Goal: Complete application form: Complete application form

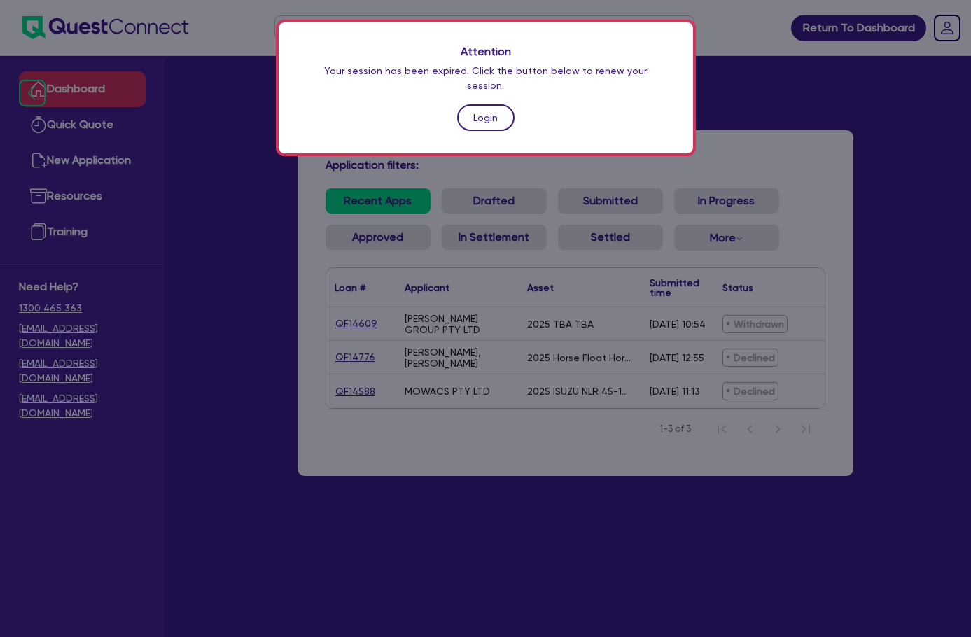
click at [496, 111] on link "Login" at bounding box center [485, 117] width 57 height 27
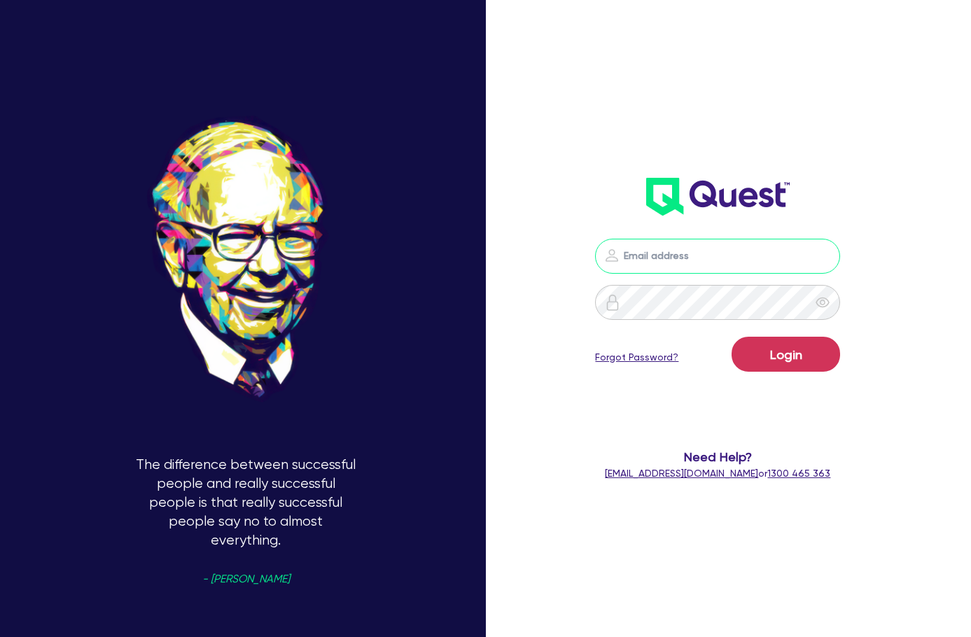
type input "rob@dealify.au"
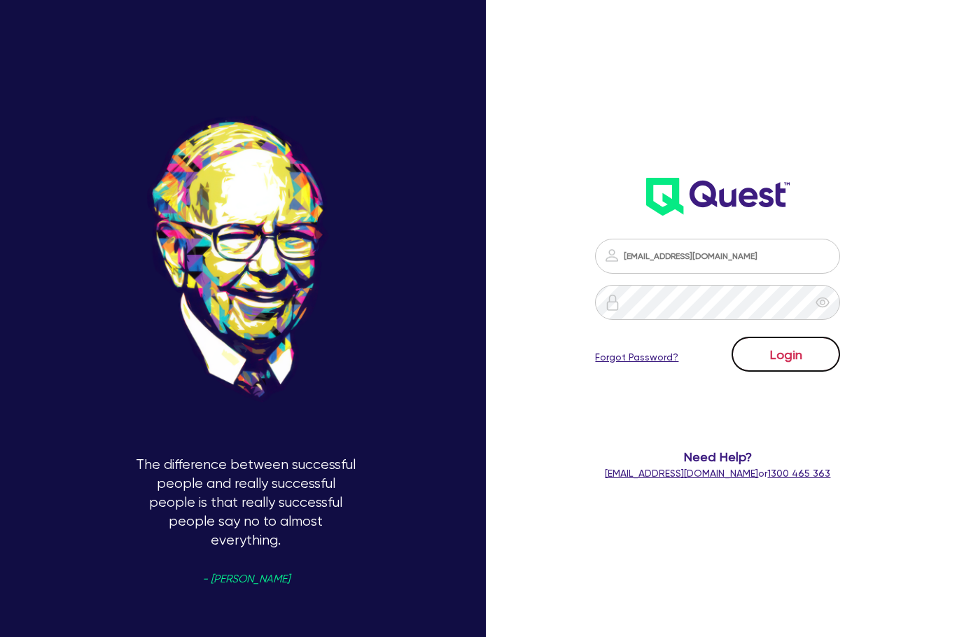
click at [793, 356] on button "Login" at bounding box center [785, 354] width 108 height 35
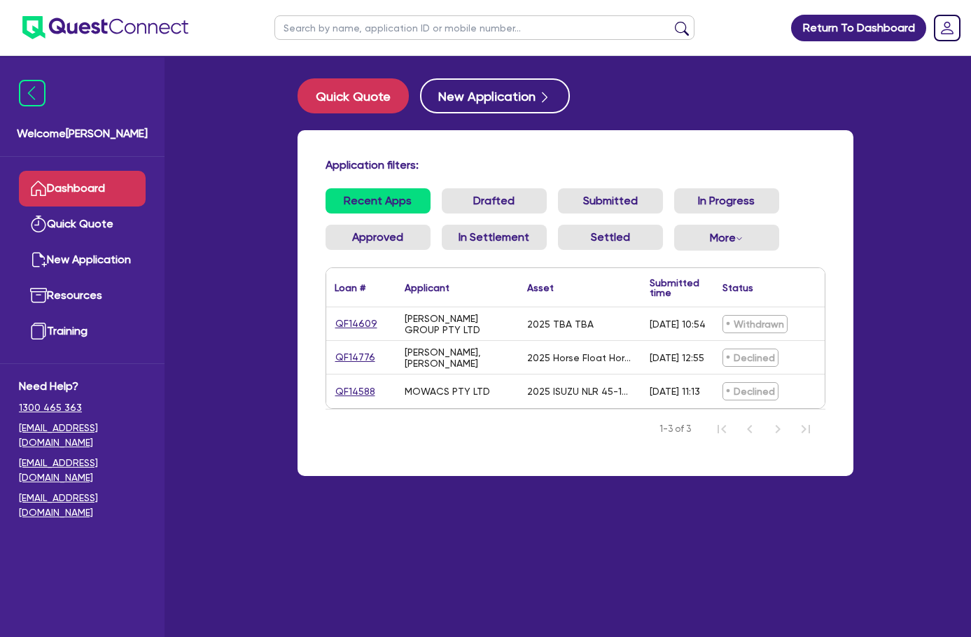
drag, startPoint x: 346, startPoint y: 558, endPoint x: 215, endPoint y: 386, distance: 216.2
click at [346, 557] on main "Quick Quote New Application Application filters: Recent Apps Drafted Submitted …" at bounding box center [575, 357] width 598 height 602
click at [111, 255] on link "New Application" at bounding box center [82, 260] width 127 height 36
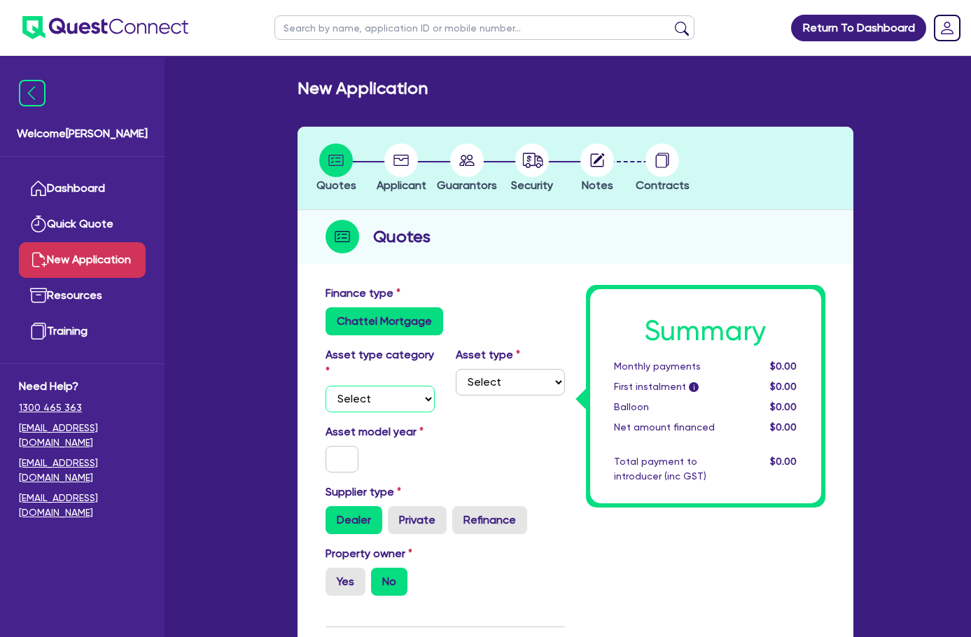
click at [325, 393] on select "Select Cars and light trucks Primary assets Secondary assets Tertiary assets" at bounding box center [379, 399] width 109 height 27
click at [325, 386] on select "Select Cars and light trucks Primary assets Secondary assets Tertiary assets" at bounding box center [379, 399] width 109 height 27
click at [472, 294] on div "Finance type Chattel Mortgage" at bounding box center [445, 310] width 260 height 50
click at [467, 304] on div "Finance type Chattel Mortgage" at bounding box center [445, 310] width 260 height 50
click at [339, 386] on select "Select Cars and light trucks Primary assets Secondary assets Tertiary assets" at bounding box center [379, 399] width 109 height 27
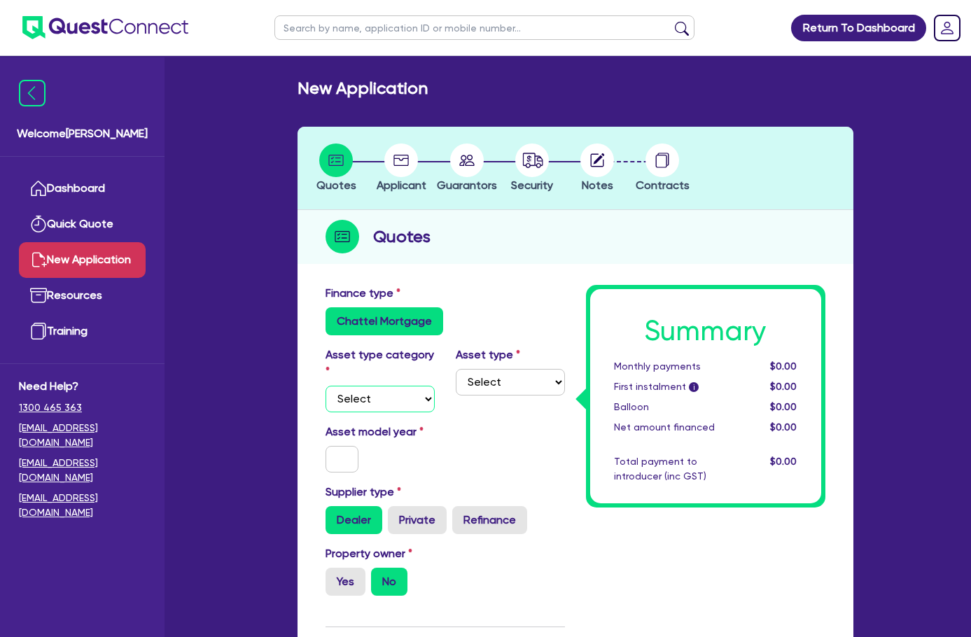
select select "CARS_AND_LIGHT_TRUCKS"
click at [325, 386] on select "Select Cars and light trucks Primary assets Secondary assets Tertiary assets" at bounding box center [379, 399] width 109 height 27
click at [464, 321] on div "Chattel Mortgage" at bounding box center [444, 321] width 239 height 28
drag, startPoint x: 468, startPoint y: 372, endPoint x: 475, endPoint y: 395, distance: 24.3
click at [468, 371] on select "Select Passenger vehicles Vans and utes Light trucks up to 4.5 tonne" at bounding box center [510, 382] width 109 height 27
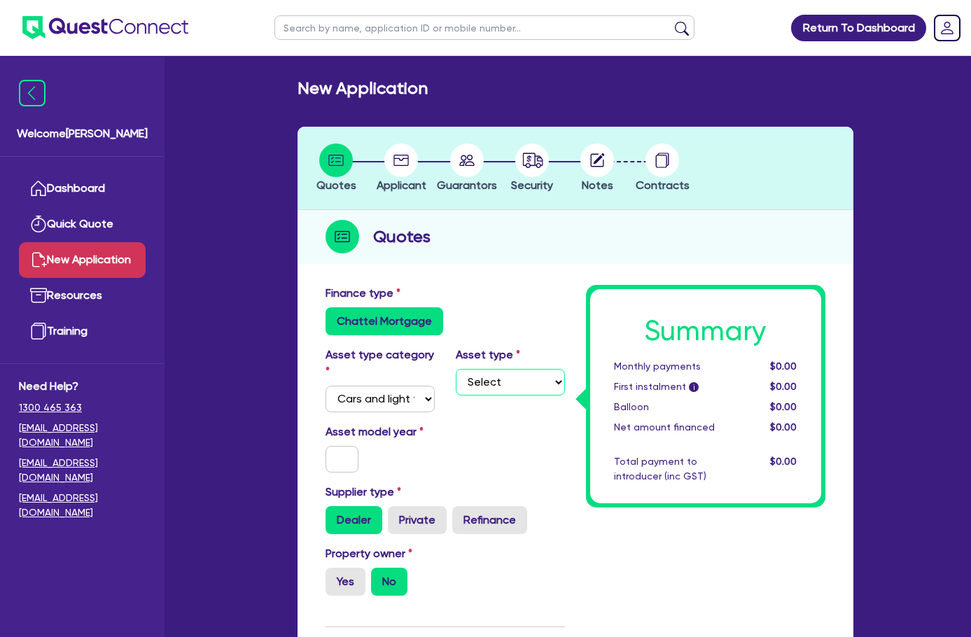
select select "PASSENGER_VEHICLES"
click at [456, 369] on select "Select Passenger vehicles Vans and utes Light trucks up to 4.5 tonne" at bounding box center [510, 382] width 109 height 27
drag, startPoint x: 505, startPoint y: 301, endPoint x: 480, endPoint y: 330, distance: 38.2
click at [505, 300] on div "Finance type Chattel Mortgage" at bounding box center [445, 310] width 260 height 50
click at [325, 446] on input "text" at bounding box center [342, 459] width 34 height 27
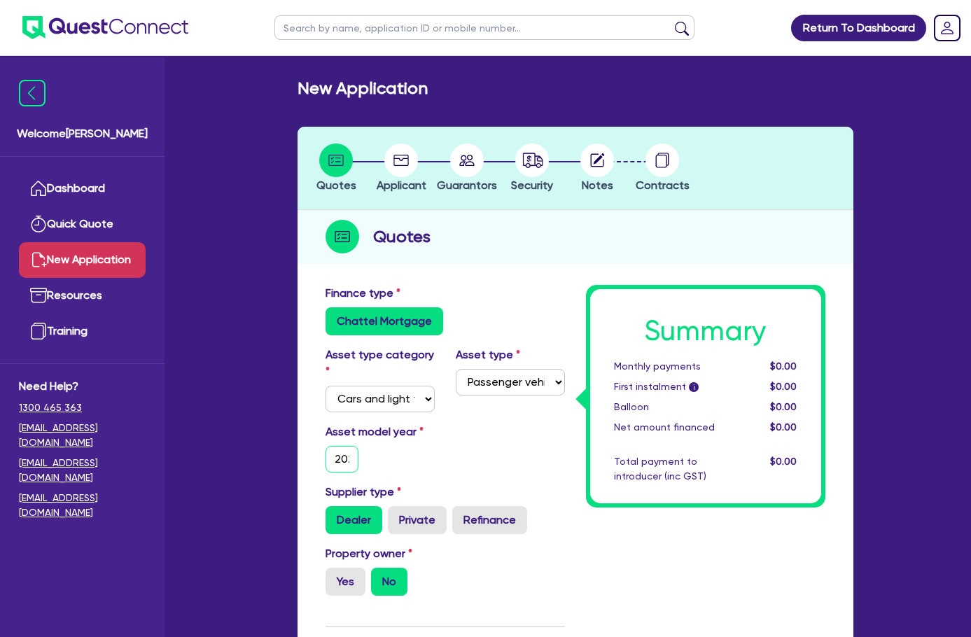
type input "2025"
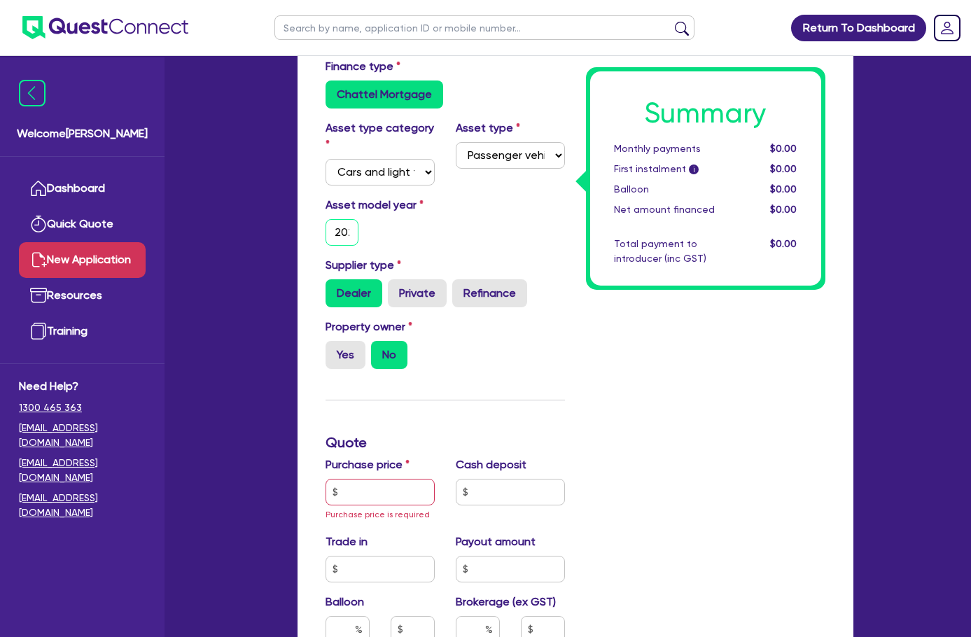
scroll to position [280, 0]
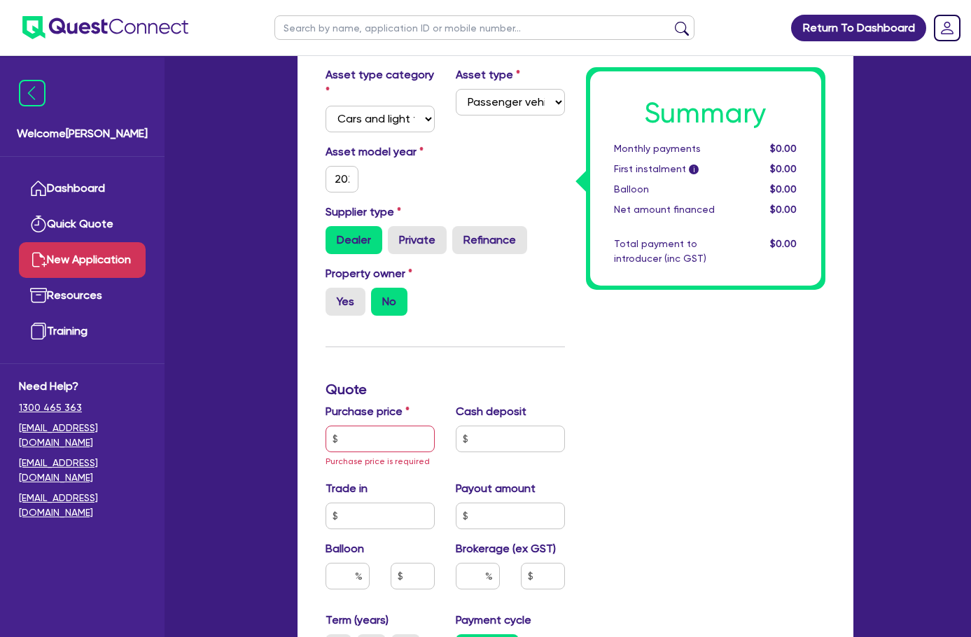
click at [529, 265] on div "Property owner Yes No" at bounding box center [445, 296] width 260 height 62
click at [371, 289] on label "No" at bounding box center [389, 302] width 36 height 28
click at [371, 289] on input "No" at bounding box center [375, 292] width 9 height 9
click at [325, 226] on label "Dealer" at bounding box center [353, 240] width 57 height 28
click at [325, 226] on input "Dealer" at bounding box center [329, 230] width 9 height 9
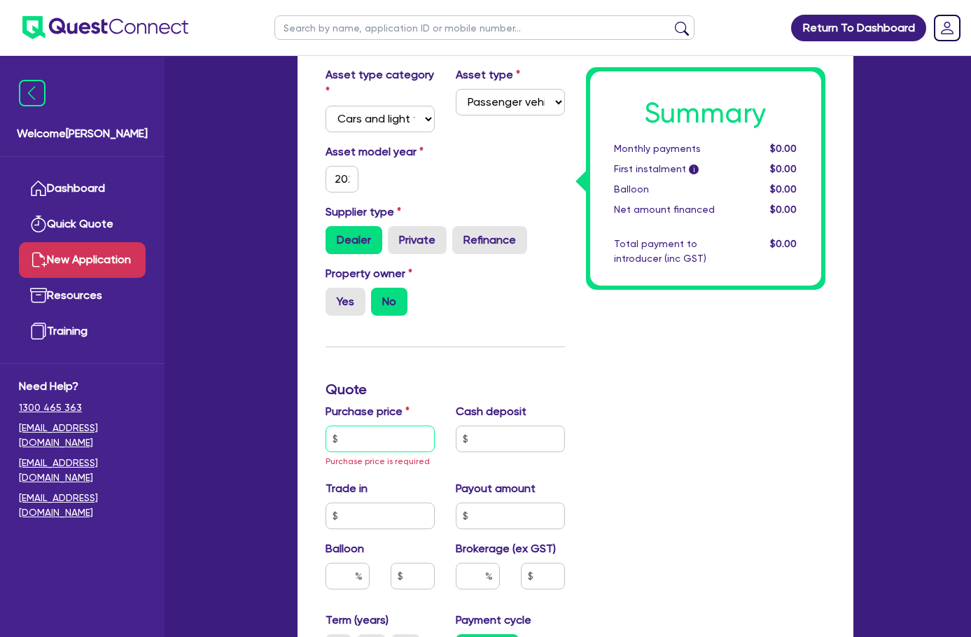
drag, startPoint x: 302, startPoint y: 418, endPoint x: 367, endPoint y: 399, distance: 67.8
click at [325, 426] on input "text" at bounding box center [379, 439] width 109 height 27
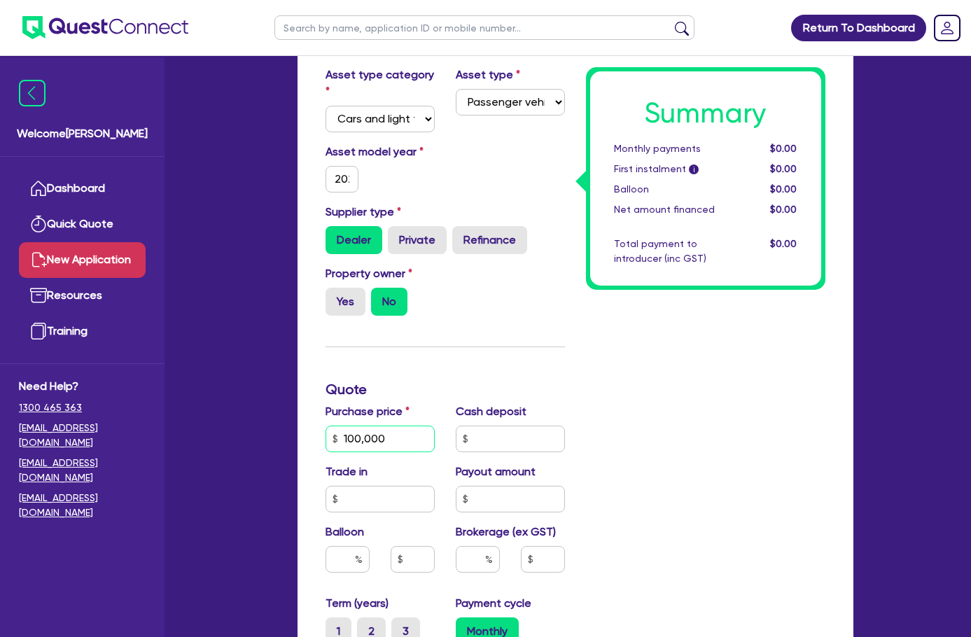
type input "100,000"
click at [464, 426] on input "text" at bounding box center [510, 439] width 109 height 27
type input "0"
click at [315, 524] on div "Balloon" at bounding box center [380, 554] width 130 height 60
click at [325, 489] on input "text" at bounding box center [379, 499] width 109 height 27
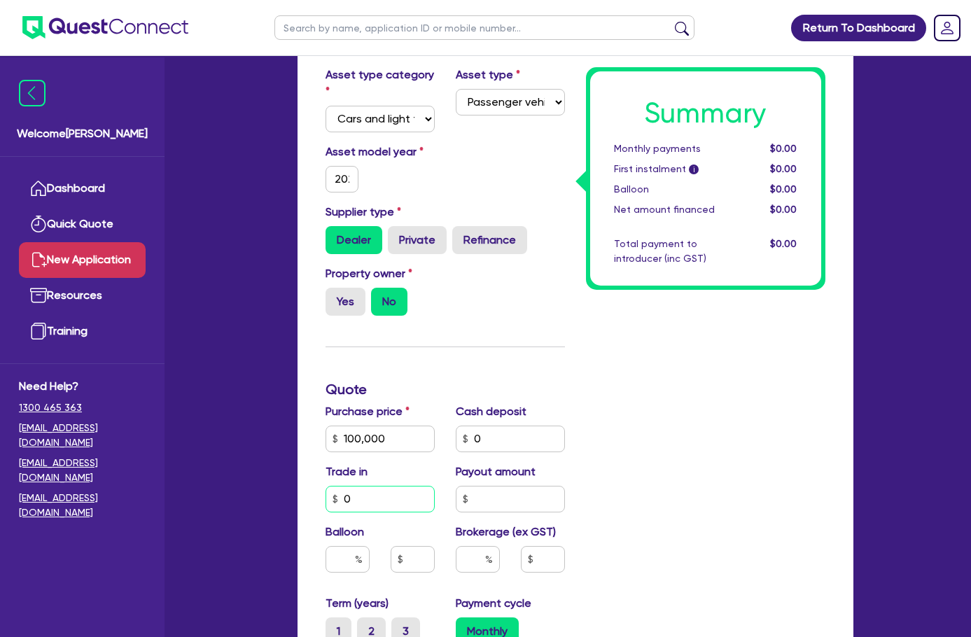
type input "0"
click at [474, 488] on input "text" at bounding box center [510, 499] width 109 height 27
type input "0"
click at [325, 546] on input "text" at bounding box center [347, 559] width 44 height 27
type input "0"
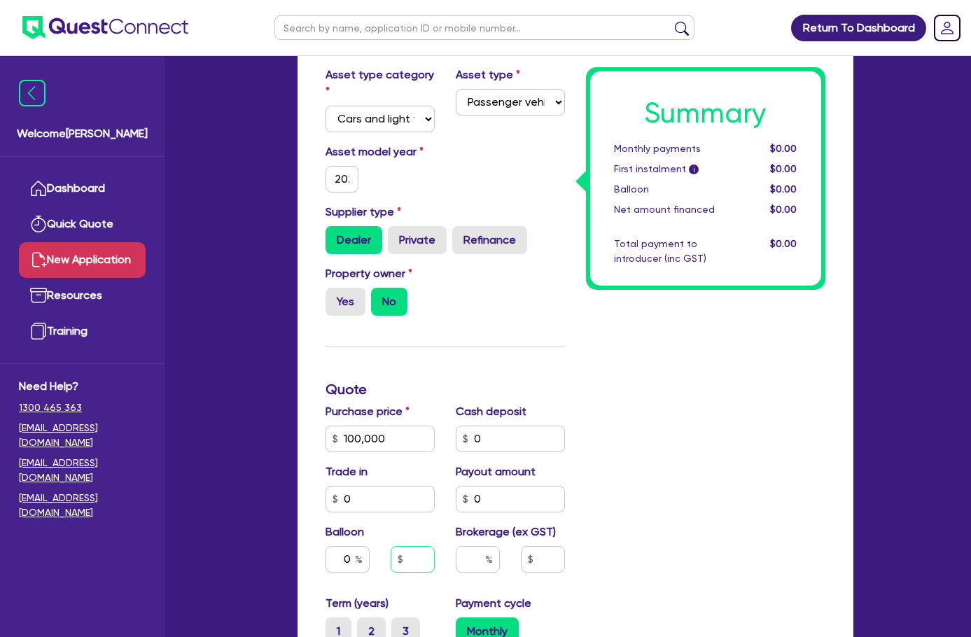
click at [391, 551] on input "text" at bounding box center [413, 559] width 44 height 27
type input "0"
click at [456, 546] on input "text" at bounding box center [478, 559] width 44 height 27
type input "6"
click at [692, 530] on div "Summary Monthly payments $0.00 First instalment i $0.00 Balloon $0.00 Net amoun…" at bounding box center [705, 469] width 260 height 929
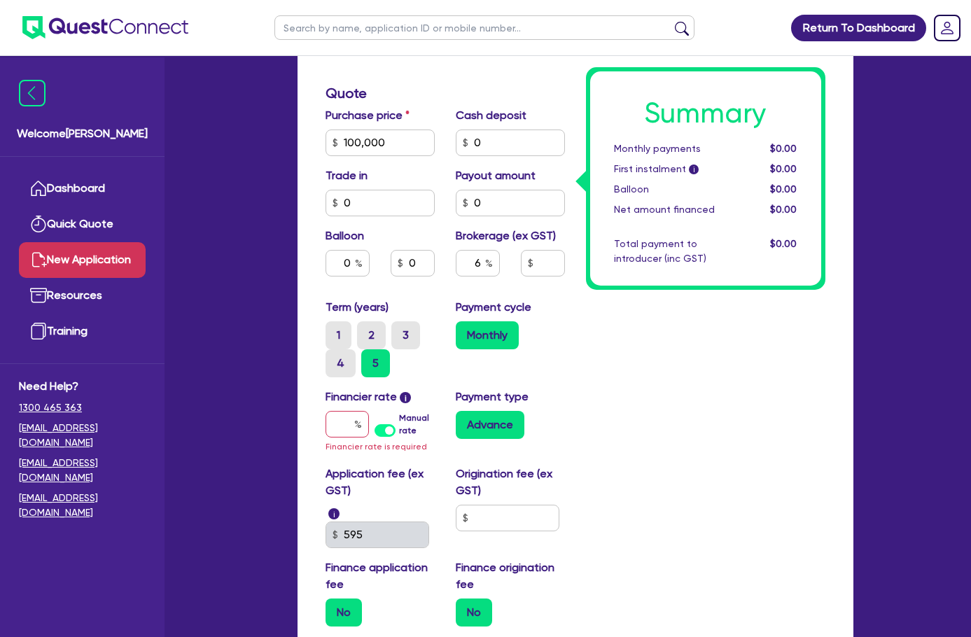
scroll to position [630, 0]
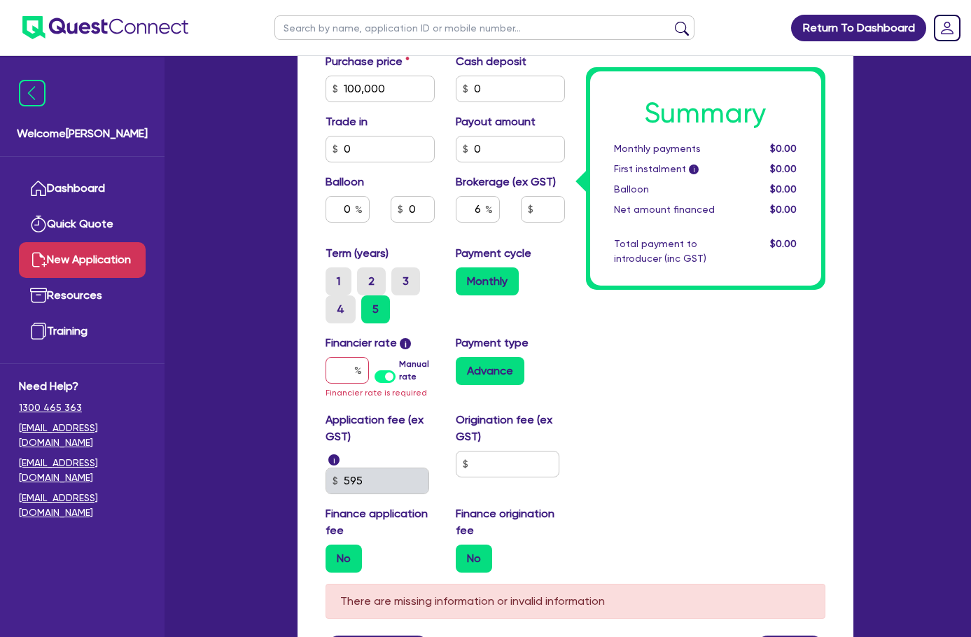
click at [399, 358] on label "Manual rate" at bounding box center [416, 370] width 35 height 25
click at [0, 0] on input "Manual rate" at bounding box center [0, 0] width 0 height 0
type input "6,000"
type input "17"
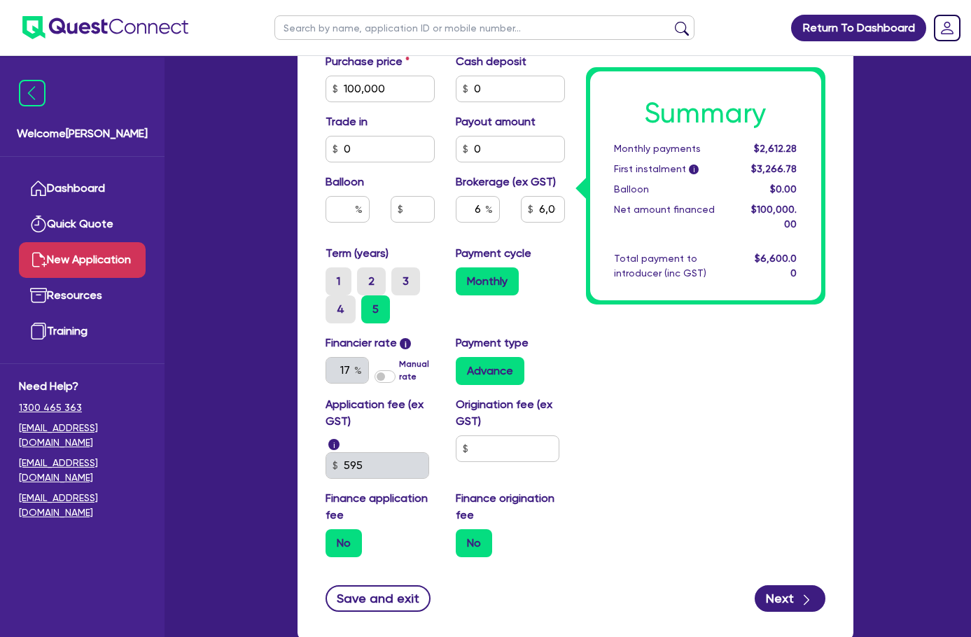
click at [584, 350] on div "Summary Monthly payments $2,612.28 First instalment i $3,266.78 Balloon $0.00 N…" at bounding box center [705, 111] width 260 height 913
click at [486, 435] on input "text" at bounding box center [508, 448] width 104 height 27
click at [325, 529] on label "No" at bounding box center [343, 543] width 36 height 28
click at [325, 529] on input "No" at bounding box center [329, 533] width 9 height 9
click at [503, 435] on input "text" at bounding box center [508, 448] width 104 height 27
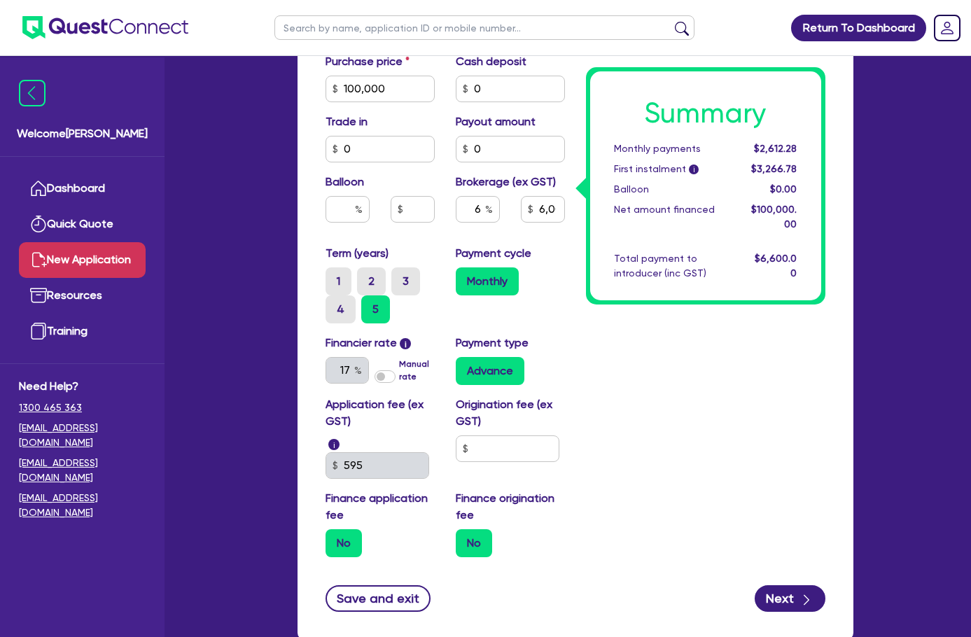
click at [456, 529] on label "No" at bounding box center [474, 543] width 36 height 28
click at [456, 529] on input "No" at bounding box center [460, 533] width 9 height 9
click at [463, 435] on input "text" at bounding box center [508, 448] width 104 height 27
type input "6,000"
type input "1"
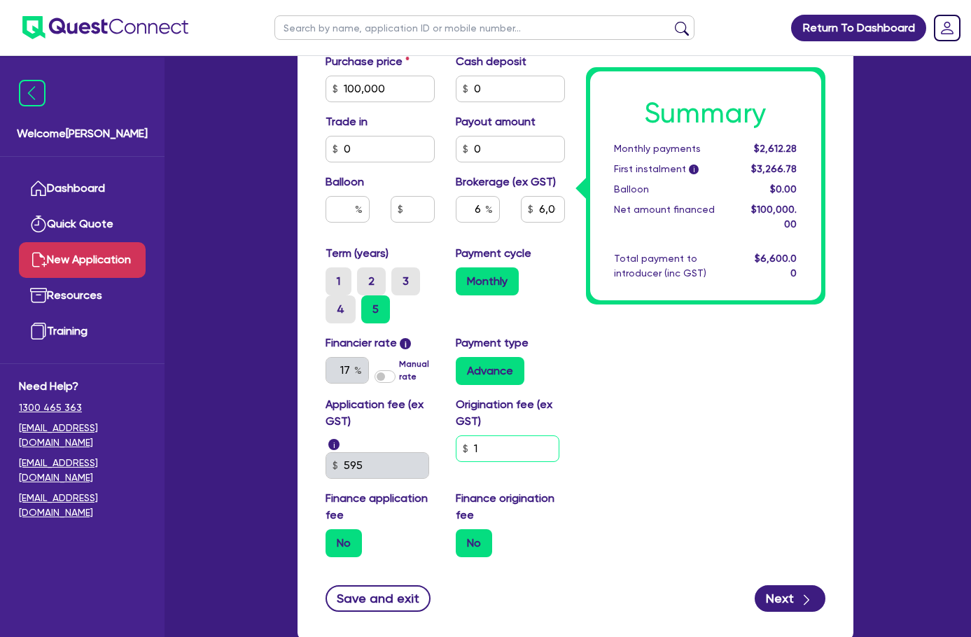
type input "6,000"
type input "1"
type input "1,490"
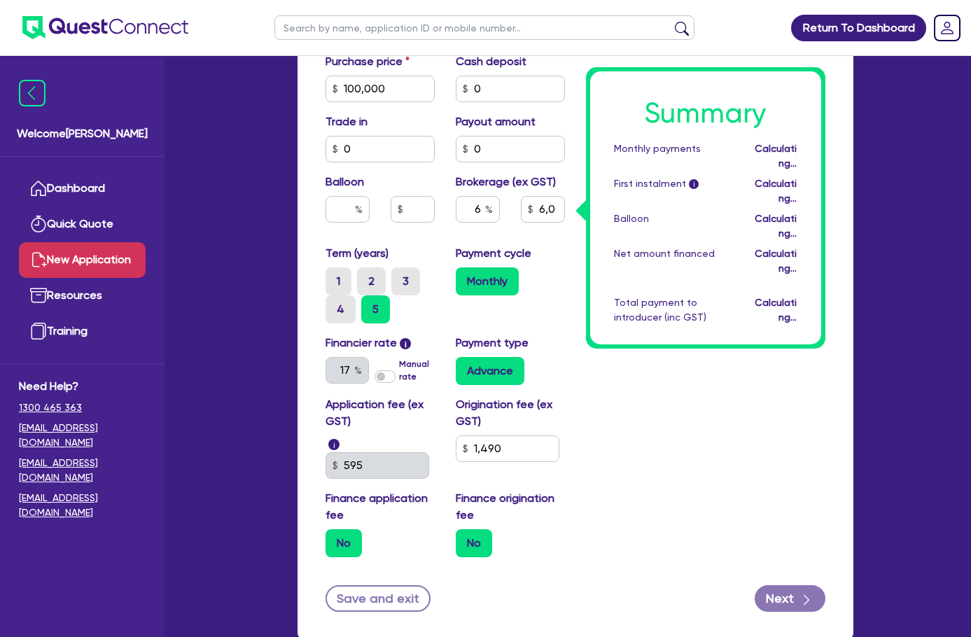
type input "6,000"
click at [630, 358] on div "Summary Monthly payments Calculating... First instalment i Calculating... Ballo…" at bounding box center [705, 111] width 260 height 913
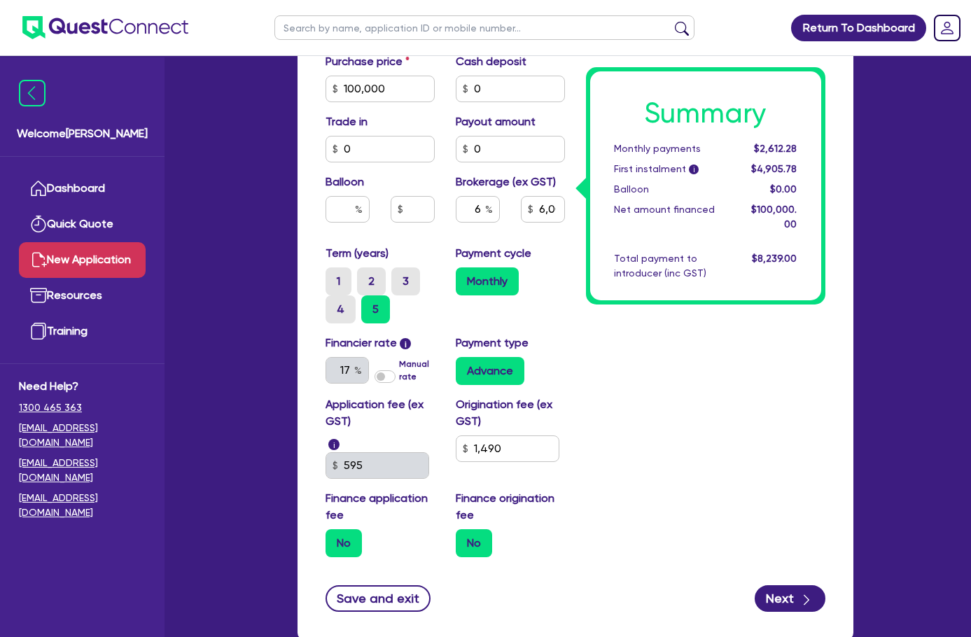
click at [629, 360] on div "Summary Monthly payments $2,612.28 First instalment i $4,905.78 Balloon $0.00 N…" at bounding box center [705, 111] width 260 height 913
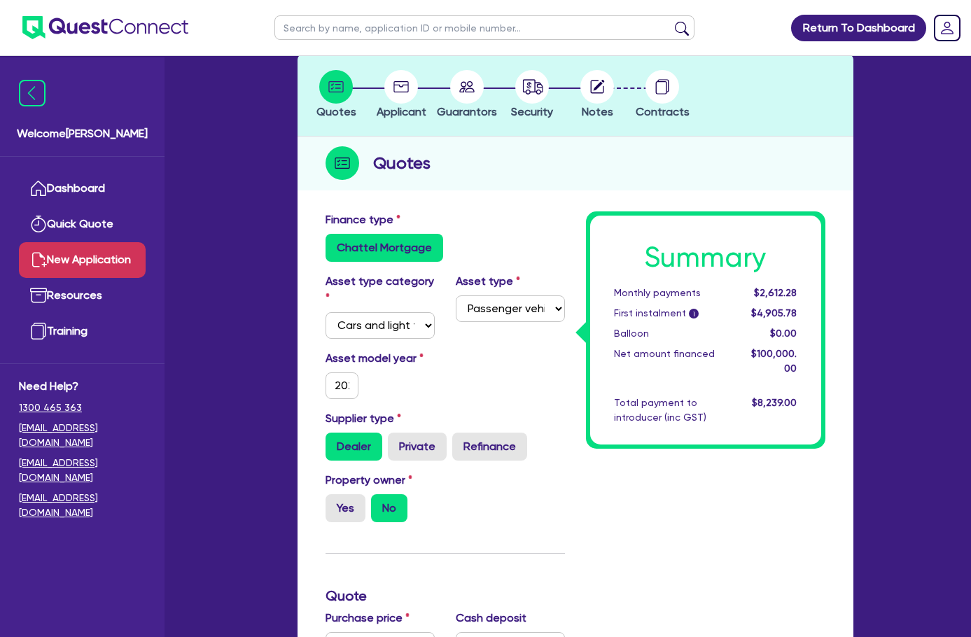
scroll to position [0, 0]
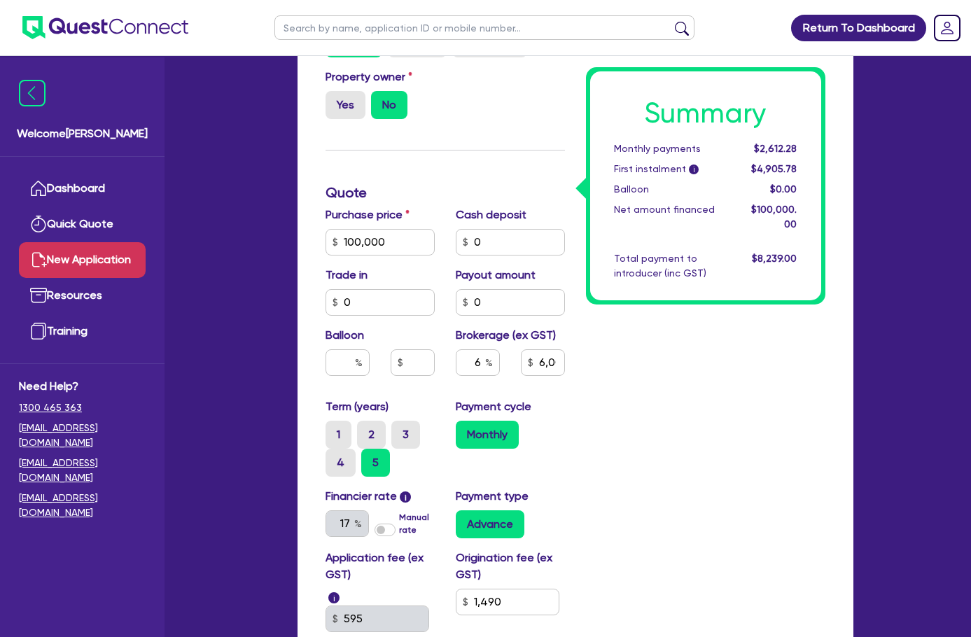
scroll to position [581, 0]
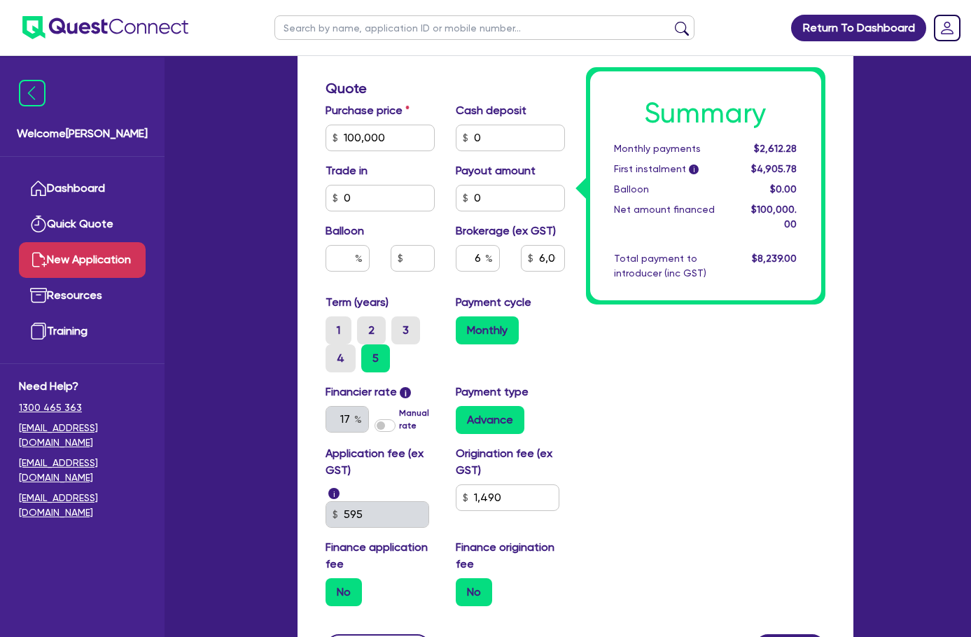
click at [399, 407] on label "Manual rate" at bounding box center [416, 419] width 35 height 25
click at [0, 0] on input "Manual rate" at bounding box center [0, 0] width 0 height 0
click at [399, 407] on label "Manual rate" at bounding box center [416, 419] width 35 height 25
click at [0, 0] on input "Manual rate" at bounding box center [0, 0] width 0 height 0
type input "6,000"
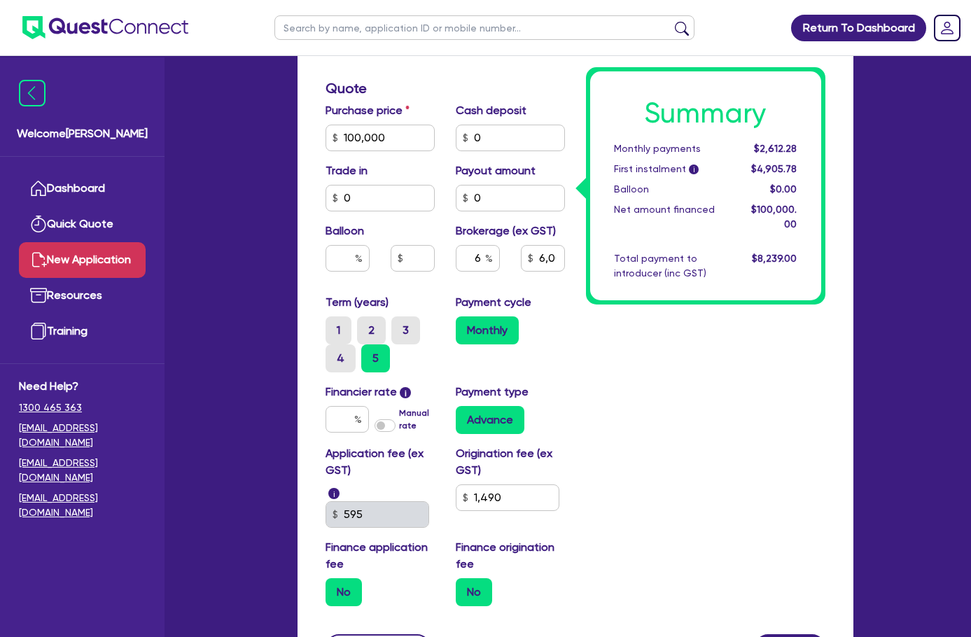
type input "17"
click at [713, 365] on div "Summary Monthly payments $2,612.28 First instalment i $4,905.78 Balloon $0.00 N…" at bounding box center [705, 160] width 260 height 913
click at [678, 392] on div "Summary Monthly payments $2,612.28 First instalment i $4,905.78 Balloon $0.00 N…" at bounding box center [705, 160] width 260 height 913
drag, startPoint x: 277, startPoint y: 246, endPoint x: 286, endPoint y: 241, distance: 10.3
click at [325, 246] on input "text" at bounding box center [347, 258] width 44 height 27
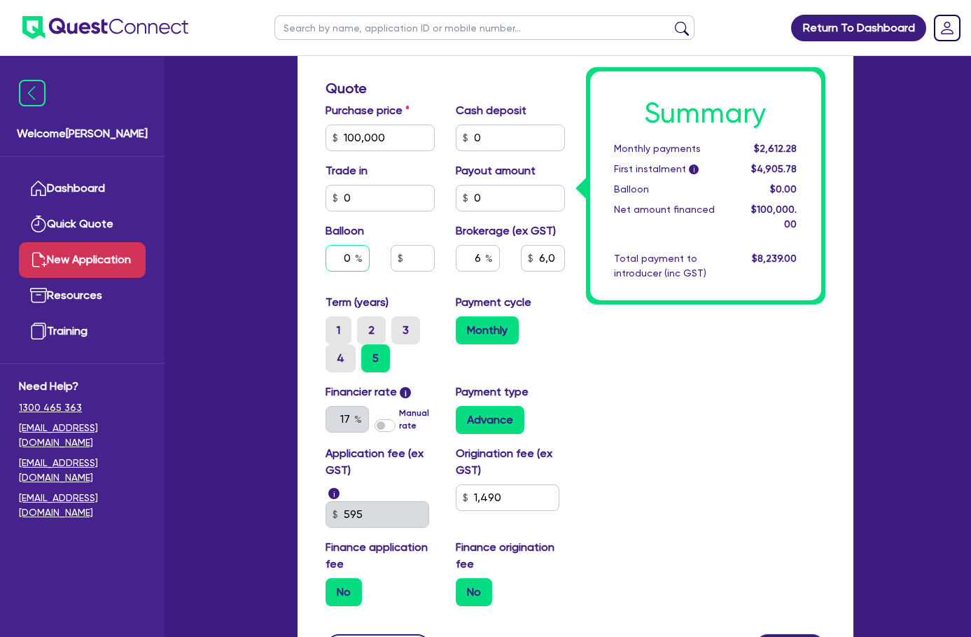
type input "0"
type input "6,000"
click at [391, 245] on input "text" at bounding box center [413, 258] width 44 height 27
type input "0"
type input "6,000"
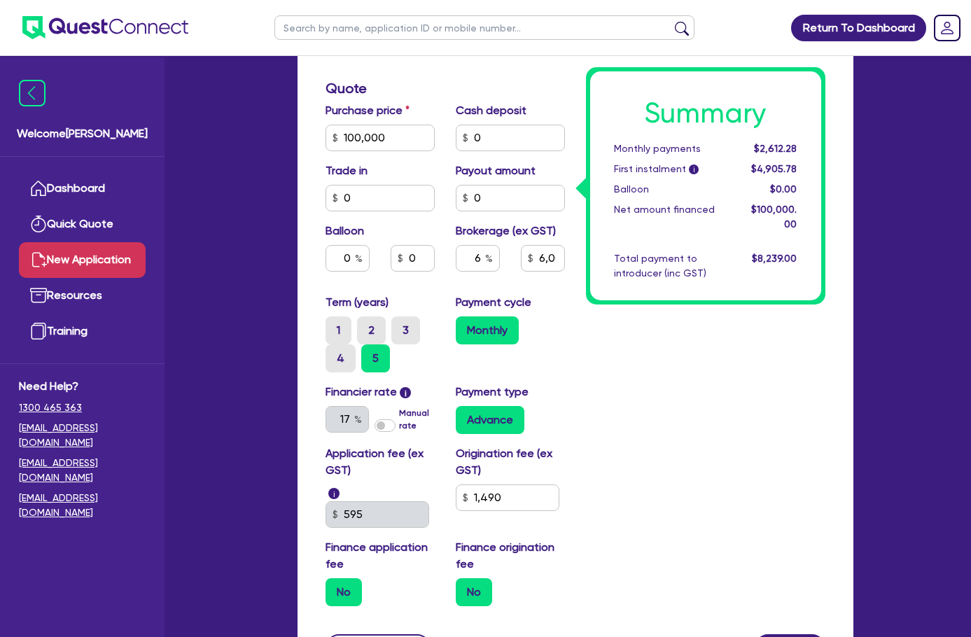
type input "6,000"
click at [773, 419] on div "Summary Monthly payments $2,612.28 First instalment i $4,905.78 Balloon $0.00 N…" at bounding box center [705, 160] width 260 height 913
click at [325, 245] on input "text" at bounding box center [347, 258] width 44 height 27
type input "20"
type input "6,000"
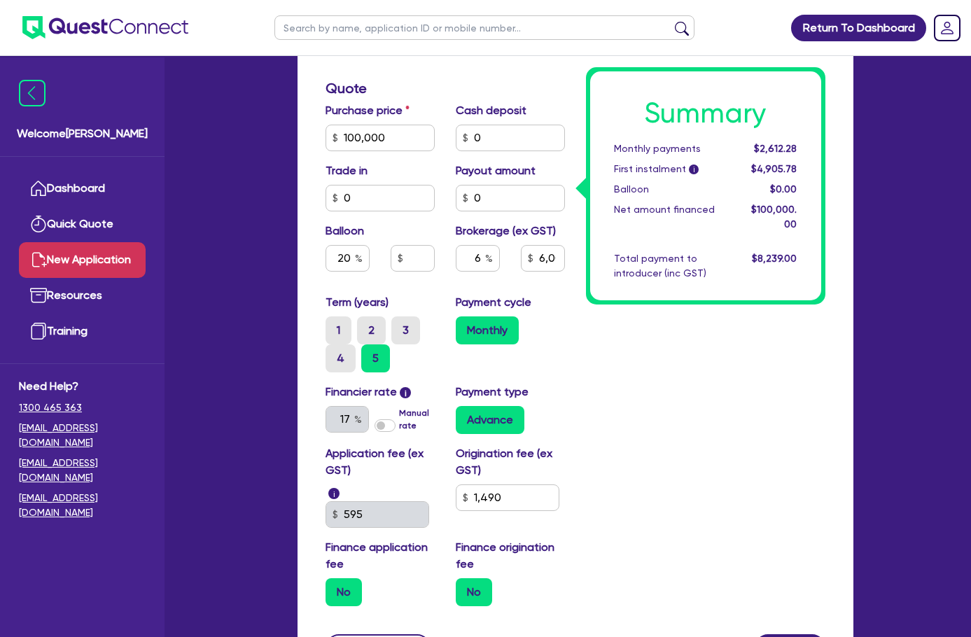
type input "20,000"
type input "6,000"
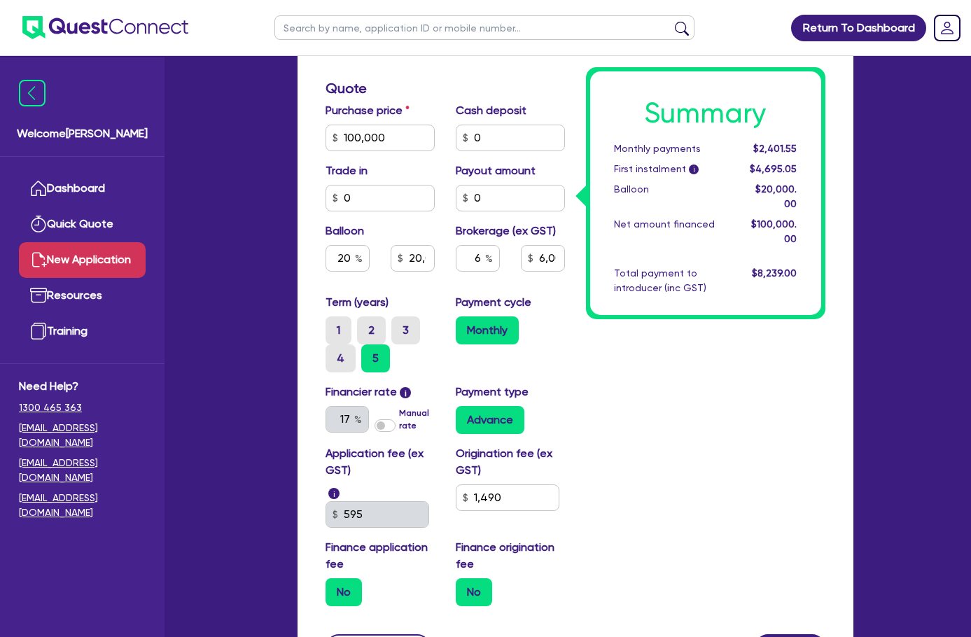
click at [749, 421] on div "Summary Monthly payments $2,401.55 First instalment i $4,695.05 Balloon $20,000…" at bounding box center [705, 160] width 260 height 913
drag, startPoint x: 258, startPoint y: 243, endPoint x: 356, endPoint y: 225, distance: 100.4
click at [356, 225] on div "Balloon 20 20,000" at bounding box center [380, 253] width 130 height 60
type input "0"
type input "20,000"
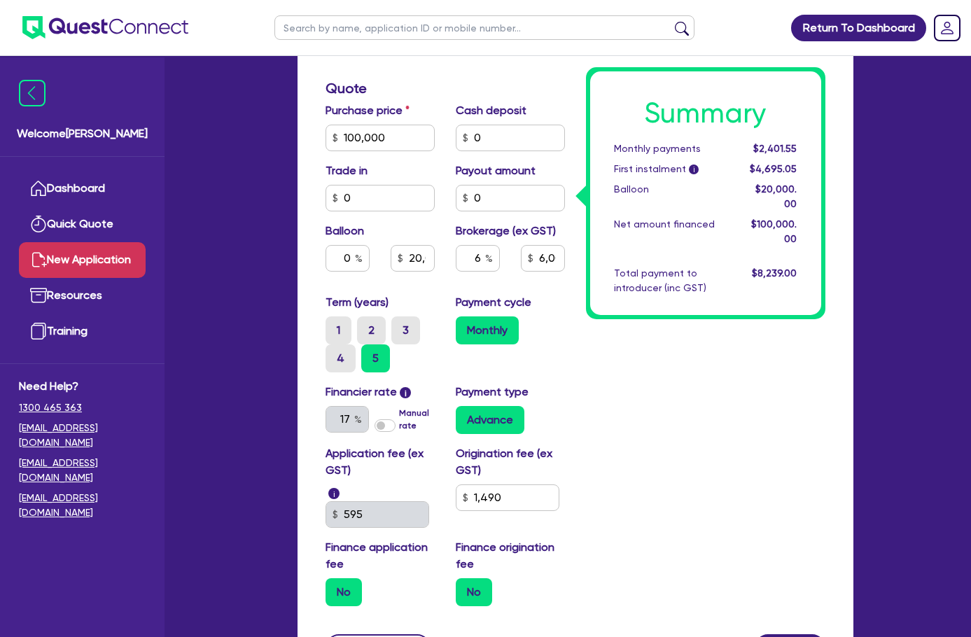
type input "6,000"
click at [669, 355] on div "Summary Monthly payments $2,401.55 First instalment i $4,695.05 Balloon $20,000…" at bounding box center [705, 160] width 260 height 913
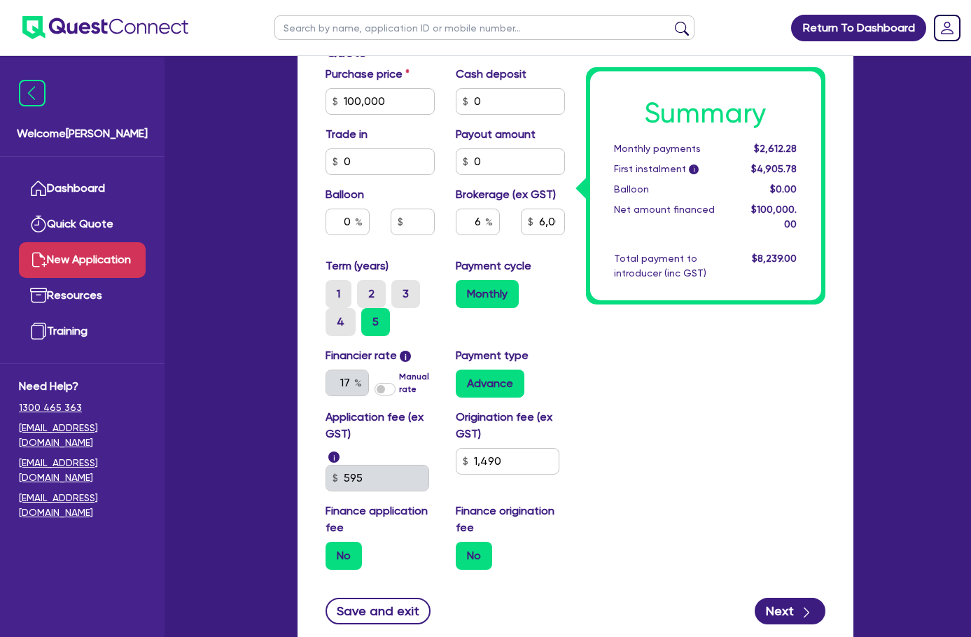
scroll to position [651, 0]
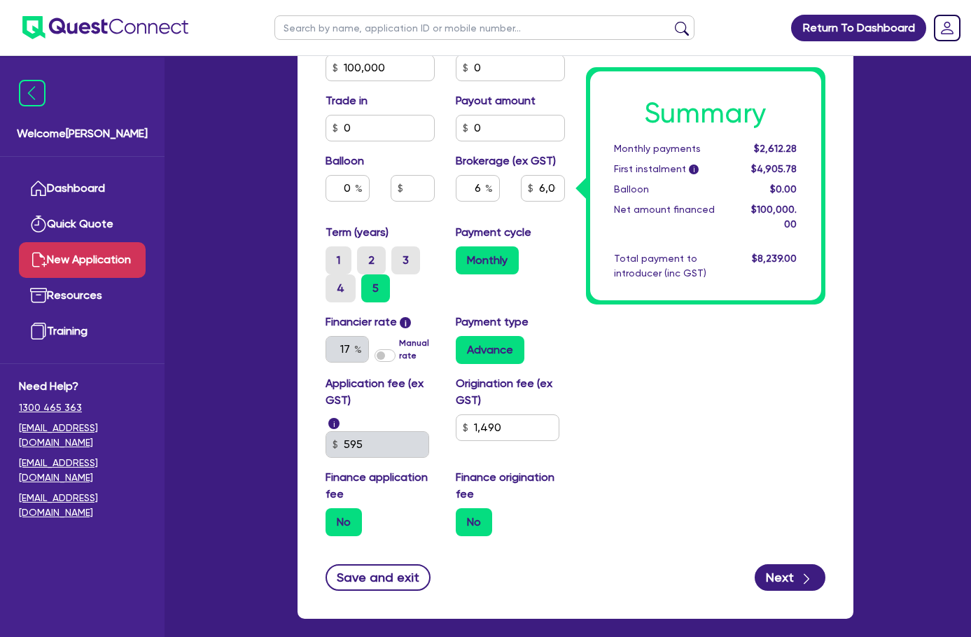
click at [766, 398] on div "Summary Monthly payments $2,612.28 First instalment i $4,905.78 Balloon $0.00 N…" at bounding box center [705, 90] width 260 height 913
click at [825, 564] on button "Next" at bounding box center [790, 577] width 71 height 27
type input "6,000"
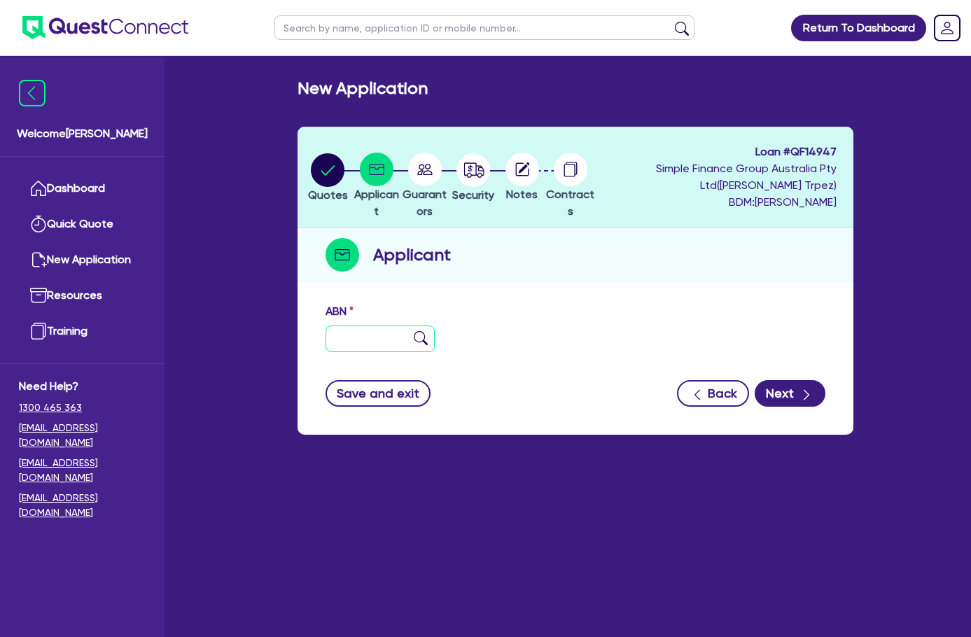
click at [325, 325] on input "text" at bounding box center [379, 338] width 109 height 27
click at [325, 330] on input "text" at bounding box center [379, 338] width 109 height 27
paste input "69 684 834 928"
type input "69 684 834 928"
drag, startPoint x: 538, startPoint y: 263, endPoint x: 444, endPoint y: 302, distance: 102.0
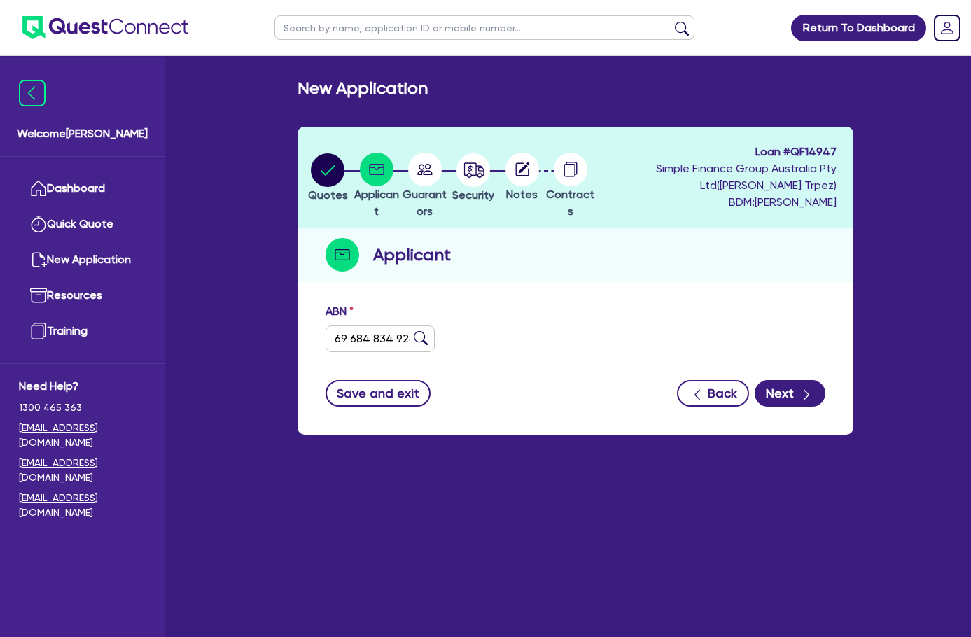
click at [538, 265] on div "Applicant" at bounding box center [575, 255] width 556 height 54
type input "GOULBURN TRANSPORT PTY LTD"
select select "COMPANY"
type input "25/02/2025"
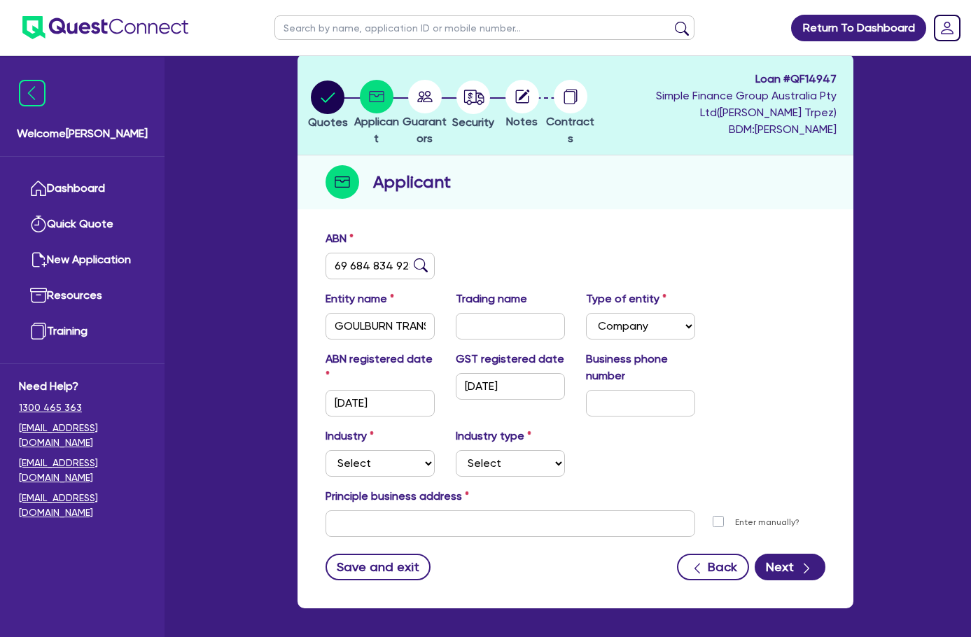
scroll to position [96, 0]
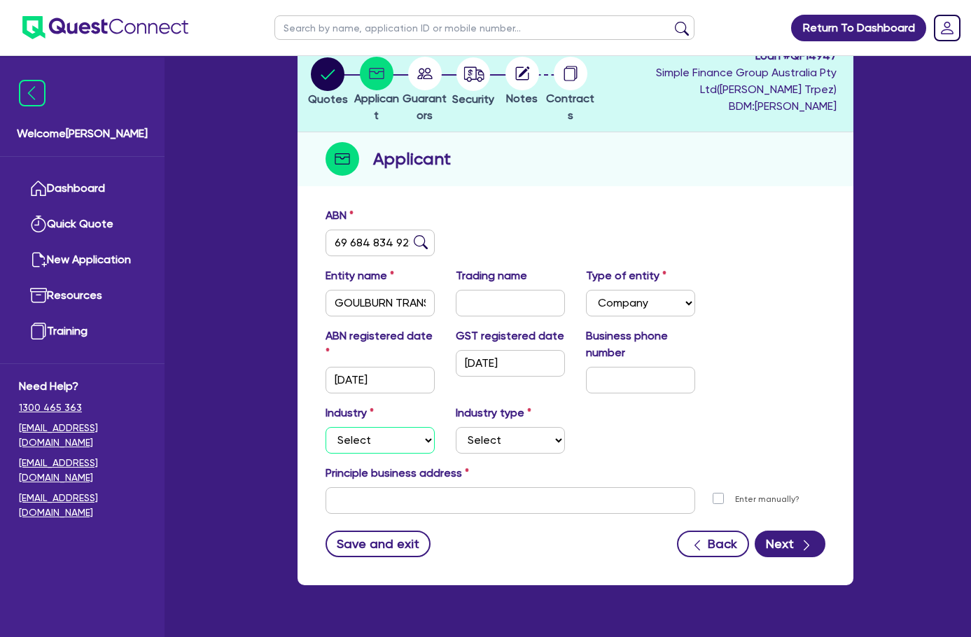
click at [325, 427] on select "Select Accomodation & Food Services Administrative & Support Services Agricultu…" at bounding box center [379, 440] width 109 height 27
select select "TRANSPORT_WAREHOUSING"
click at [325, 427] on select "Select Accomodation & Food Services Administrative & Support Services Agricultu…" at bounding box center [379, 440] width 109 height 27
click at [651, 416] on div "Industry Select Accomodation & Food Services Administrative & Support Services …" at bounding box center [575, 435] width 521 height 60
drag, startPoint x: 464, startPoint y: 406, endPoint x: 473, endPoint y: 416, distance: 13.4
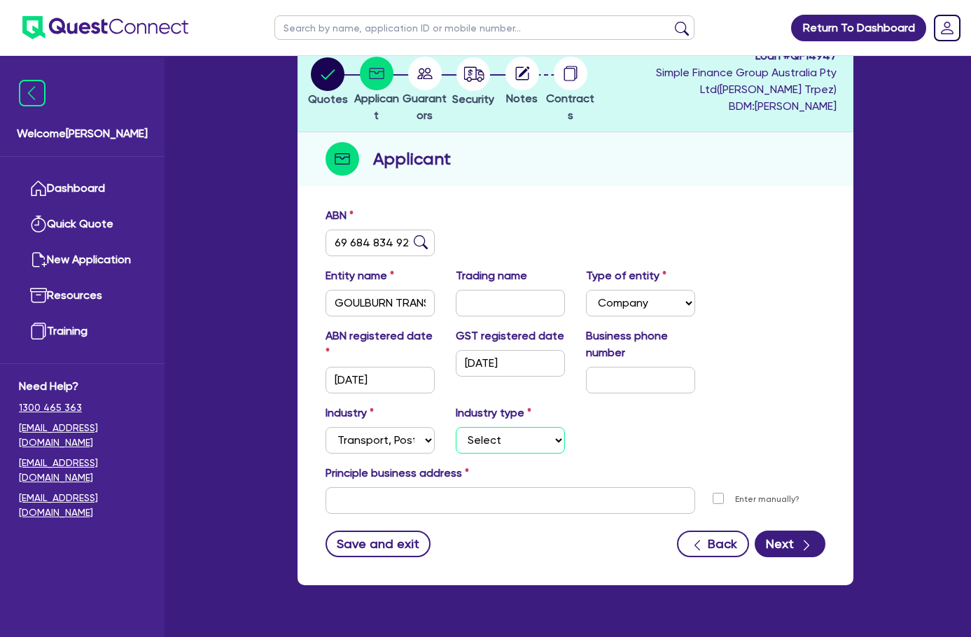
click at [464, 427] on select "Select Taxi & Luxury Car Services Passengers & Freight Transport Services Posta…" at bounding box center [510, 440] width 109 height 27
select select "PASSENGERS_FREIGHT_TRANSPORT"
click at [456, 427] on select "Select Taxi & Luxury Car Services Passengers & Freight Transport Services Posta…" at bounding box center [510, 440] width 109 height 27
click at [659, 415] on div "Industry Select Accomodation & Food Services Administrative & Support Services …" at bounding box center [575, 435] width 521 height 60
click at [654, 420] on div "Industry Select Accomodation & Food Services Administrative & Support Services …" at bounding box center [575, 435] width 521 height 60
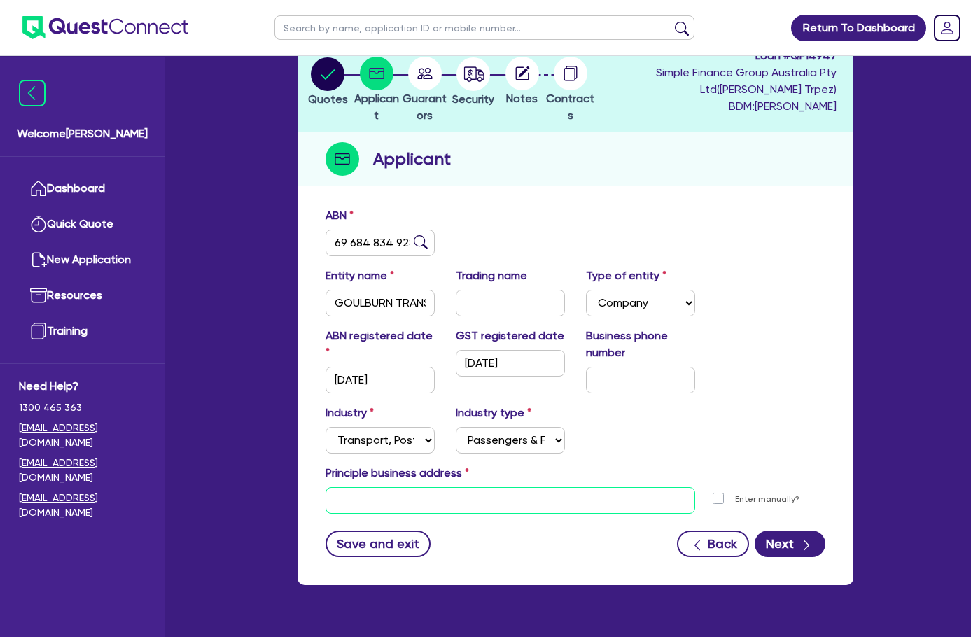
click at [335, 487] on input "text" at bounding box center [510, 500] width 370 height 27
click at [370, 487] on input "text" at bounding box center [510, 500] width 370 height 27
paste input "1/2 Albion St, Goulburn NSW 2580, AU"
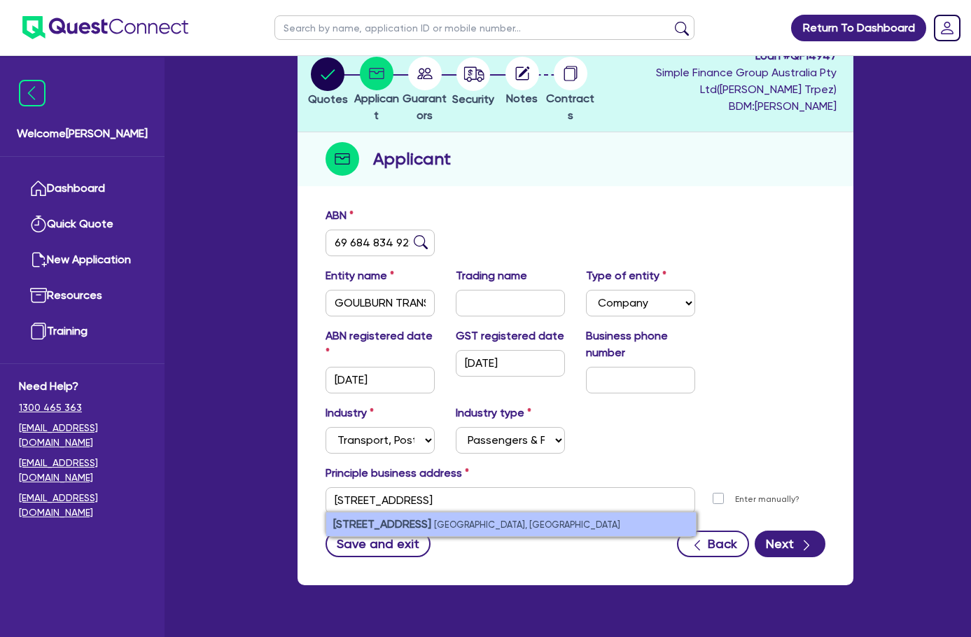
click at [362, 531] on div "Save and exit Back Next" at bounding box center [575, 544] width 521 height 27
click at [365, 512] on li "1/2 Albion St Goulburn NSW 2580, Australia" at bounding box center [511, 524] width 370 height 24
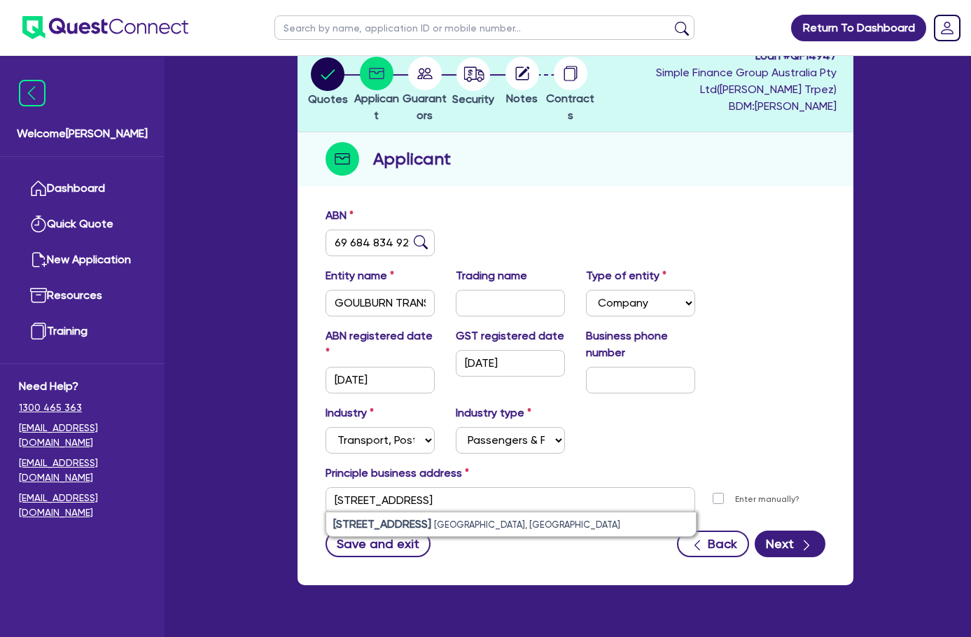
type input "1 2 Albion St Goulburn NSW 2580"
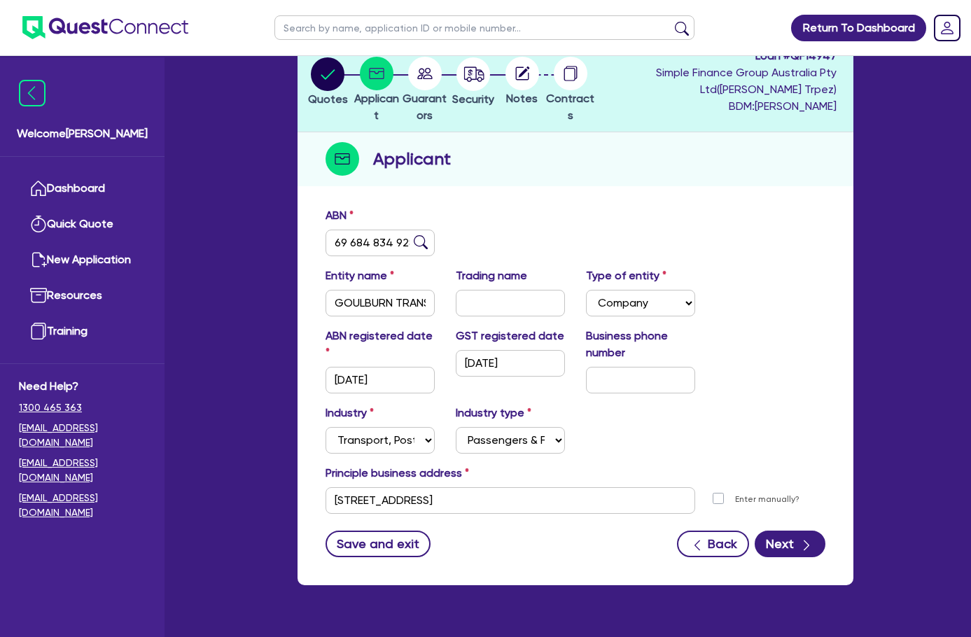
click at [790, 309] on div "Entity name GOULBURN TRANSPORT PTY LTD Trading name Type of entity Select Sole …" at bounding box center [575, 297] width 521 height 60
click at [825, 531] on button "Next" at bounding box center [790, 544] width 71 height 27
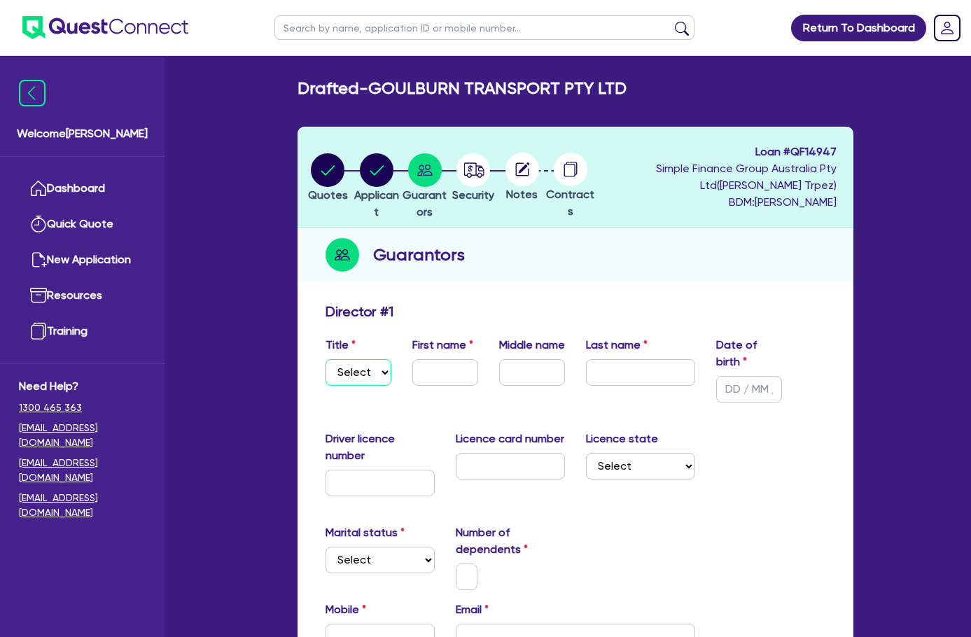
click at [325, 359] on select "Select Mr Mrs Ms Miss Dr" at bounding box center [358, 372] width 66 height 27
select select "MS"
click at [325, 359] on select "Select Mr Mrs Ms Miss Dr" at bounding box center [358, 372] width 66 height 27
click at [412, 368] on input "text" at bounding box center [445, 372] width 66 height 27
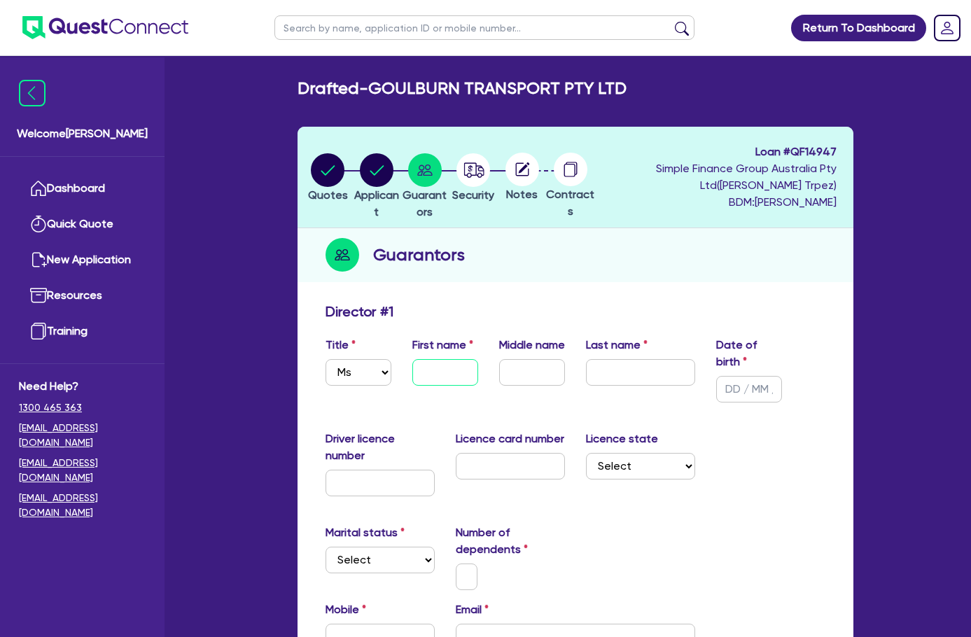
click at [412, 359] on input "text" at bounding box center [445, 372] width 66 height 27
paste input "Liniane"
type input "Liniane"
click at [633, 359] on input "text" at bounding box center [640, 372] width 109 height 27
click at [610, 359] on input "text" at bounding box center [640, 372] width 109 height 27
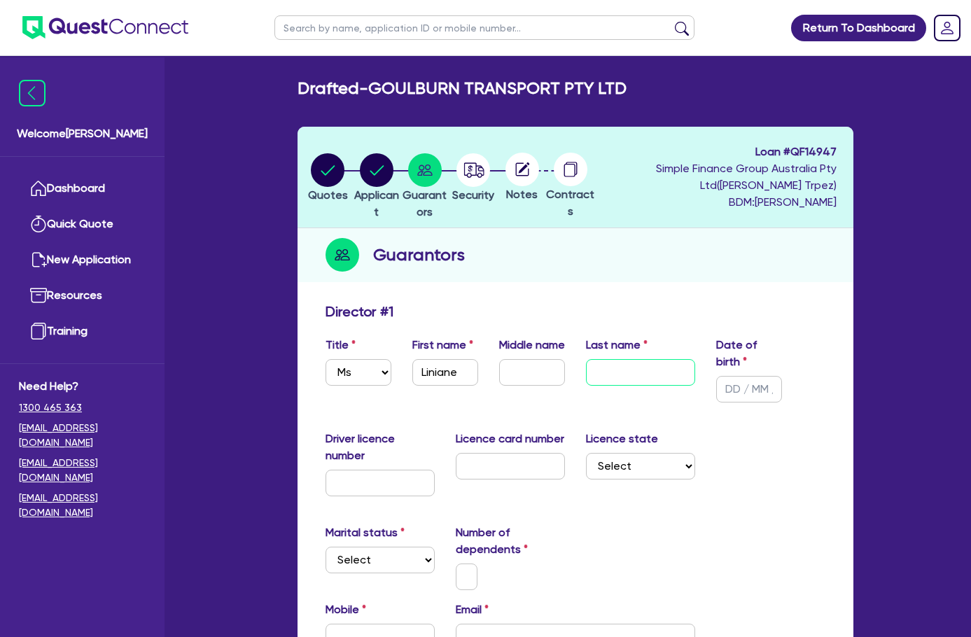
paste input "Munatonu"
type input "Munatonu"
click at [770, 430] on div "Driver licence number Licence card number Licence state Select NSW VIC QLD TAS …" at bounding box center [575, 468] width 521 height 77
click at [779, 376] on input "text" at bounding box center [749, 389] width 66 height 27
type input "28/12/1983"
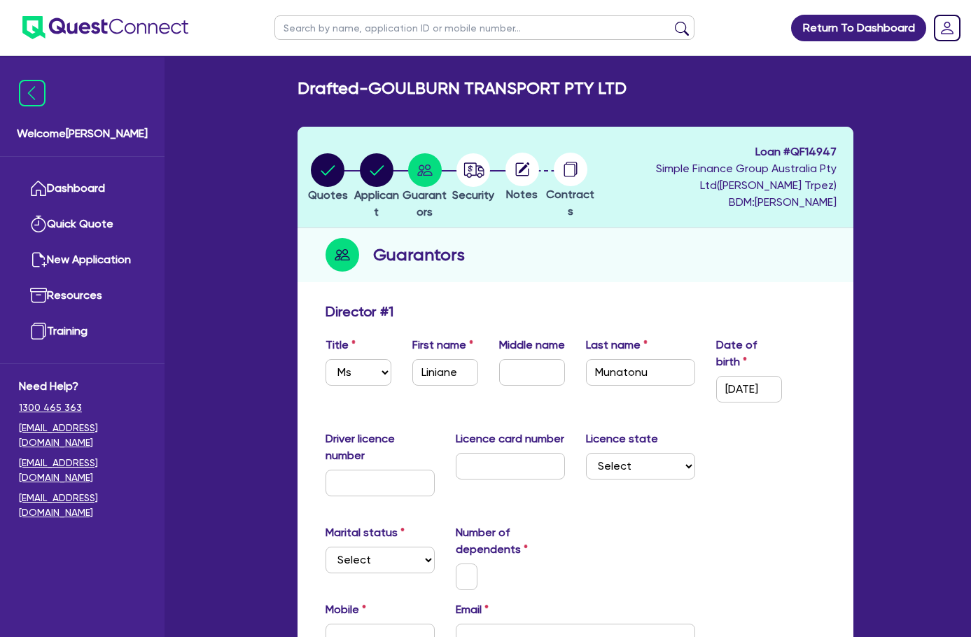
click at [834, 443] on div "Driver licence number Licence card number Licence state Select NSW VIC QLD TAS …" at bounding box center [575, 468] width 521 height 77
click at [325, 470] on input "text" at bounding box center [379, 483] width 109 height 27
paste input "24491990"
type input "24491990"
click at [456, 453] on input "text" at bounding box center [510, 466] width 109 height 27
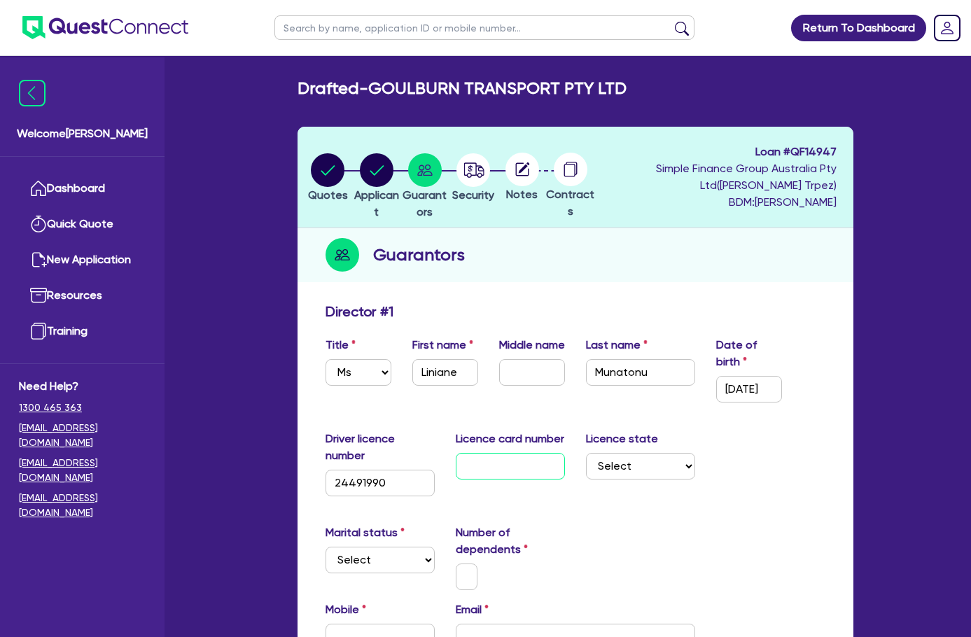
click at [456, 453] on input "text" at bounding box center [510, 466] width 109 height 27
paste input "2060280364"
type input "2060280364"
drag, startPoint x: 683, startPoint y: 414, endPoint x: 688, endPoint y: 419, distance: 7.4
click at [684, 430] on div "Licence state Select NSW VIC QLD TAS ACT SA NT WA" at bounding box center [640, 463] width 130 height 66
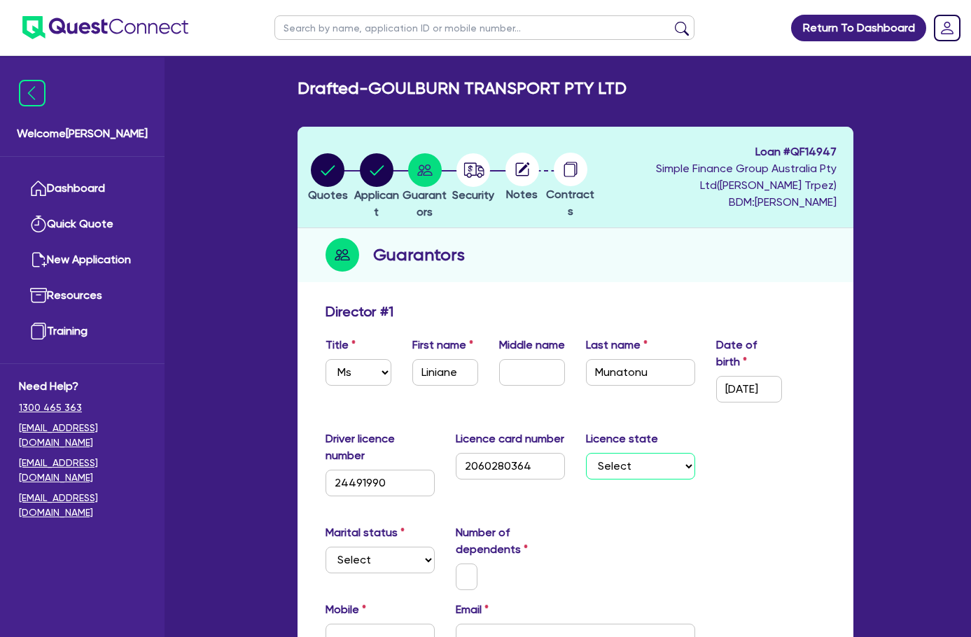
click at [691, 453] on select "Select NSW VIC QLD TAS ACT SA NT WA" at bounding box center [640, 466] width 109 height 27
select select "NSW"
click at [586, 453] on select "Select NSW VIC QLD TAS ACT SA NT WA" at bounding box center [640, 466] width 109 height 27
drag, startPoint x: 737, startPoint y: 496, endPoint x: 619, endPoint y: 503, distance: 118.5
click at [722, 524] on div "Marital status Select Single Married De Facto / Partner Number of dependents" at bounding box center [575, 562] width 521 height 77
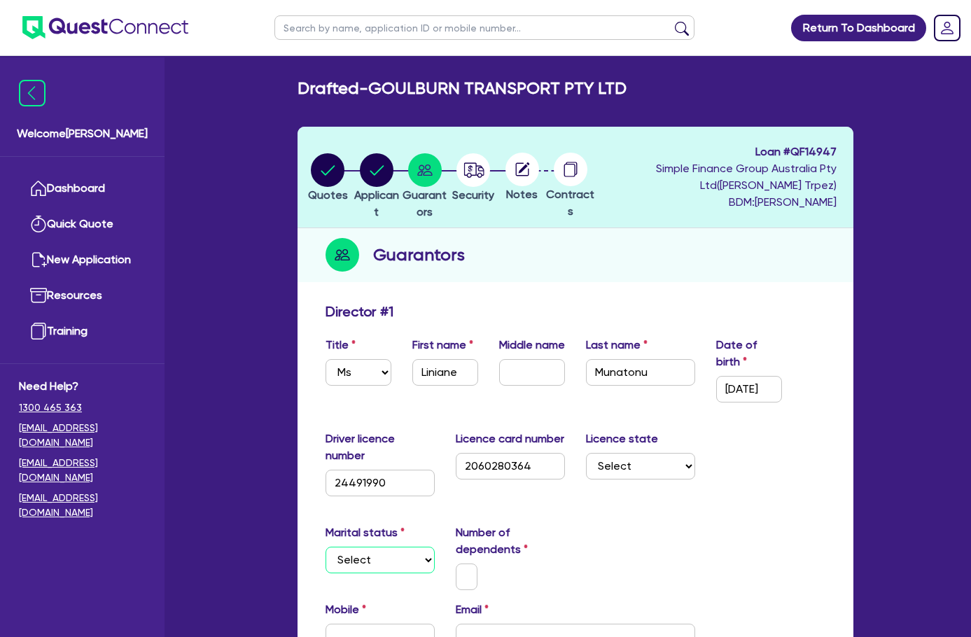
click at [325, 547] on select "Select Single Married De Facto / Partner" at bounding box center [379, 560] width 109 height 27
select select "DE_FACTO"
click at [325, 547] on select "Select Single Married De Facto / Partner" at bounding box center [379, 560] width 109 height 27
click at [523, 563] on div at bounding box center [510, 576] width 130 height 27
click at [456, 563] on input "text" at bounding box center [467, 576] width 22 height 27
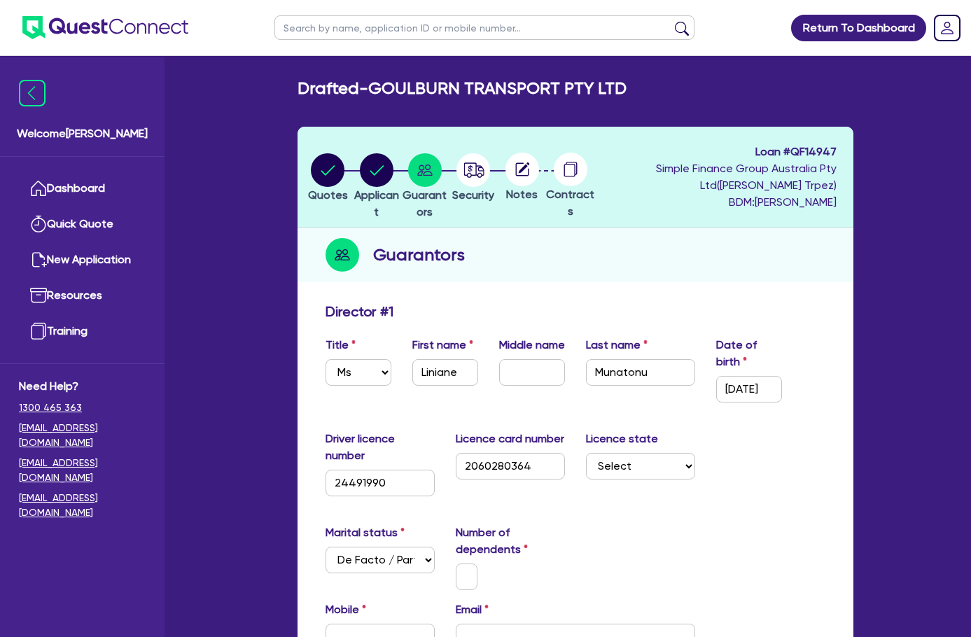
drag, startPoint x: 541, startPoint y: 477, endPoint x: 512, endPoint y: 485, distance: 30.4
click at [541, 524] on div "Number of dependents" at bounding box center [510, 557] width 130 height 66
click at [456, 563] on input "text" at bounding box center [467, 576] width 22 height 27
drag, startPoint x: 631, startPoint y: 486, endPoint x: 45, endPoint y: 505, distance: 586.9
click at [631, 524] on div "Marital status Select Single Married De Facto / Partner Number of dependents" at bounding box center [575, 562] width 521 height 77
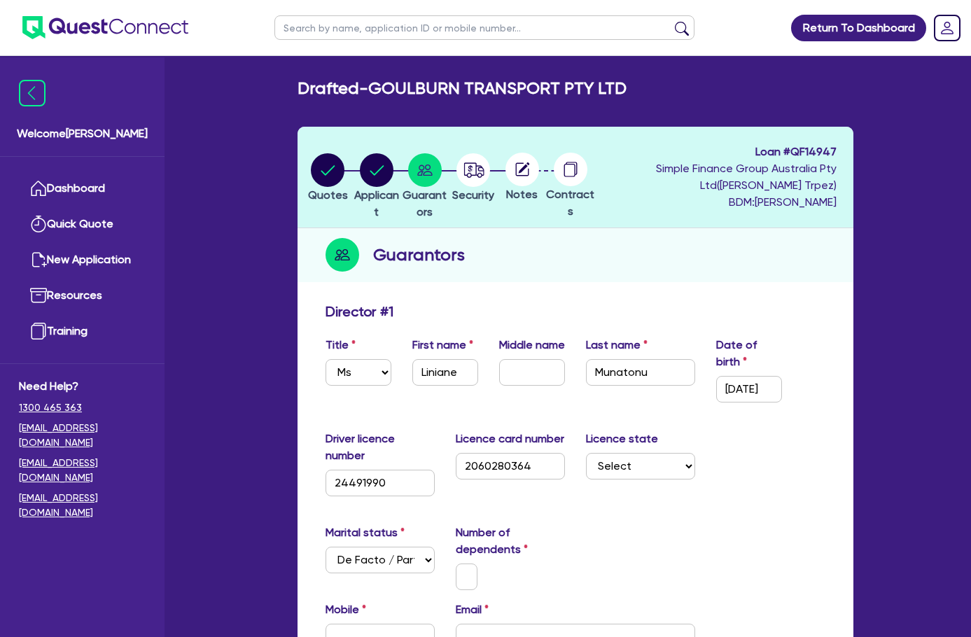
click at [791, 259] on div "Guarantors" at bounding box center [575, 255] width 556 height 54
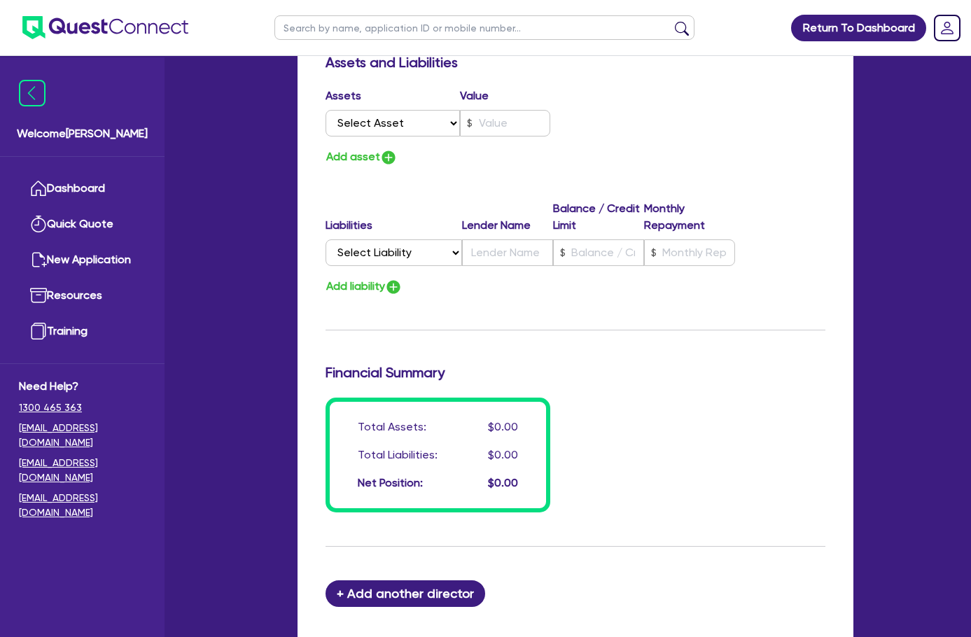
scroll to position [987, 0]
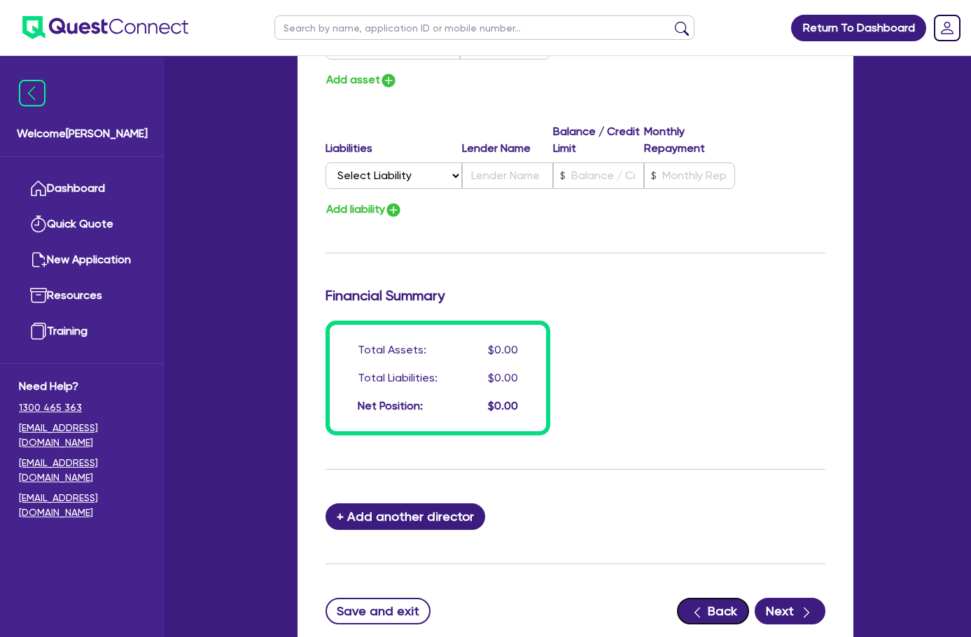
click at [749, 598] on button "Back" at bounding box center [713, 611] width 72 height 27
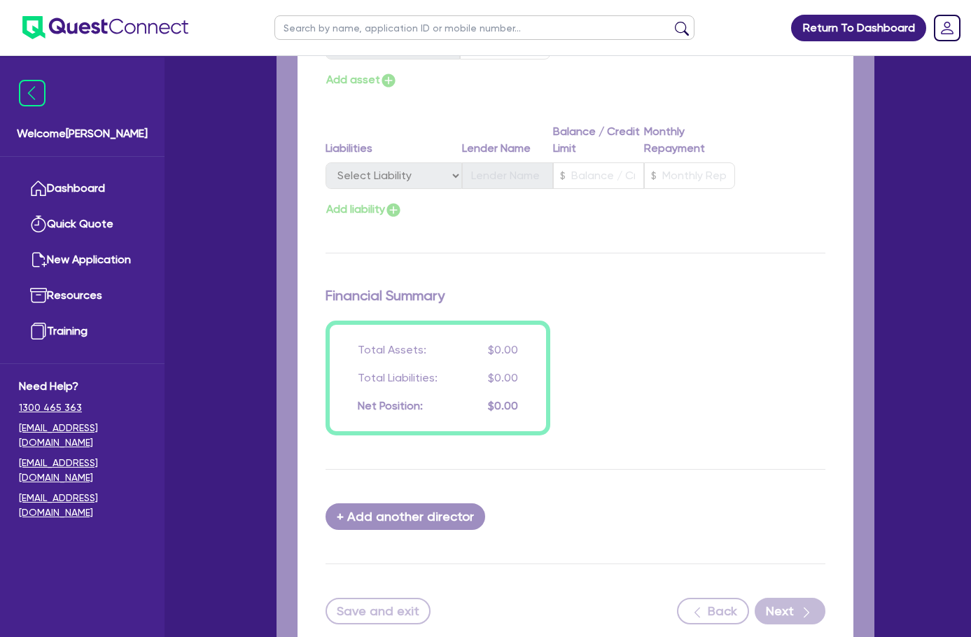
select select "COMPANY"
select select "TRANSPORT_WAREHOUSING"
select select "PASSENGERS_FREIGHT_TRANSPORT"
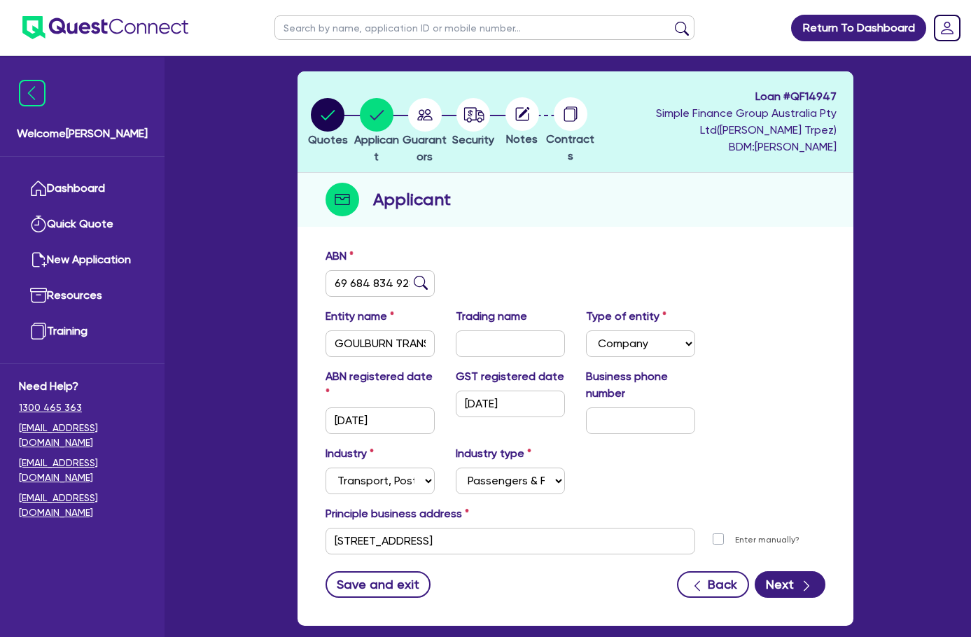
scroll to position [96, 0]
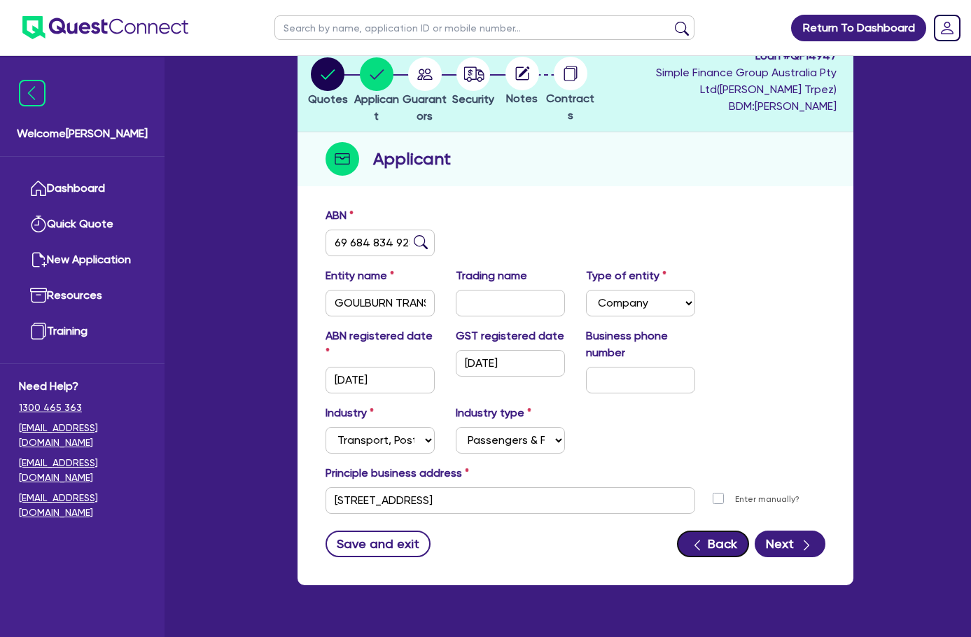
click at [749, 531] on button "Back" at bounding box center [713, 544] width 72 height 27
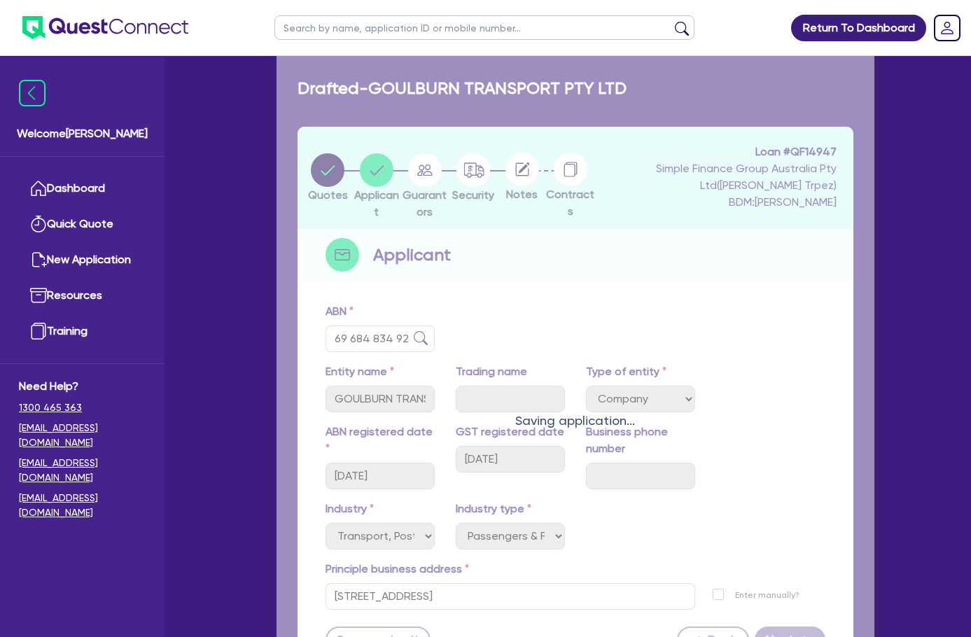
select select "CARS_AND_LIGHT_TRUCKS"
select select "PASSENGER_VEHICLES"
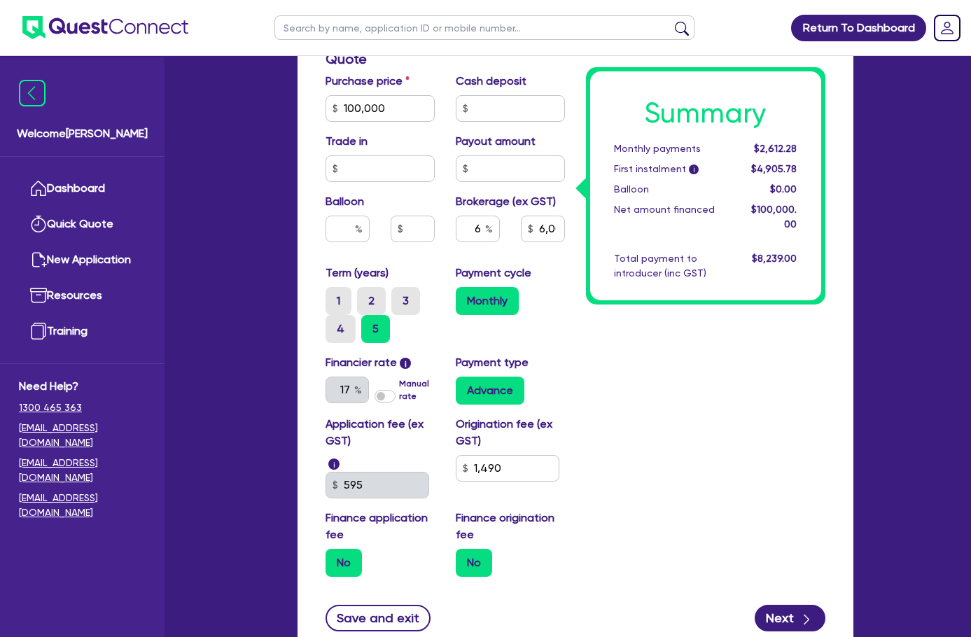
scroll to position [652, 0]
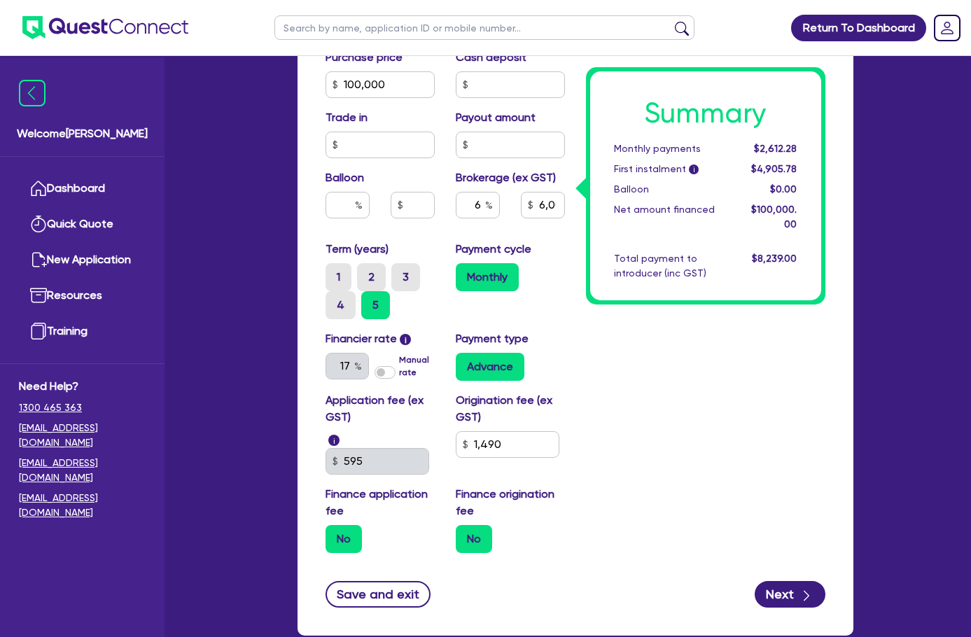
click at [399, 353] on label "Manual rate" at bounding box center [416, 365] width 35 height 25
click at [0, 0] on input "Manual rate" at bounding box center [0, 0] width 0 height 0
click at [325, 353] on input "text" at bounding box center [346, 366] width 43 height 27
click at [399, 353] on label "Manual rate" at bounding box center [416, 365] width 35 height 25
click at [0, 0] on input "Manual rate" at bounding box center [0, 0] width 0 height 0
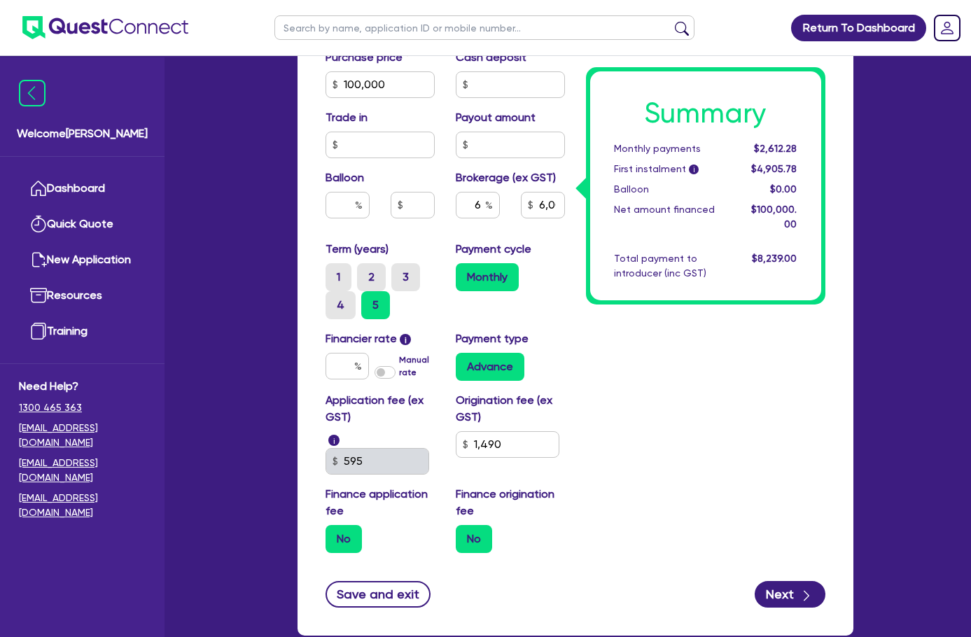
type input "100,000"
type input "6,000"
type input "1,490"
type input "100,000"
type input "6,000"
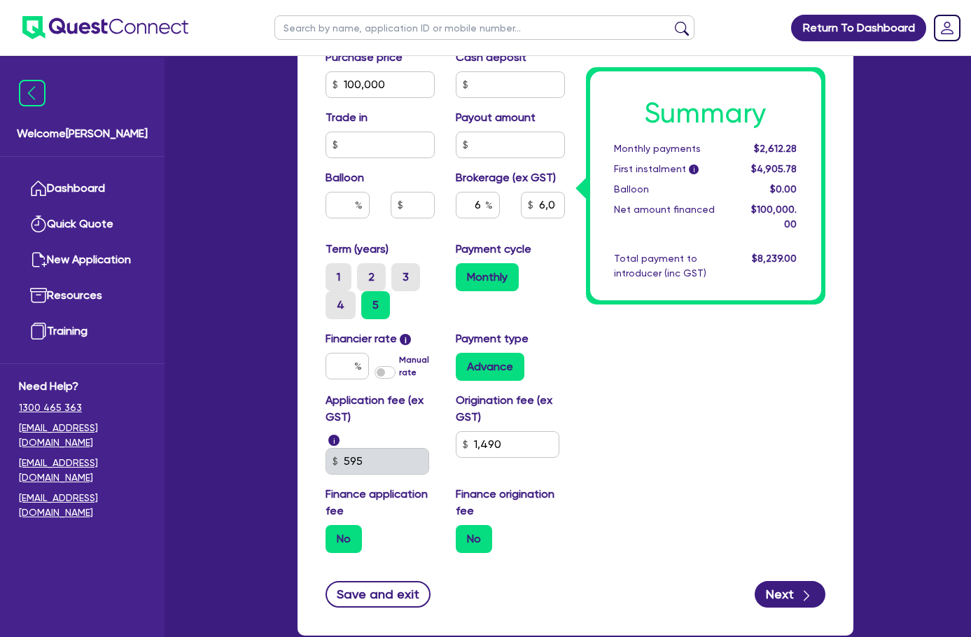
type input "17"
type input "1,490"
drag, startPoint x: 318, startPoint y: 331, endPoint x: 299, endPoint y: 332, distance: 18.9
click at [399, 353] on label "Manual rate" at bounding box center [416, 365] width 35 height 25
click at [0, 0] on input "Manual rate" at bounding box center [0, 0] width 0 height 0
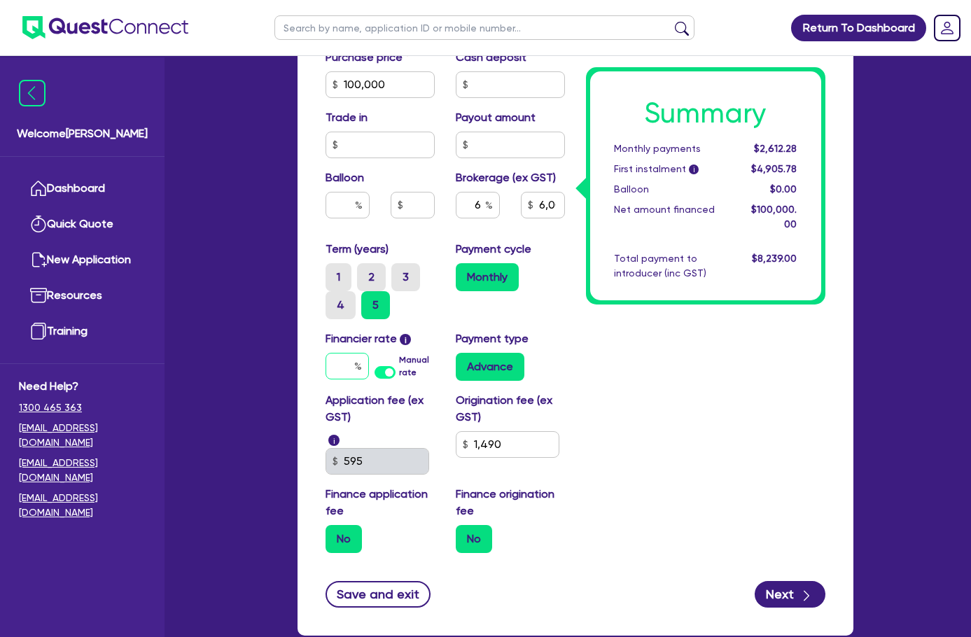
click at [325, 353] on input "text" at bounding box center [346, 366] width 43 height 27
type input "14"
type input "100,000"
type input "6,000"
type input "1,490"
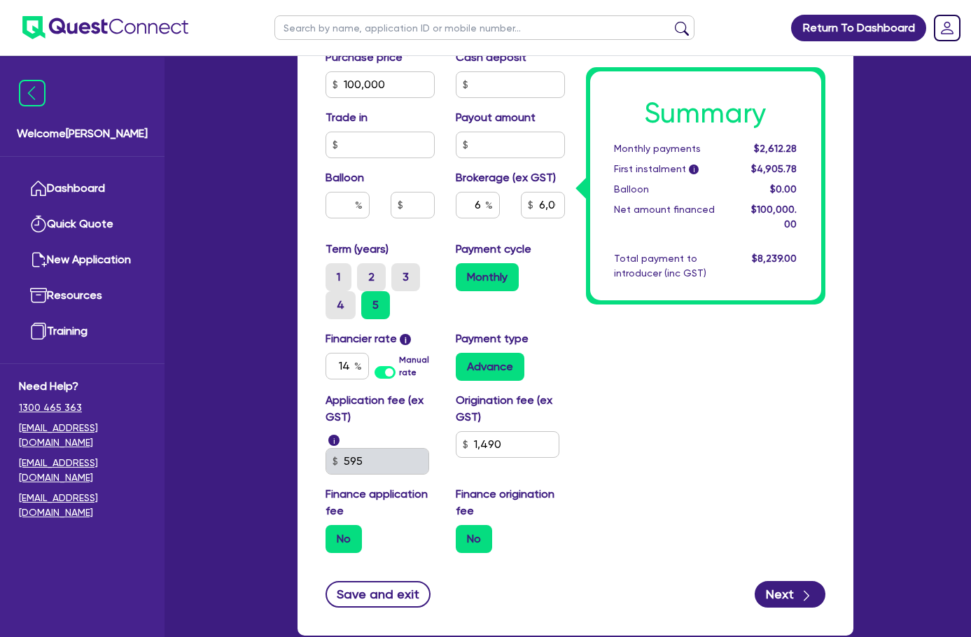
type input "100,000"
type input "6,000"
type input "1,490"
click at [705, 411] on div "Summary Monthly payments $2,612.28 First instalment i $4,905.78 Balloon $0.00 N…" at bounding box center [705, 107] width 260 height 913
click at [707, 405] on div "Summary Monthly payments $2,451.80 First instalment i $4,745.30 Balloon $0.00 N…" at bounding box center [705, 107] width 260 height 913
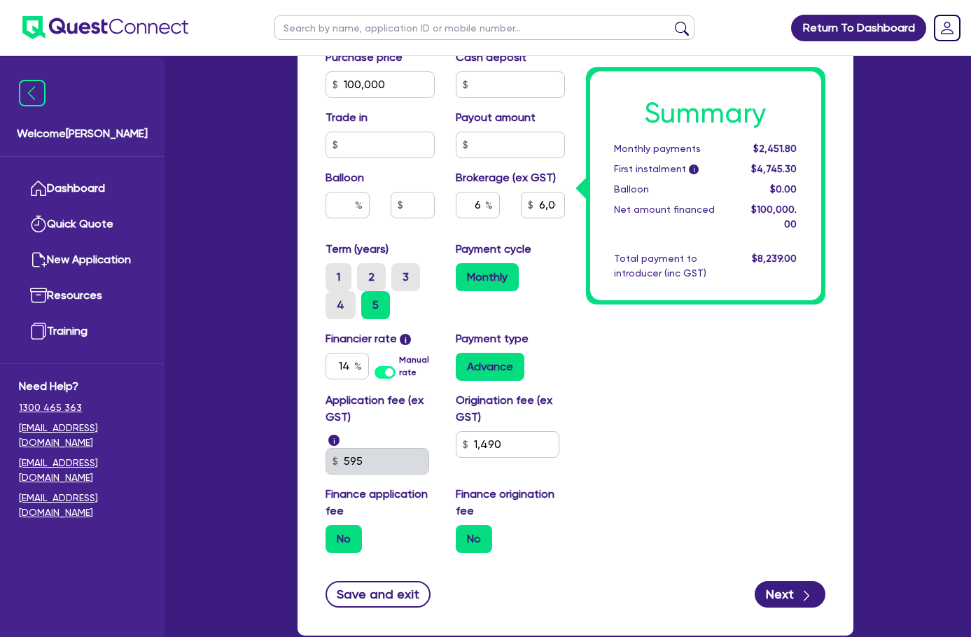
click at [696, 390] on div "Summary Monthly payments $2,451.80 First instalment i $4,745.30 Balloon $0.00 N…" at bounding box center [705, 107] width 260 height 913
drag, startPoint x: 269, startPoint y: 332, endPoint x: 314, endPoint y: 325, distance: 45.2
click at [325, 353] on div "14 Manual rate" at bounding box center [379, 366] width 109 height 27
click at [682, 389] on div "Summary Monthly payments $2,451.80 First instalment i $4,745.30 Balloon $0.00 N…" at bounding box center [705, 107] width 260 height 913
drag, startPoint x: 655, startPoint y: 331, endPoint x: 594, endPoint y: 300, distance: 69.2
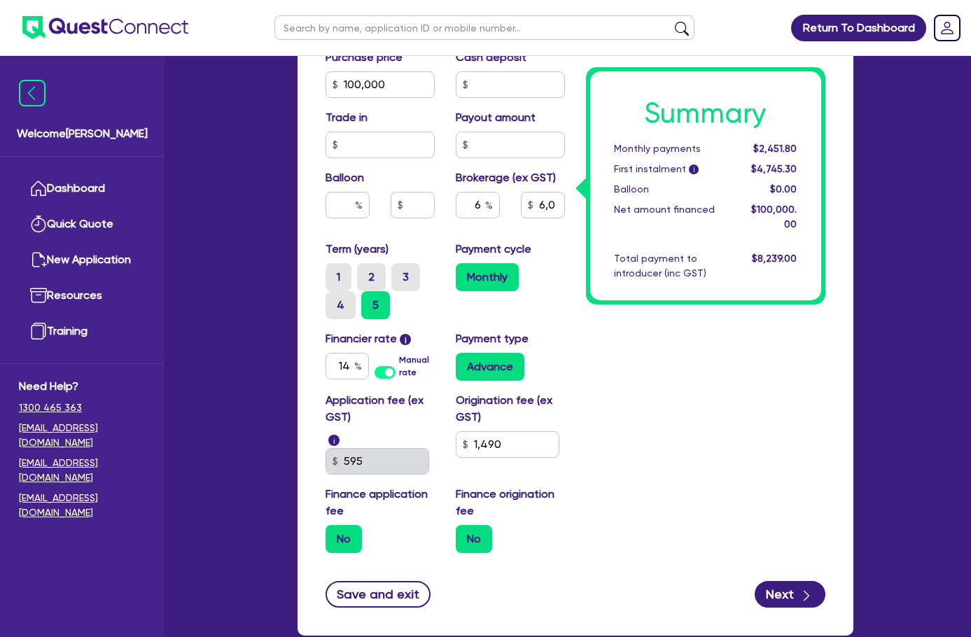
click at [654, 332] on div "Summary Monthly payments $2,451.80 First instalment i $4,745.30 Balloon $0.00 N…" at bounding box center [705, 107] width 260 height 913
drag, startPoint x: 446, startPoint y: 167, endPoint x: 486, endPoint y: 162, distance: 41.0
click at [486, 192] on div "6" at bounding box center [477, 211] width 65 height 38
type input "100,000"
type input "8"
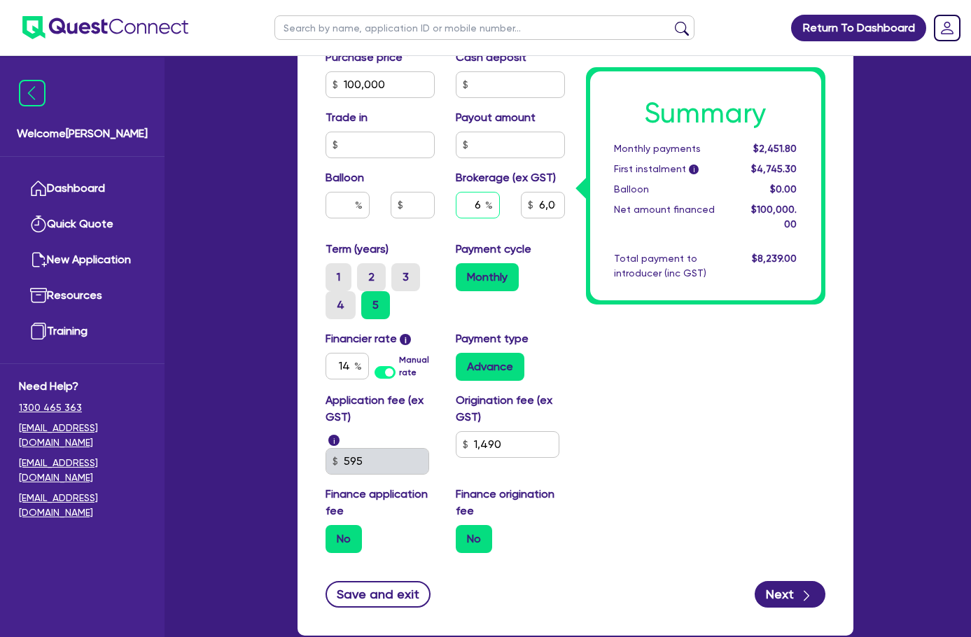
type input "6,000"
type input "1,490"
type input "100,000"
type input "8,000"
type input "1,490"
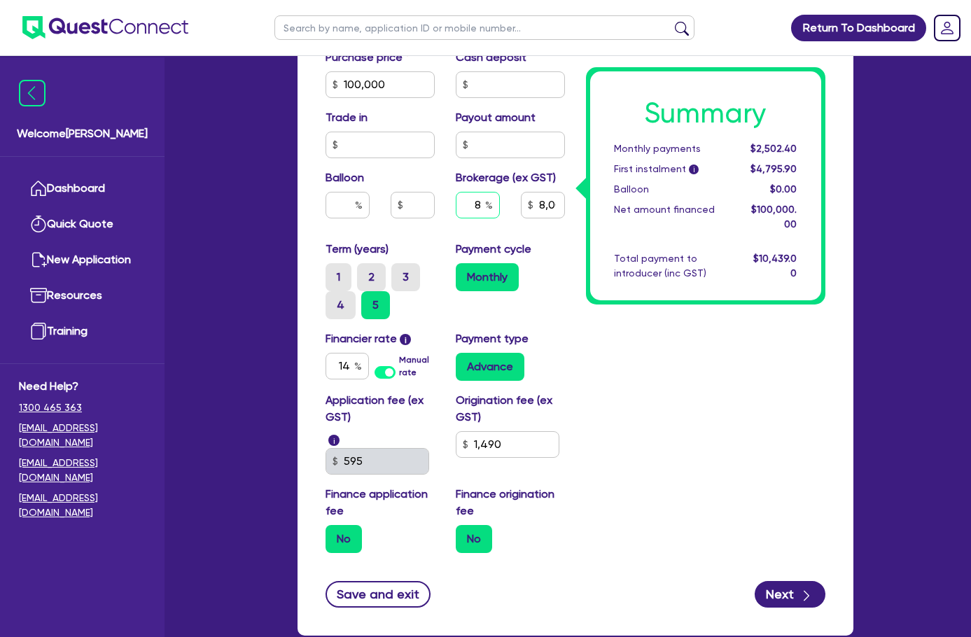
type input "8"
type input "100,000"
type input "8,000"
type input "1,490"
type input "100,000"
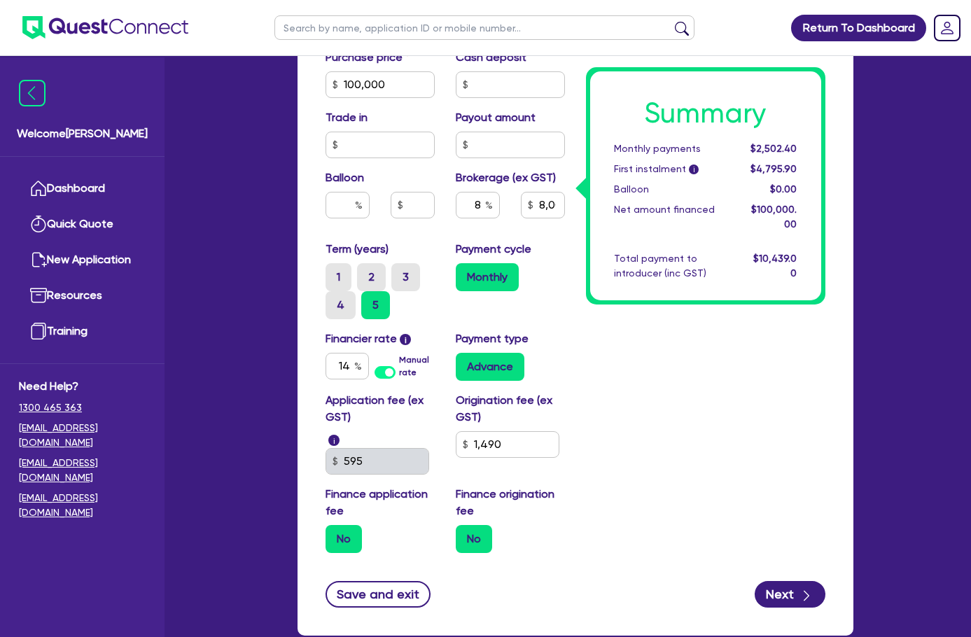
type input "8,000"
type input "1,490"
click at [676, 384] on div "Summary Monthly payments $2,502.40 First instalment i $4,795.90 Balloon $0.00 N…" at bounding box center [705, 107] width 260 height 913
drag, startPoint x: 438, startPoint y: 172, endPoint x: 522, endPoint y: 165, distance: 84.3
click at [522, 192] on div "8 8,000" at bounding box center [510, 211] width 130 height 38
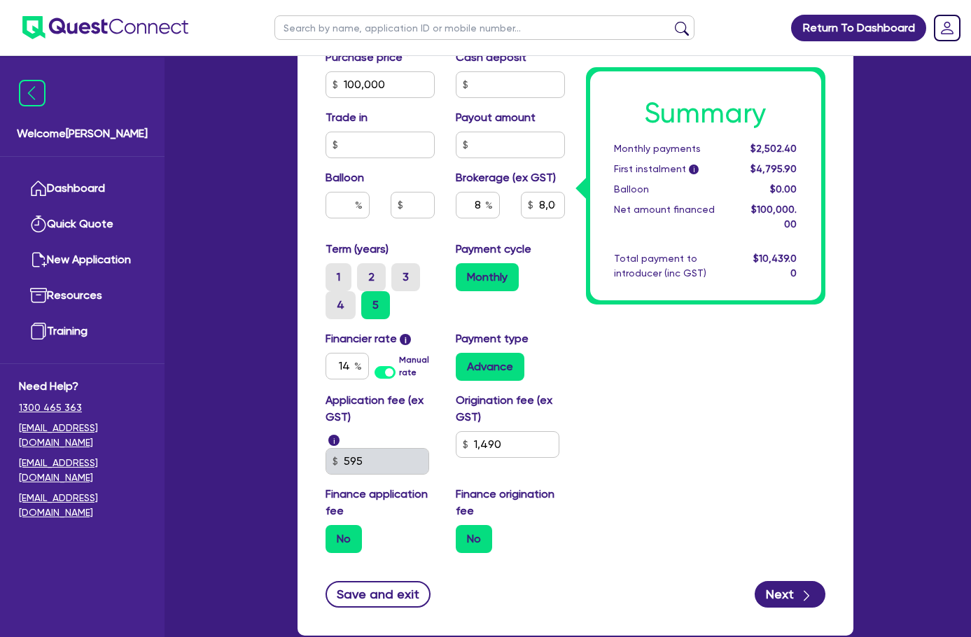
click at [577, 295] on div "Summary Monthly payments $2,502.40 First instalment i $4,795.90 Balloon $0.00 N…" at bounding box center [705, 107] width 260 height 913
click at [677, 404] on div "Summary Monthly payments $2,502.40 First instalment i $4,795.90 Balloon $0.00 N…" at bounding box center [705, 107] width 260 height 913
drag, startPoint x: 542, startPoint y: 244, endPoint x: 540, endPoint y: 252, distance: 8.7
click at [542, 263] on div "Monthly" at bounding box center [510, 277] width 109 height 28
click at [570, 248] on div "Payment cycle Monthly" at bounding box center [510, 280] width 130 height 78
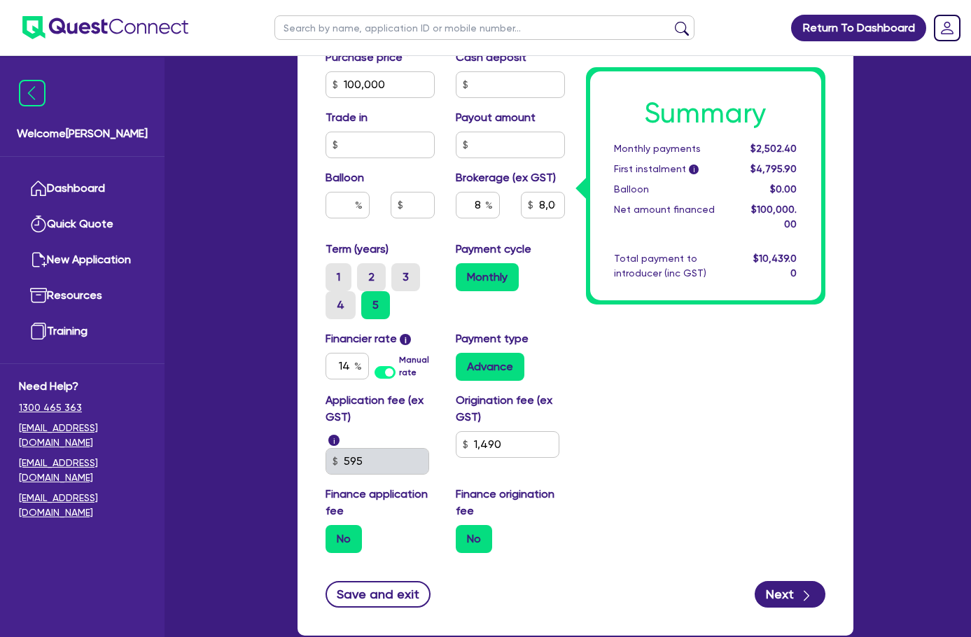
click at [596, 249] on div "Summary Monthly payments $2,502.40 First instalment i $4,795.90 Balloon $0.00 N…" at bounding box center [705, 107] width 260 height 913
click at [558, 263] on div "Monthly" at bounding box center [510, 277] width 109 height 28
click at [608, 311] on div "Summary Monthly payments $2,502.40 First instalment i $4,795.90 Balloon $0.00 N…" at bounding box center [705, 107] width 260 height 913
click at [325, 353] on div "14 Manual rate" at bounding box center [379, 366] width 109 height 27
click at [634, 363] on div "Summary Monthly payments $2,502.40 First instalment i $4,795.90 Balloon $0.00 N…" at bounding box center [705, 107] width 260 height 913
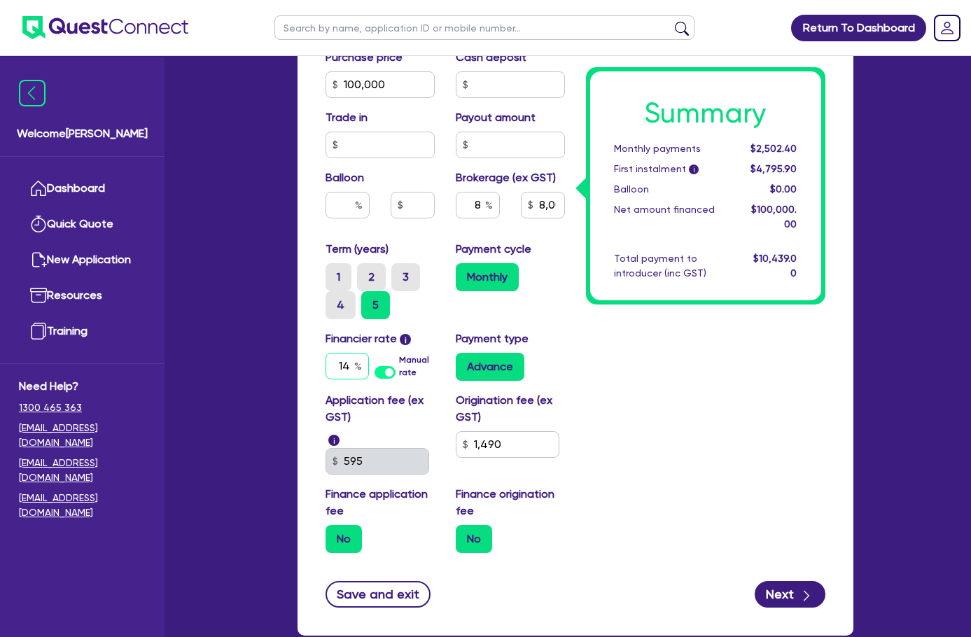
drag, startPoint x: 266, startPoint y: 337, endPoint x: 341, endPoint y: 322, distance: 76.5
click at [341, 353] on div "14 Manual rate" at bounding box center [379, 366] width 109 height 27
click at [399, 353] on label "Manual rate" at bounding box center [416, 365] width 35 height 25
click at [0, 0] on input "Manual rate" at bounding box center [0, 0] width 0 height 0
type input "100,000"
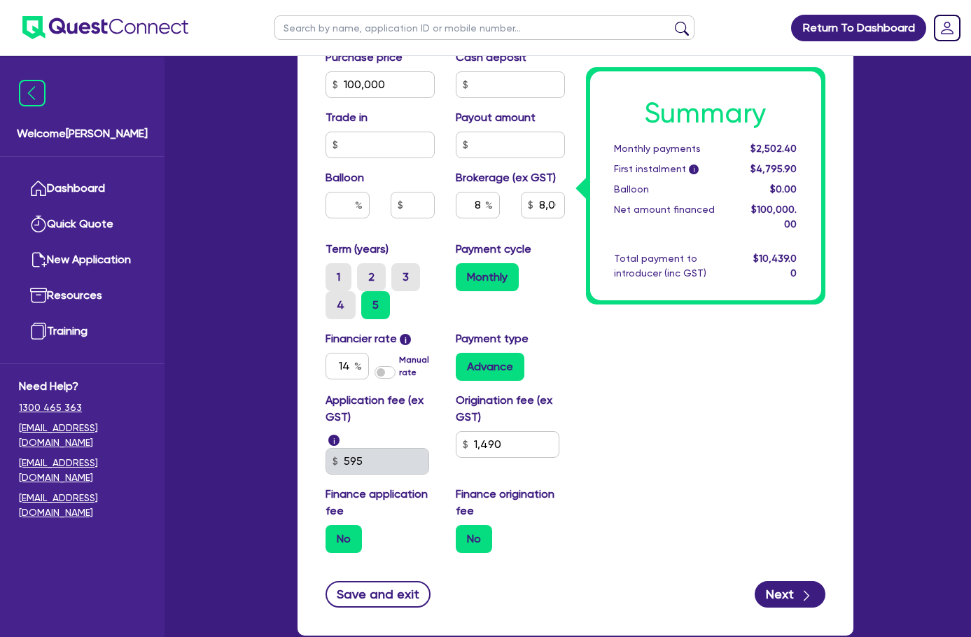
type input "8,000"
type input "1,490"
type input "100,000"
type input "8,000"
type input "17"
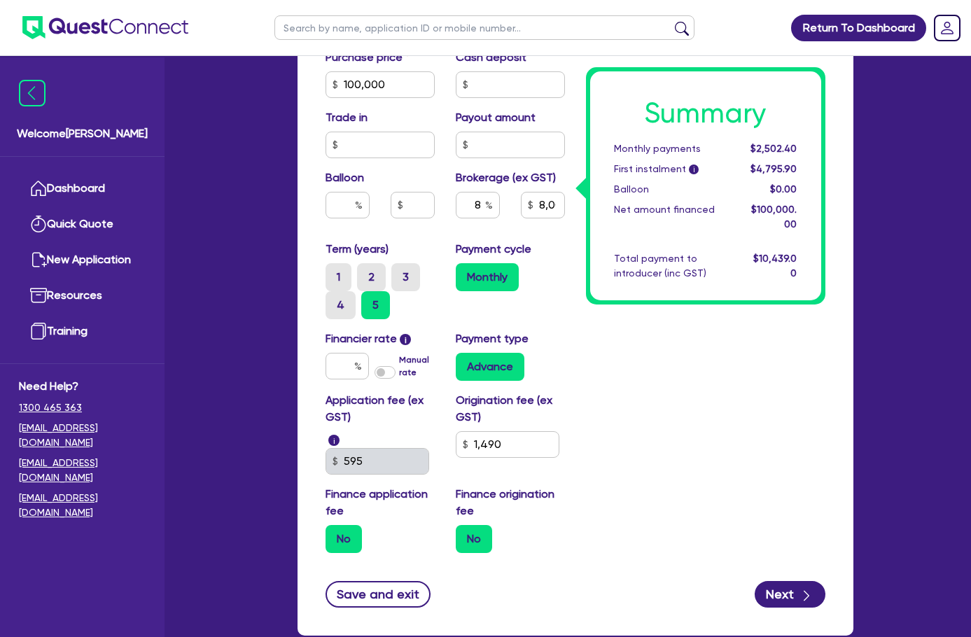
type input "1,490"
click at [615, 360] on div "Summary Monthly payments $2,666.19 First instalment i $4,959.69 Balloon $0.00 N…" at bounding box center [705, 107] width 260 height 913
drag, startPoint x: 446, startPoint y: 169, endPoint x: 493, endPoint y: 159, distance: 48.1
click at [493, 192] on div "8 8,000" at bounding box center [510, 211] width 130 height 38
type input "100,000"
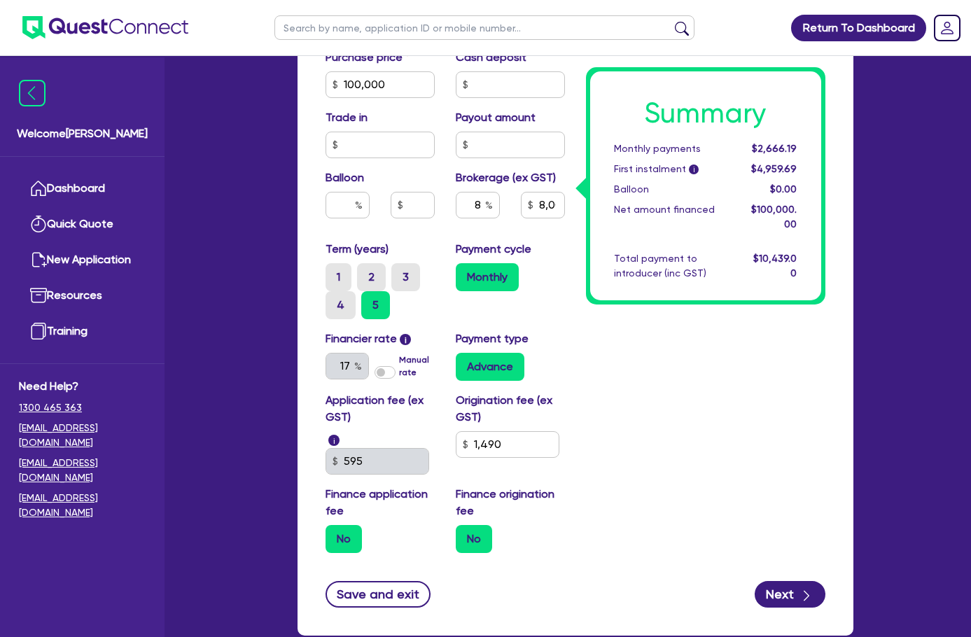
type input "8,000"
type input "1,490"
type input "100,000"
type input "8,000"
type input "1,490"
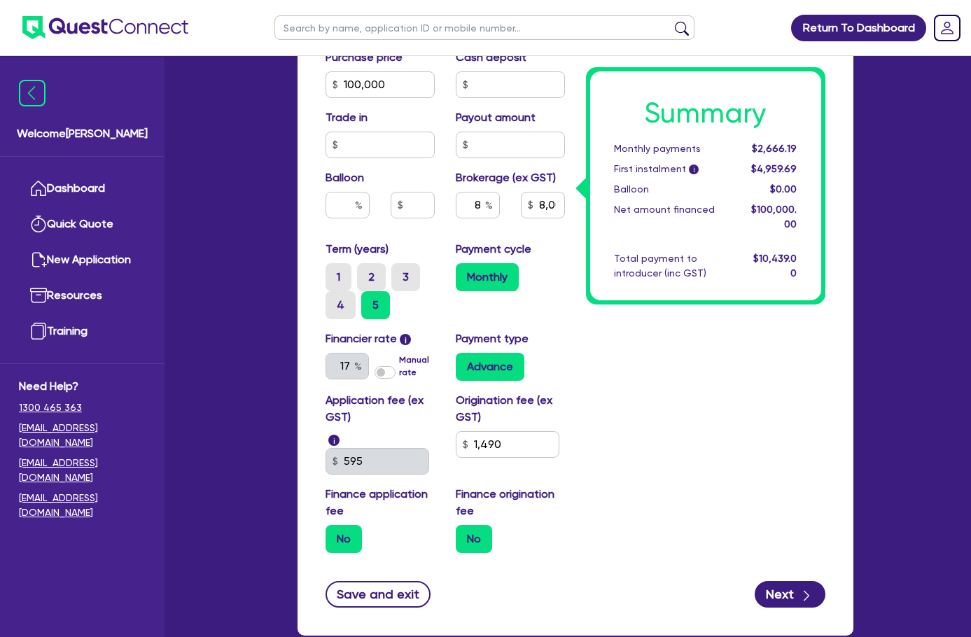
click at [720, 395] on div "Summary Monthly payments $2,666.19 First instalment i $4,959.69 Balloon $0.00 N…" at bounding box center [705, 107] width 260 height 913
drag, startPoint x: 447, startPoint y: 172, endPoint x: 482, endPoint y: 173, distance: 34.3
click at [482, 192] on div "8" at bounding box center [477, 211] width 65 height 38
click at [729, 417] on div "Summary Monthly payments $2,666.19 First instalment i $4,959.69 Balloon $0.00 N…" at bounding box center [705, 107] width 260 height 913
drag, startPoint x: 447, startPoint y: 174, endPoint x: 477, endPoint y: 166, distance: 30.6
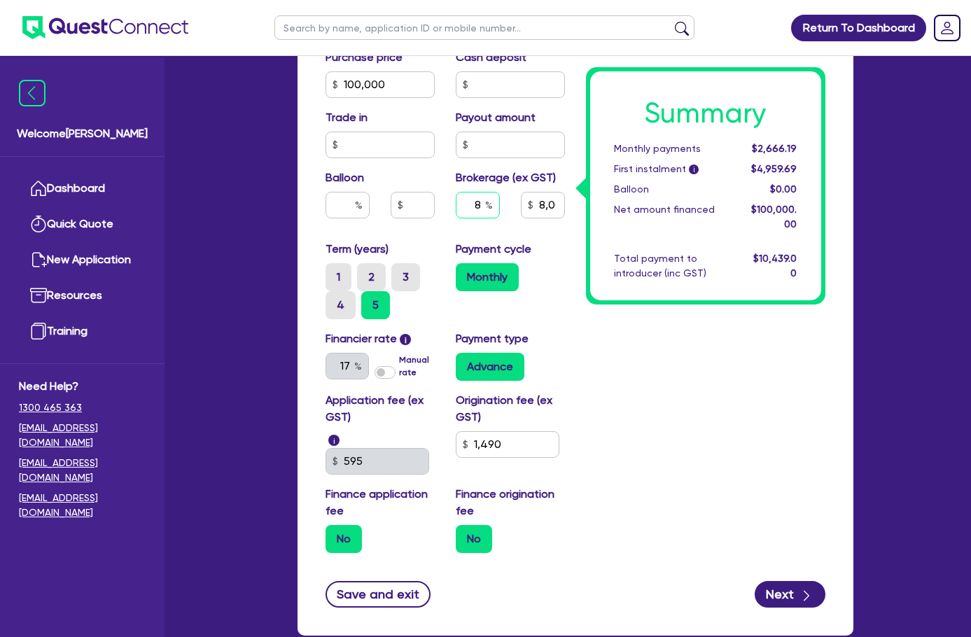
click at [477, 192] on input "8" at bounding box center [478, 205] width 44 height 27
type input "100,000"
type input "2"
type input "8,000"
type input "1,490"
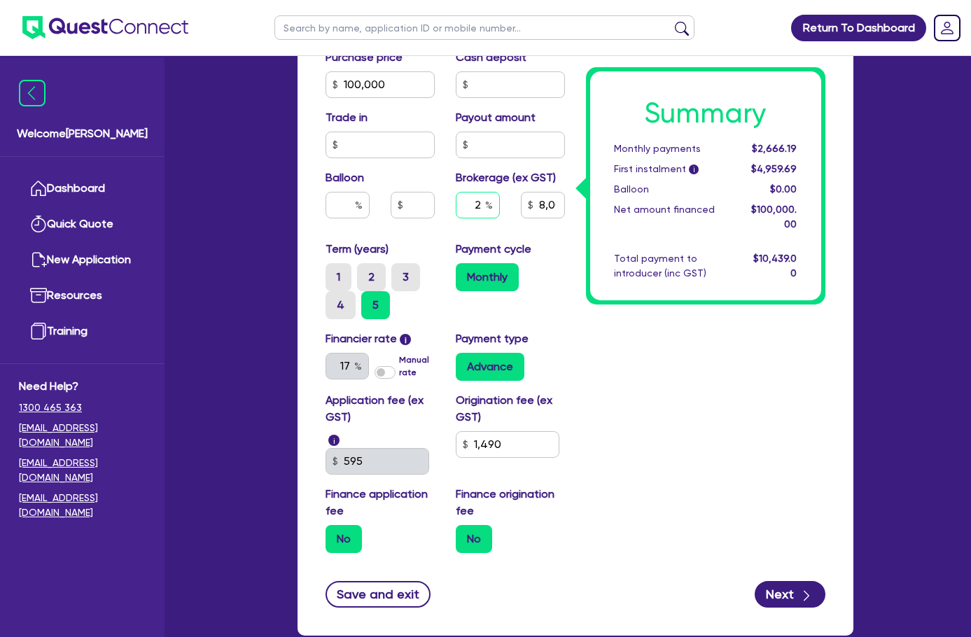
type input "100,000"
type input "2,000"
type input "1,490"
type input "20"
type input "100,000"
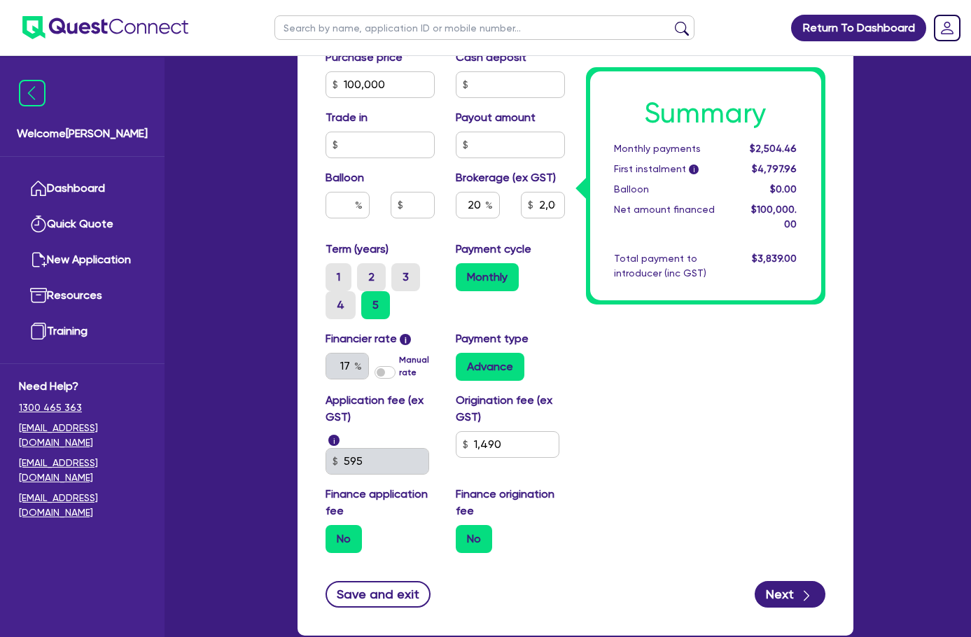
type input "2,000"
type input "1,490"
type input "100,000"
type input "20,000"
type input "1,490"
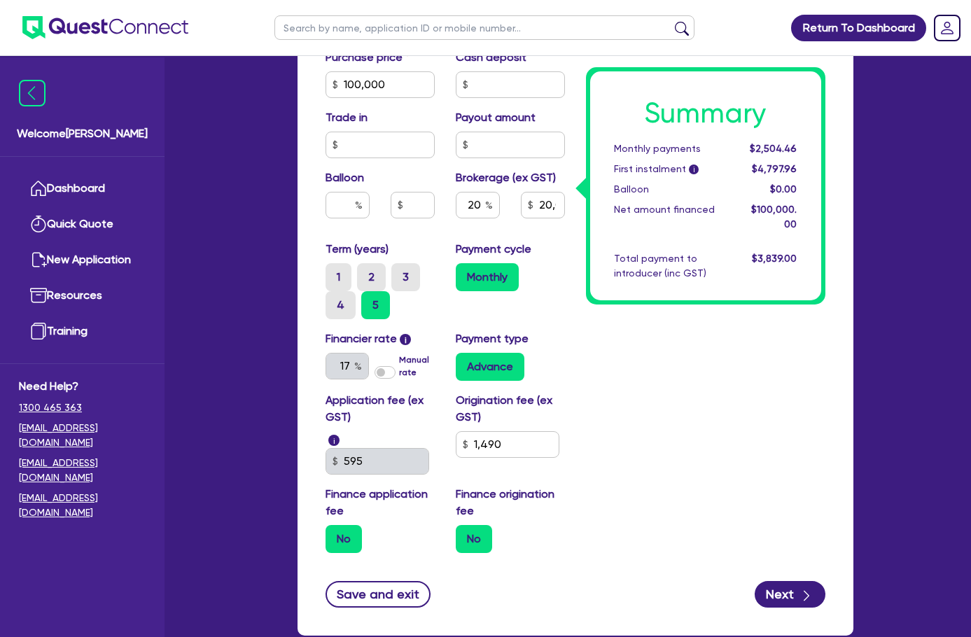
click at [757, 377] on div "Summary Monthly payments $2,504.46 First instalment i $4,797.96 Balloon $0.00 N…" at bounding box center [705, 107] width 260 height 913
drag, startPoint x: 425, startPoint y: 178, endPoint x: 487, endPoint y: 192, distance: 63.9
click at [487, 192] on div "20" at bounding box center [477, 211] width 65 height 38
type input "1"
type input "100,000"
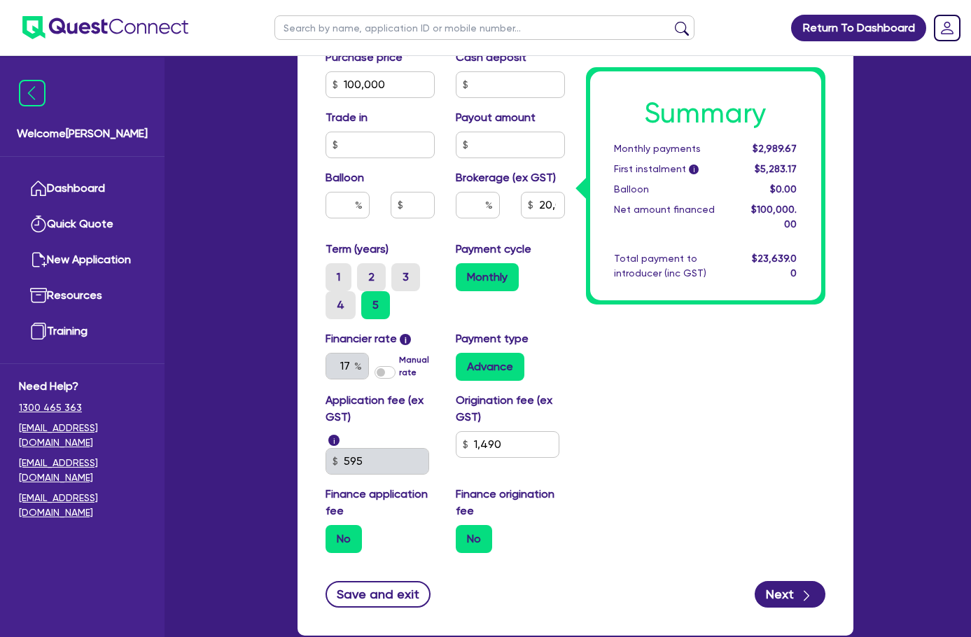
type input "20,000"
type input "1,490"
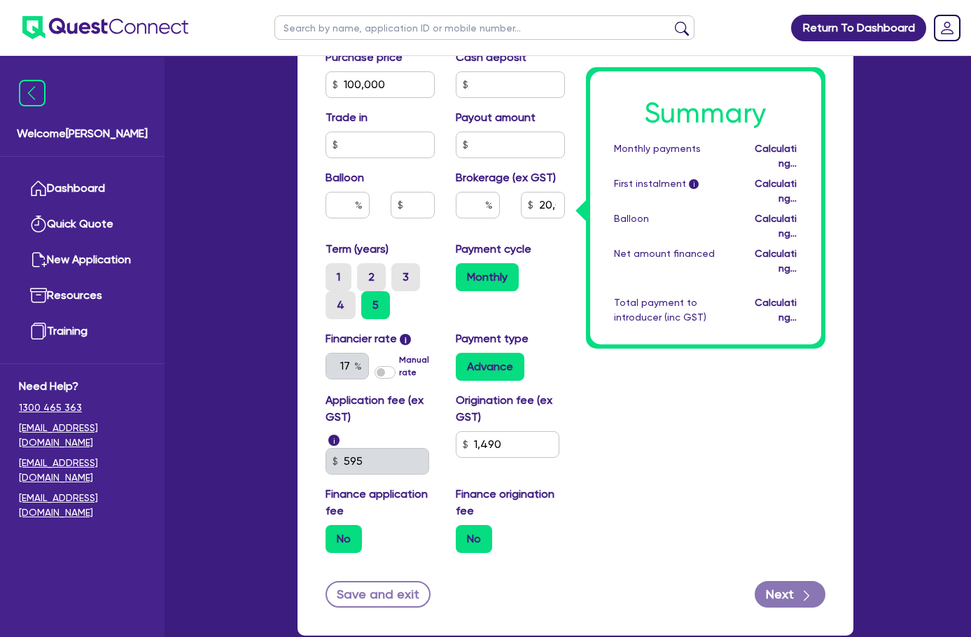
type input "100,000"
type input "1,490"
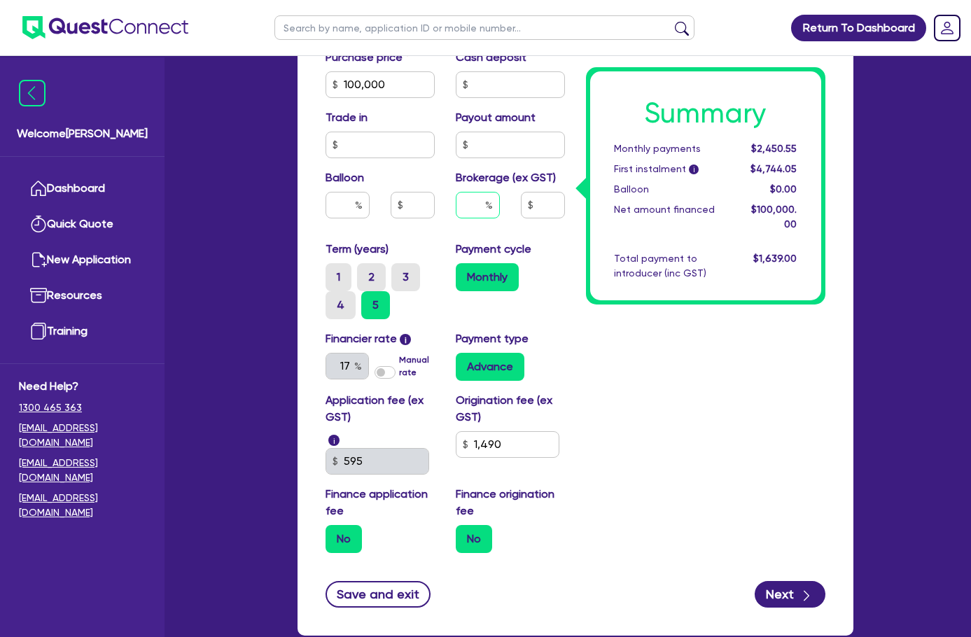
click at [461, 192] on input "text" at bounding box center [478, 205] width 44 height 27
type input "100,000"
type input "1,490"
type input "100,000"
type input "1,490"
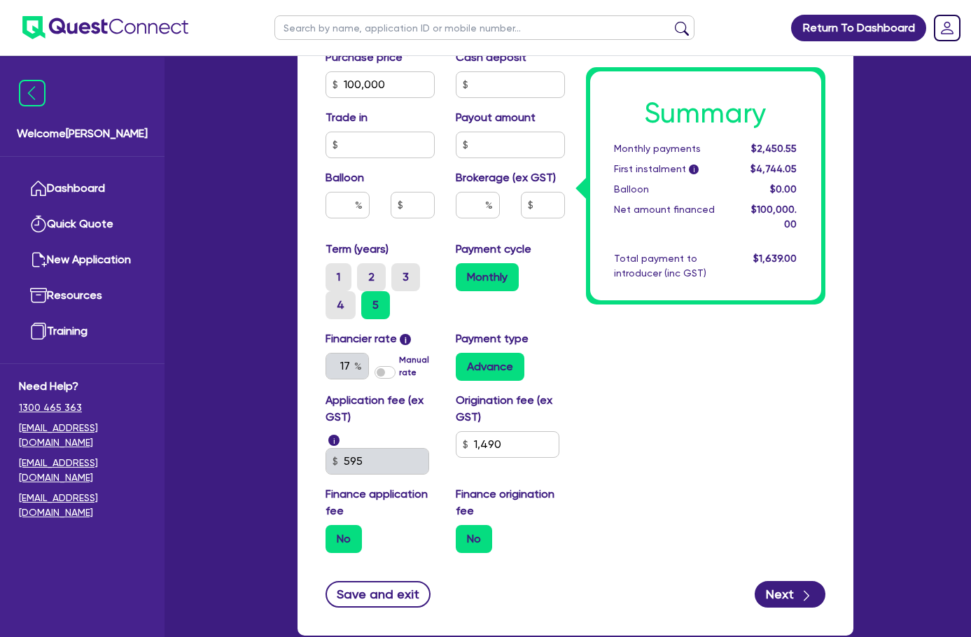
click at [741, 20] on header "Return To Dashboard Edit Profile Logout" at bounding box center [485, 28] width 971 height 56
click at [596, 256] on div "Summary Monthly payments $2,450.55 First instalment i $4,744.05 Balloon $0.00 N…" at bounding box center [705, 107] width 260 height 913
click at [701, 33] on ul at bounding box center [484, 27] width 448 height 55
click at [712, 23] on header "Return To Dashboard Edit Profile Logout" at bounding box center [485, 28] width 971 height 56
click at [458, 192] on input "text" at bounding box center [478, 205] width 44 height 27
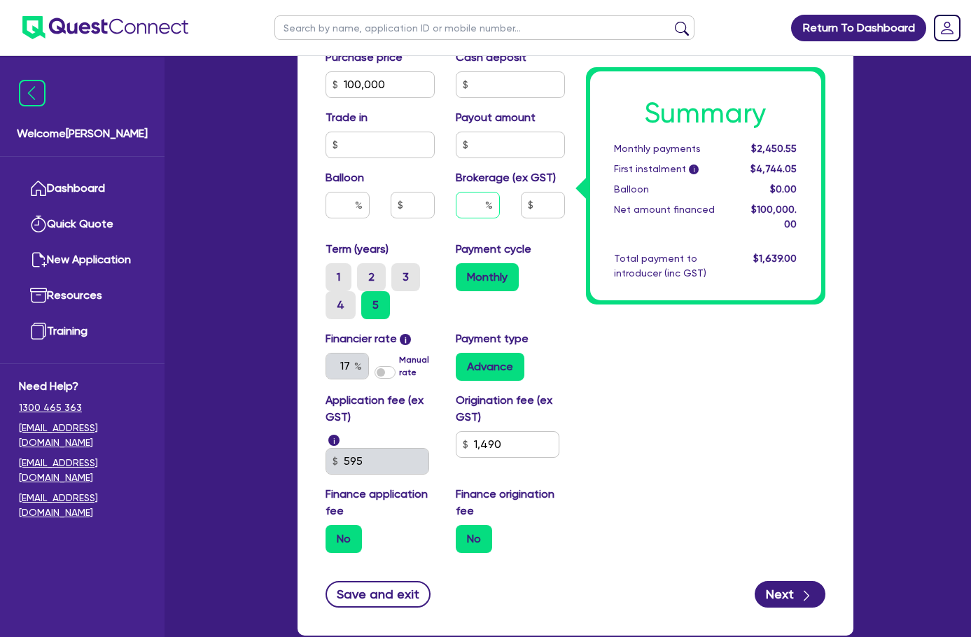
type input "100,000"
type input "8"
type input "1,490"
type input "100,000"
type input "8,000"
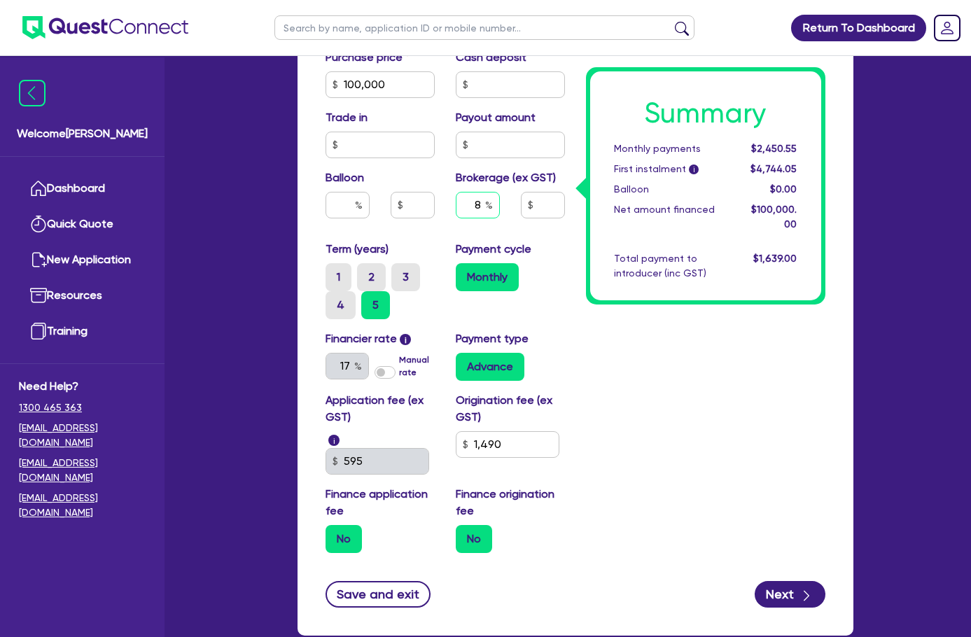
type input "1,490"
type input "8"
type input "100,000"
type input "8,000"
type input "1,490"
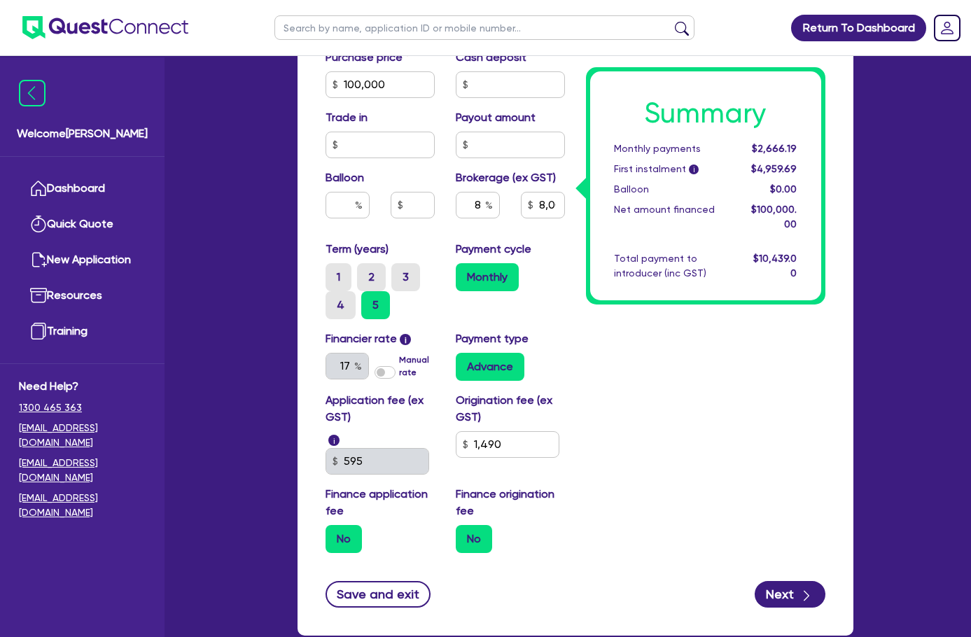
type input "100,000"
type input "8,000"
type input "1,490"
click at [772, 371] on div "Summary Monthly payments $2,666.19 First instalment i $4,959.69 Balloon $0.00 N…" at bounding box center [705, 107] width 260 height 913
click at [762, 332] on div "Summary Monthly payments $2,666.19 First instalment i $4,959.69 Balloon $0.00 N…" at bounding box center [705, 107] width 260 height 913
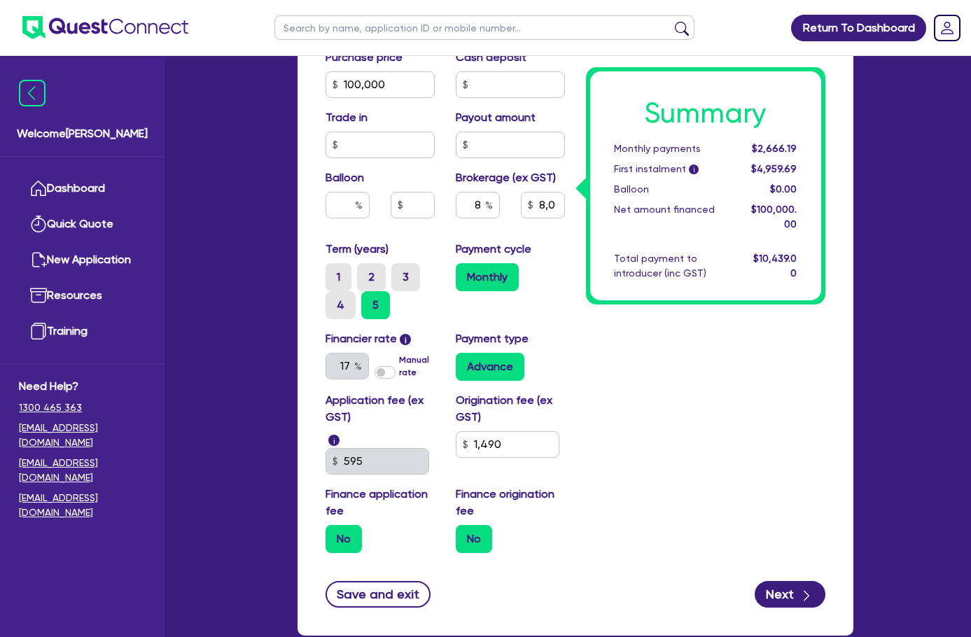
click at [759, 328] on div "Summary Monthly payments $2,666.19 First instalment i $4,959.69 Balloon $0.00 N…" at bounding box center [705, 107] width 260 height 913
click at [728, 342] on div "Summary Monthly payments $2,666.19 First instalment i $4,959.69 Balloon $0.00 N…" at bounding box center [705, 107] width 260 height 913
click at [727, 340] on div "Summary Monthly payments $2,666.19 First instalment i $4,959.69 Balloon $0.00 N…" at bounding box center [705, 107] width 260 height 913
drag, startPoint x: 443, startPoint y: 167, endPoint x: 604, endPoint y: 281, distance: 196.9
click at [470, 192] on input "8" at bounding box center [478, 205] width 44 height 27
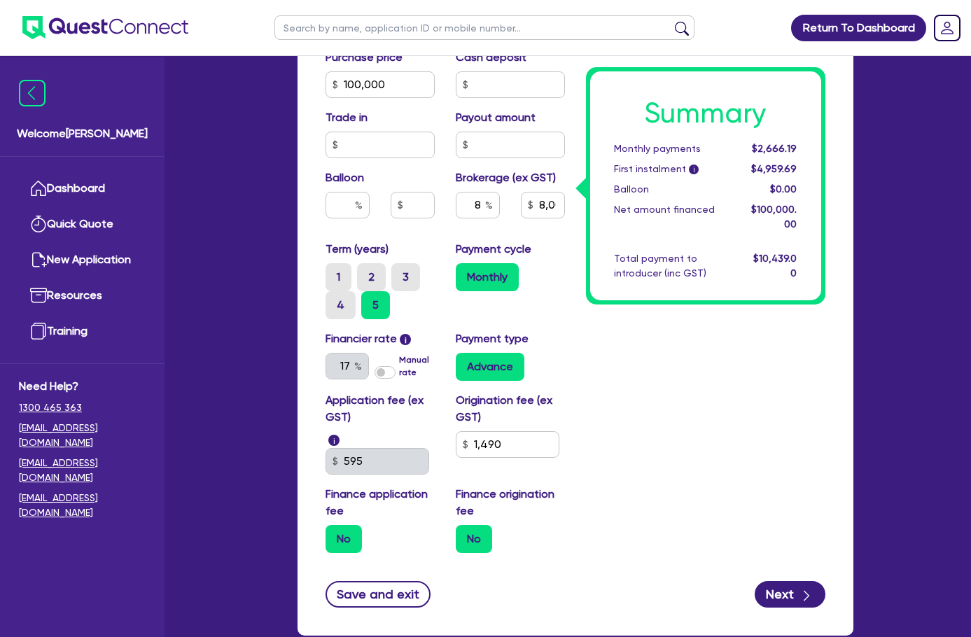
drag, startPoint x: 792, startPoint y: 377, endPoint x: 783, endPoint y: 375, distance: 9.2
click at [791, 377] on div "Summary Monthly payments $2,666.19 First instalment i $4,959.69 Balloon $0.00 N…" at bounding box center [705, 107] width 260 height 913
click at [648, 334] on div "Summary Monthly payments $2,666.19 First instalment i $4,959.69 Balloon $0.00 N…" at bounding box center [705, 107] width 260 height 913
drag, startPoint x: 456, startPoint y: 176, endPoint x: 530, endPoint y: 165, distance: 74.3
click at [527, 192] on div "8 8,000" at bounding box center [510, 211] width 130 height 38
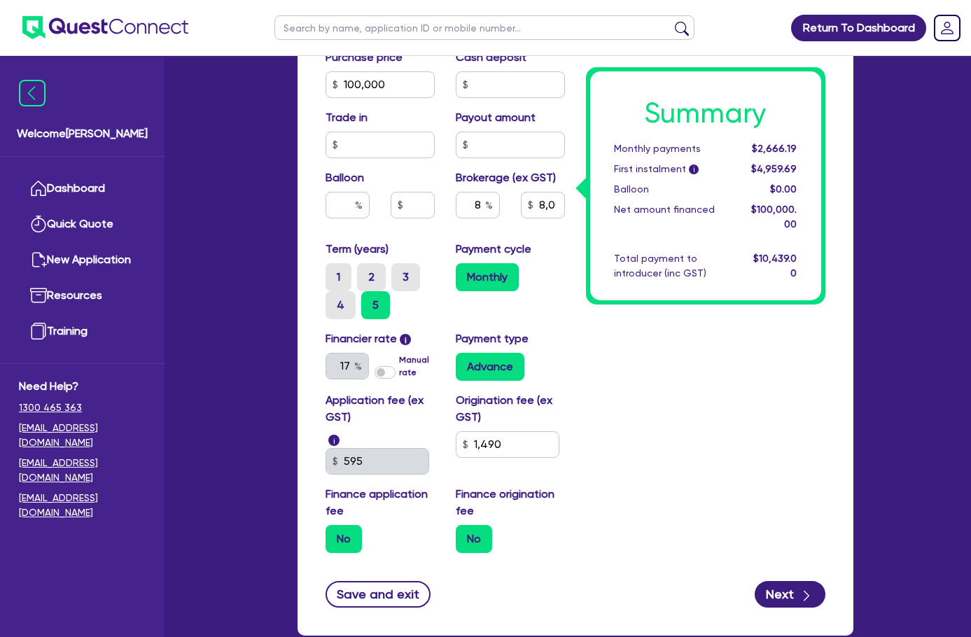
click at [692, 338] on div "Summary Monthly payments $2,666.19 First instalment i $4,959.69 Balloon $0.00 N…" at bounding box center [705, 107] width 260 height 913
drag, startPoint x: 444, startPoint y: 166, endPoint x: 633, endPoint y: 147, distance: 190.6
click at [630, 150] on div "Finance type Chattel Mortgage Asset type category Select Cars and light trucks …" at bounding box center [575, 107] width 521 height 913
type input "100,000"
type input "1"
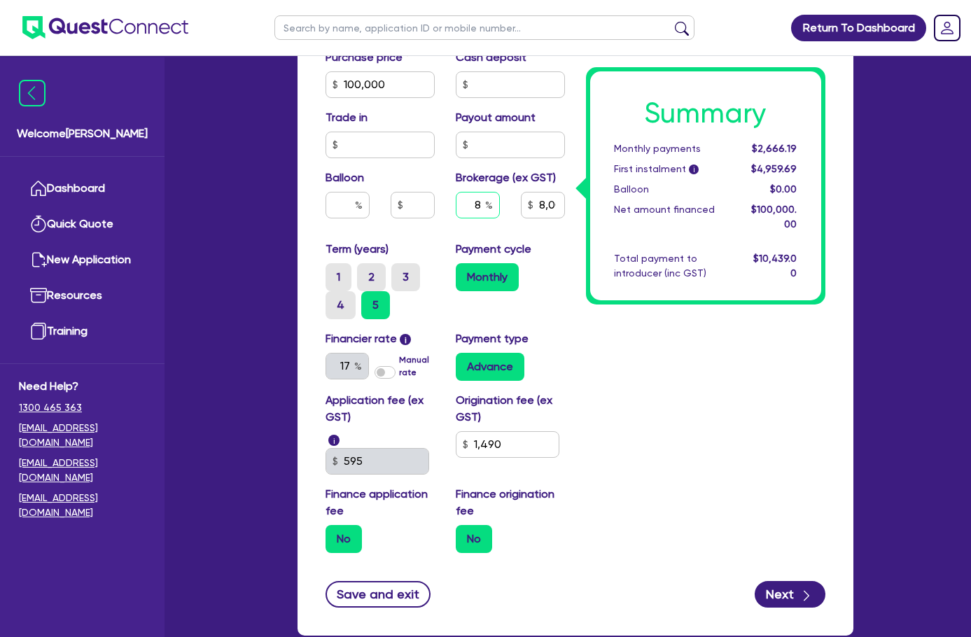
type input "8,000"
type input "1,490"
type input "100,000"
type input "1,000"
type input "1,490"
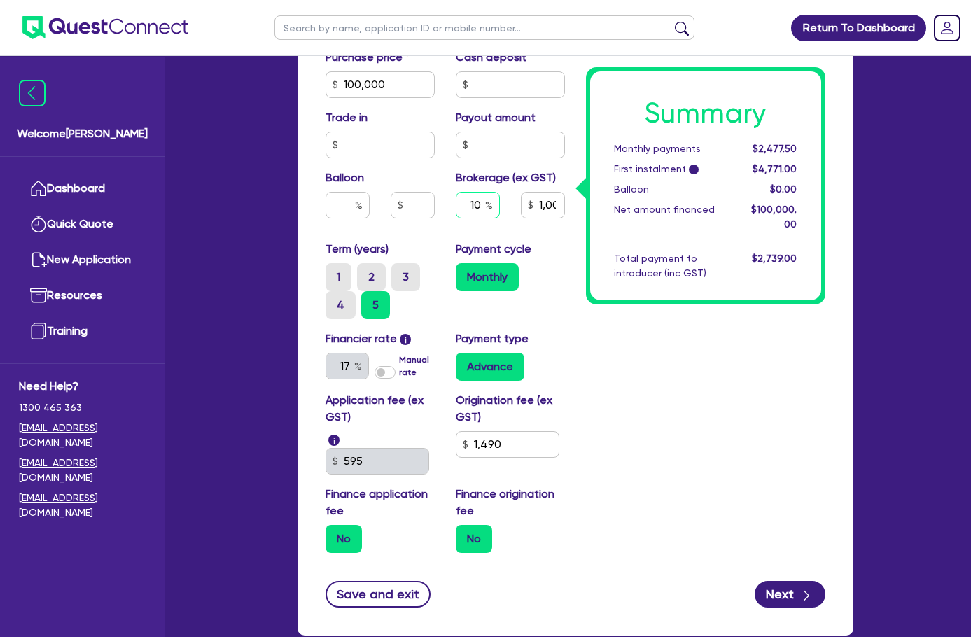
type input "10"
type input "100,000"
type input "1,000"
type input "1,490"
type input "100,000"
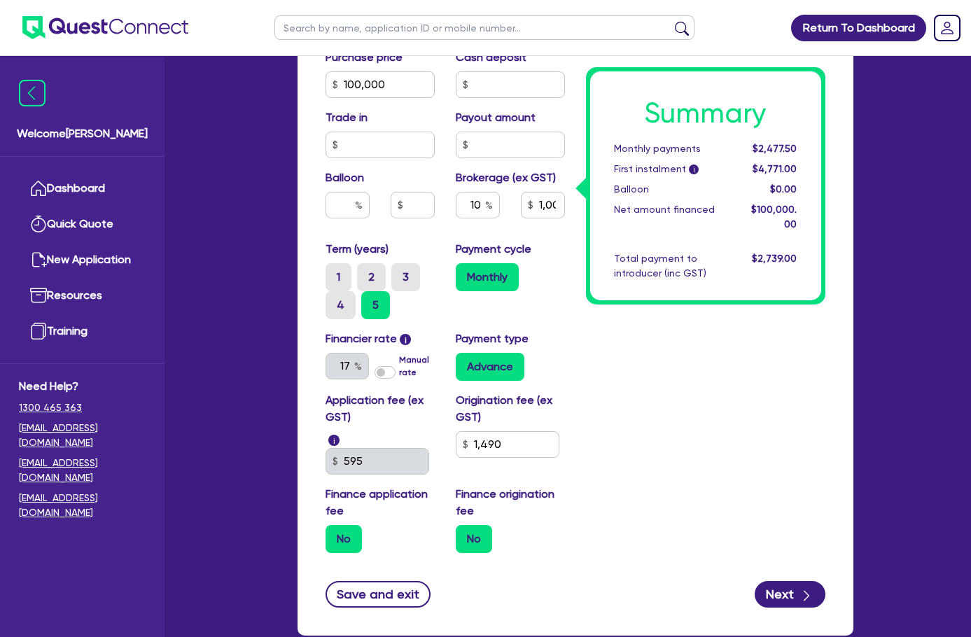
type input "10,000"
type input "1,490"
click at [760, 320] on div "Summary Monthly payments $2,720.11 First instalment i $5,013.61 Balloon $0.00 N…" at bounding box center [705, 107] width 260 height 913
click at [836, 433] on div "Summary Monthly payments $2,720.11 First instalment i $5,013.61 Balloon $0.00 N…" at bounding box center [705, 107] width 260 height 913
click at [605, 360] on div "Summary Monthly payments $2,720.11 First instalment i $5,013.61 Balloon $0.00 N…" at bounding box center [705, 107] width 260 height 913
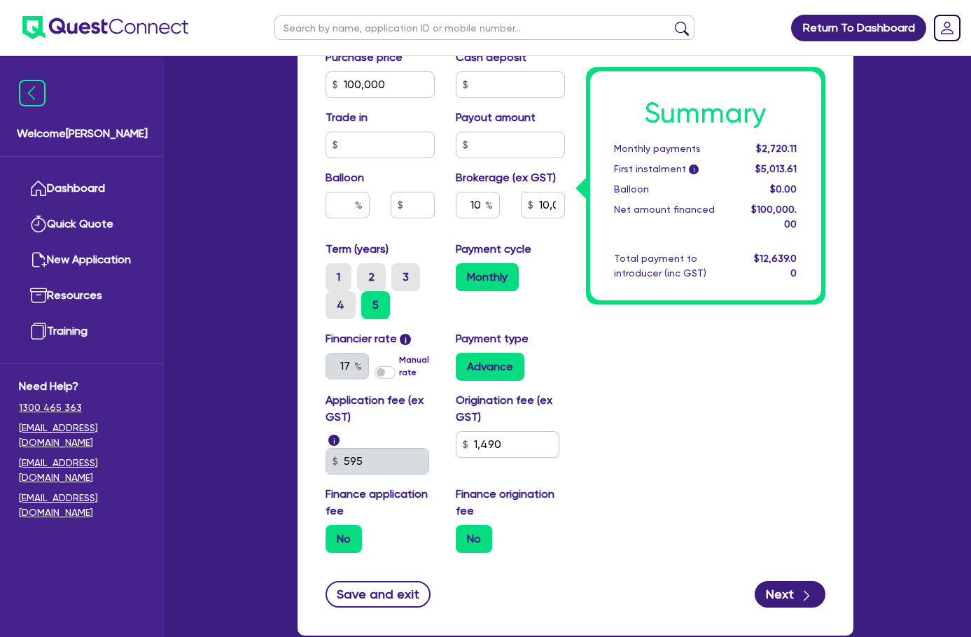
click at [836, 449] on div "Summary Monthly payments $2,720.11 First instalment i $5,013.61 Balloon $0.00 N…" at bounding box center [705, 107] width 260 height 913
click at [678, 453] on div "Summary Monthly payments $2,720.11 First instalment i $5,013.61 Balloon $0.00 N…" at bounding box center [705, 107] width 260 height 913
click at [776, 449] on div "Summary Monthly payments $2,720.11 First instalment i $5,013.61 Balloon $0.00 N…" at bounding box center [705, 107] width 260 height 913
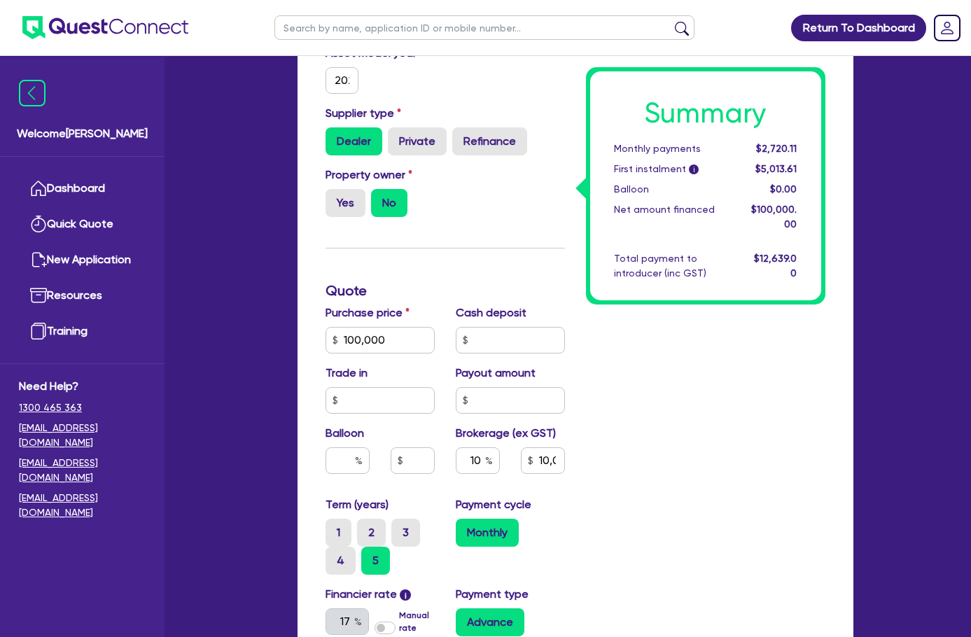
scroll to position [372, 0]
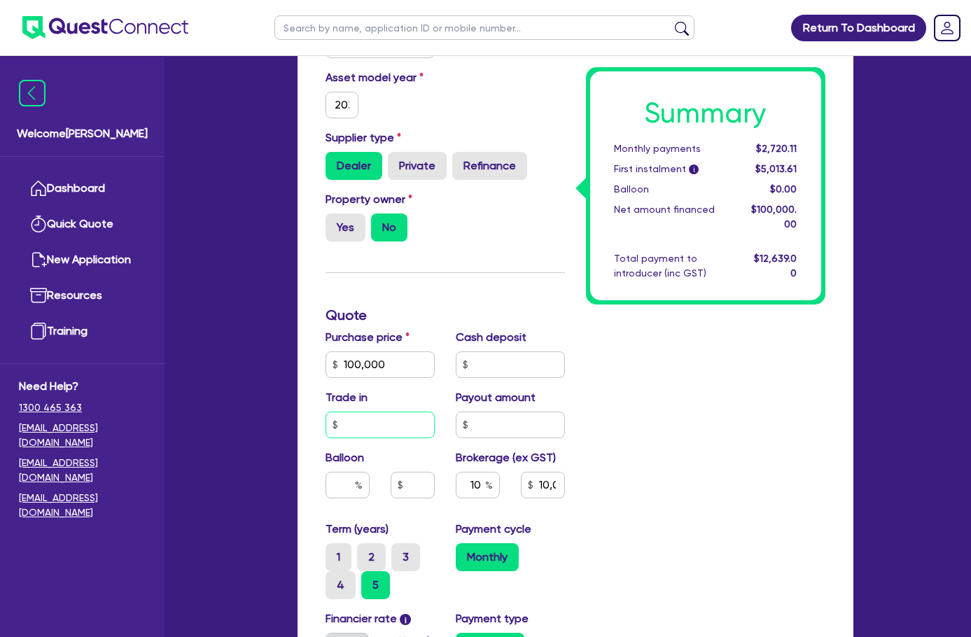
click at [325, 412] on input "text" at bounding box center [379, 425] width 109 height 27
type input "0"
type input "100,000"
type input "10,000"
type input "1,490"
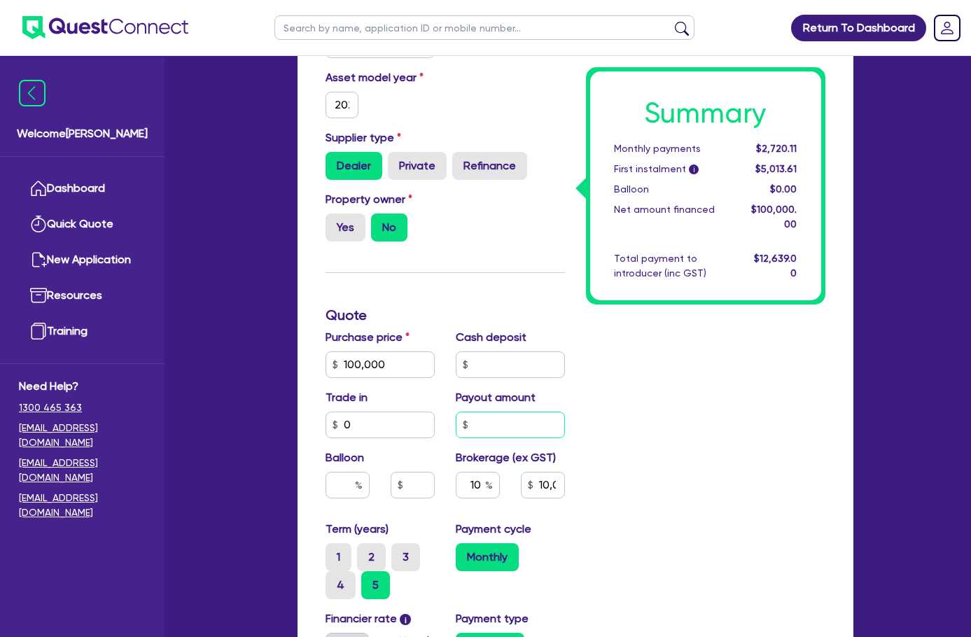
click at [467, 412] on input "text" at bounding box center [510, 425] width 109 height 27
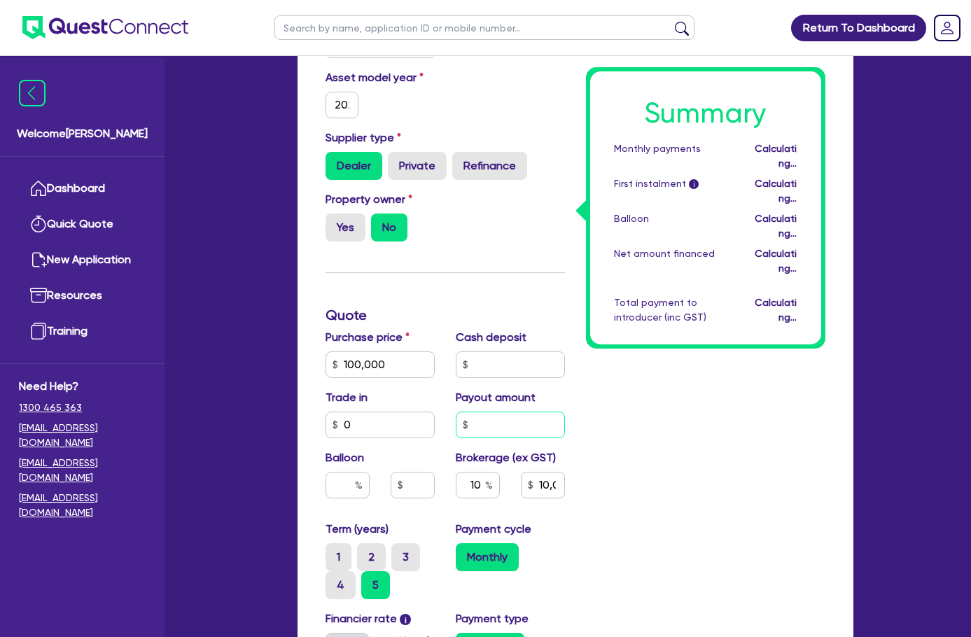
type input "100,000"
type input "10,000"
type input "1,490"
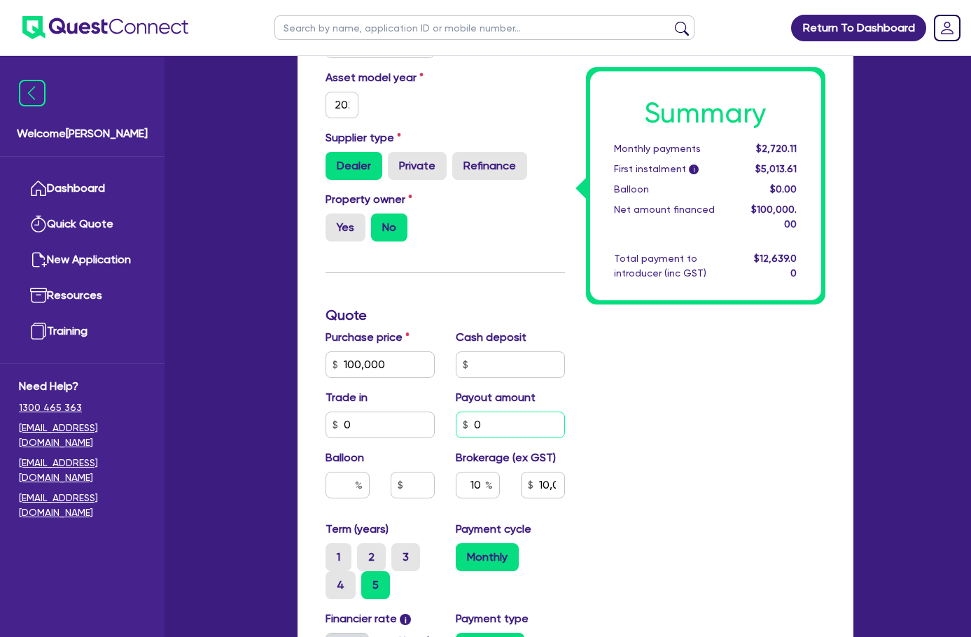
type input "0"
type input "100,000"
type input "10,000"
type input "1,490"
type input "100,000"
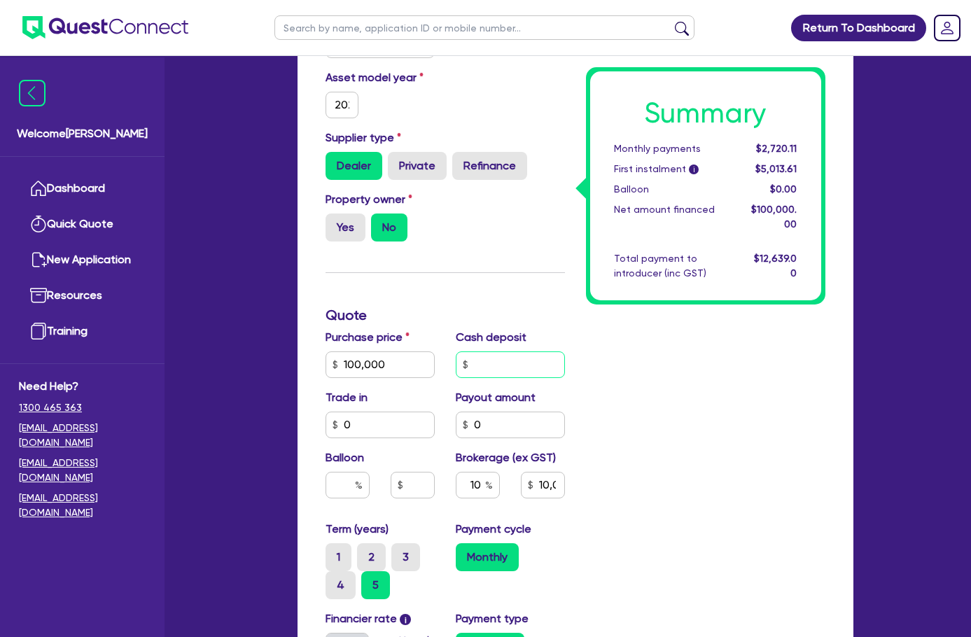
type input "10,000"
type input "1,490"
click at [462, 351] on input "text" at bounding box center [510, 364] width 109 height 27
type input "0"
type input "100,000"
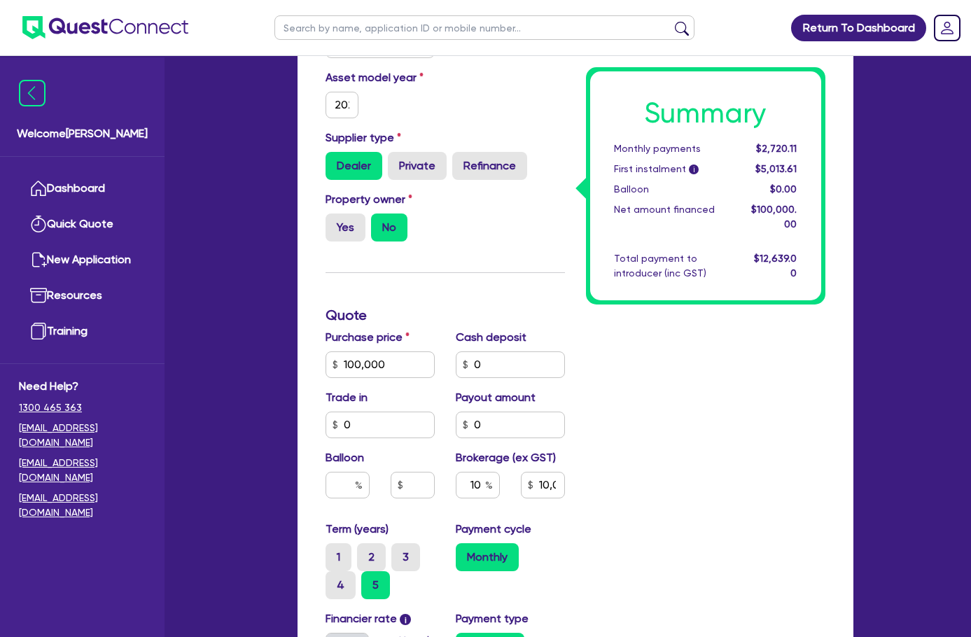
type input "10,000"
type input "1,490"
type input "100,000"
type input "10,000"
type input "1,490"
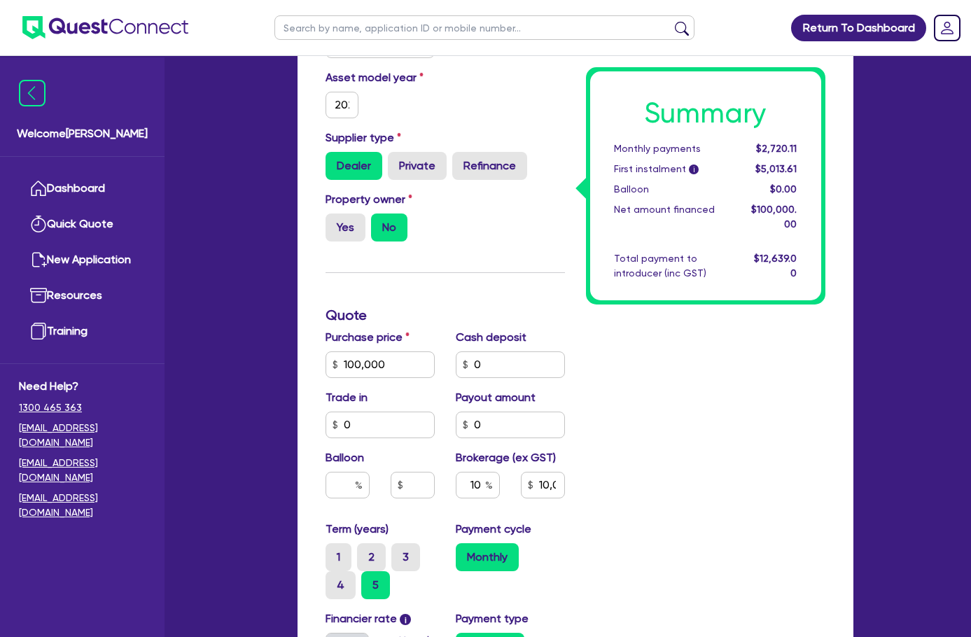
click at [703, 489] on div "Summary Monthly payments $2,720.11 First instalment i $5,013.61 Balloon $0.00 N…" at bounding box center [705, 387] width 260 height 913
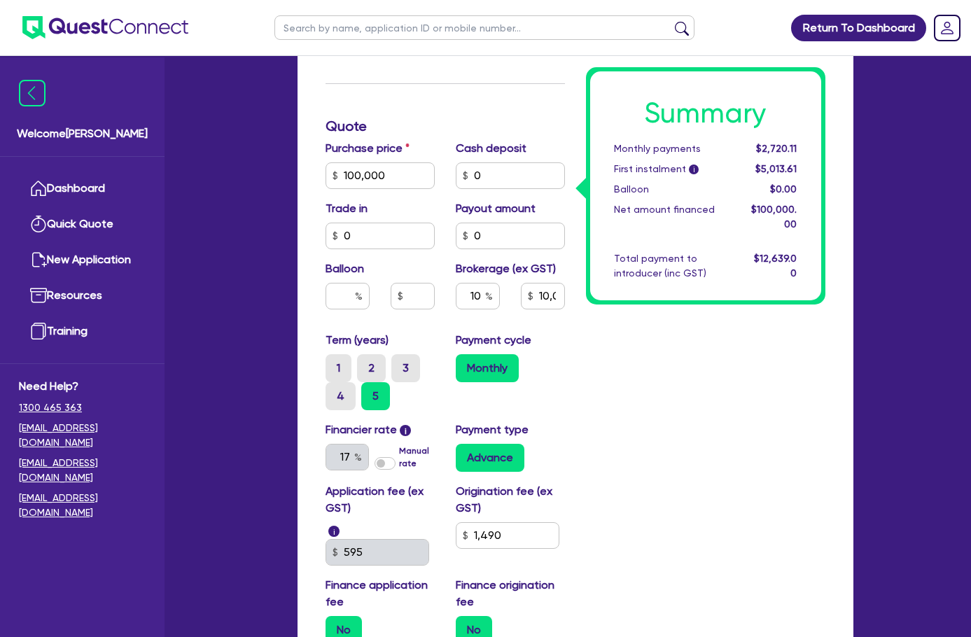
scroll to position [652, 0]
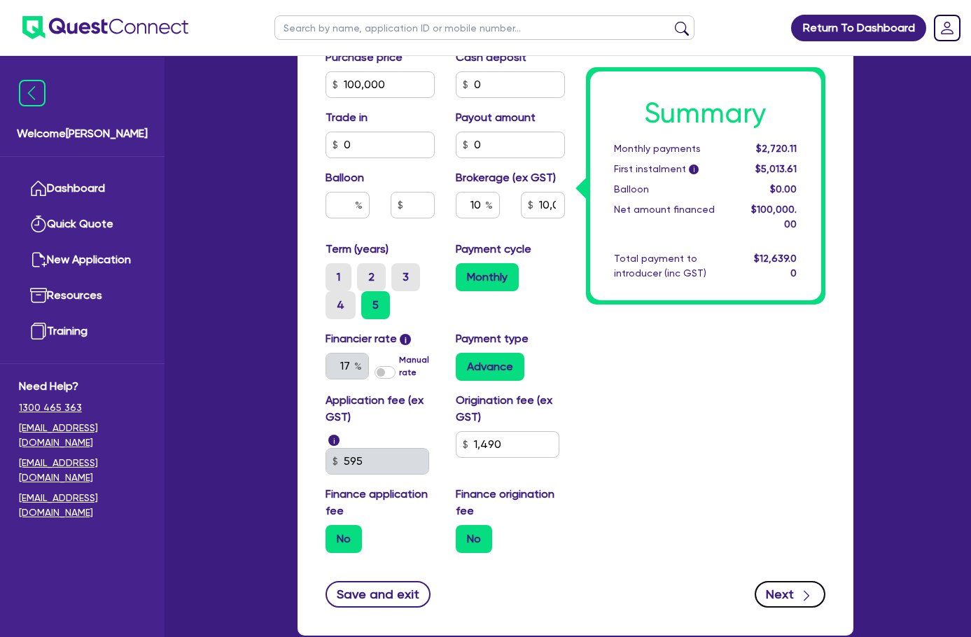
click at [825, 581] on button "Next" at bounding box center [790, 594] width 71 height 27
type input "100,000"
type input "10,000"
type input "1,490"
select select "COMPANY"
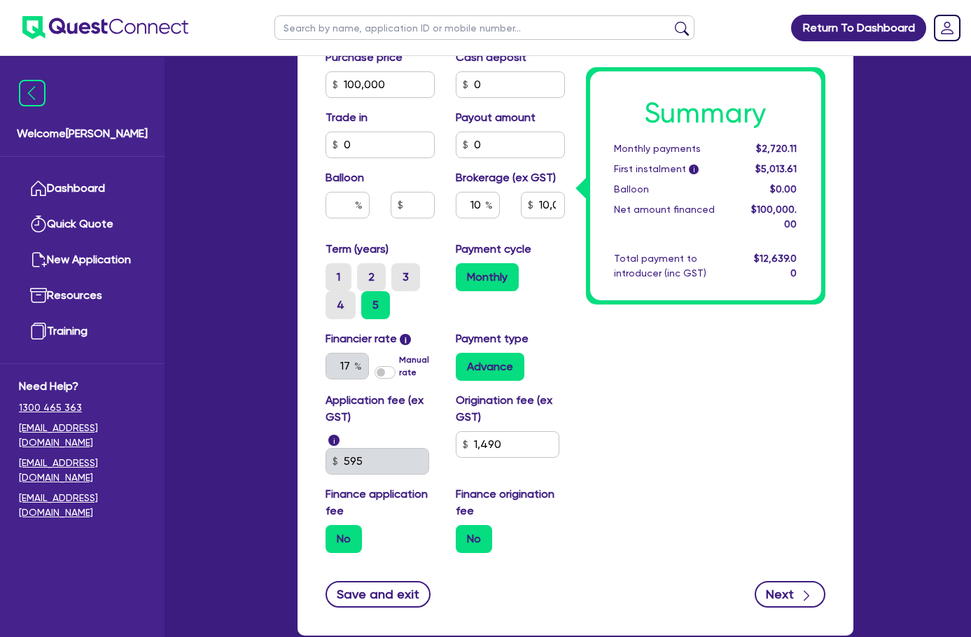
select select "TRANSPORT_WAREHOUSING"
select select "PASSENGERS_FREIGHT_TRANSPORT"
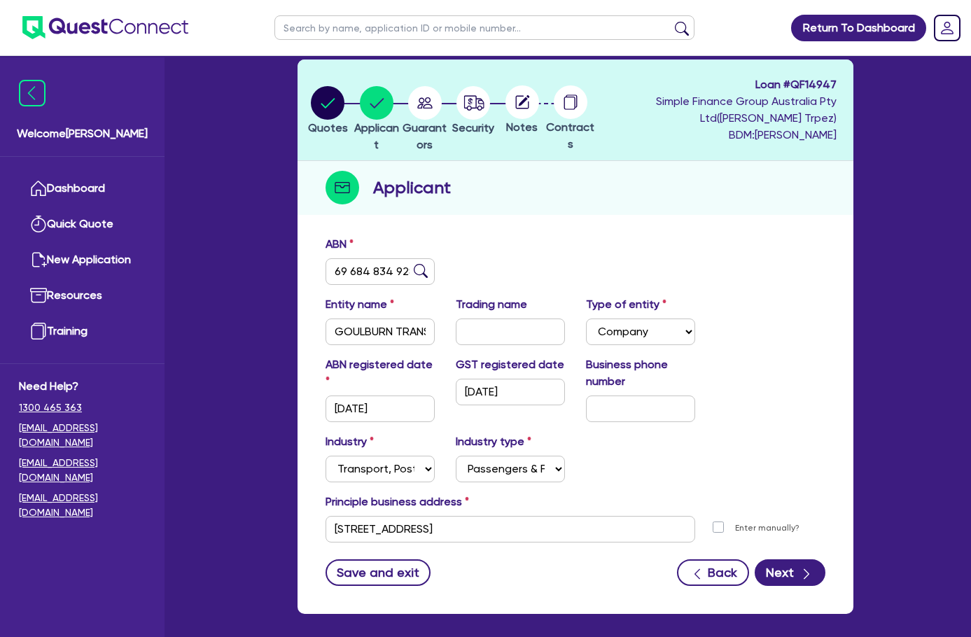
scroll to position [96, 0]
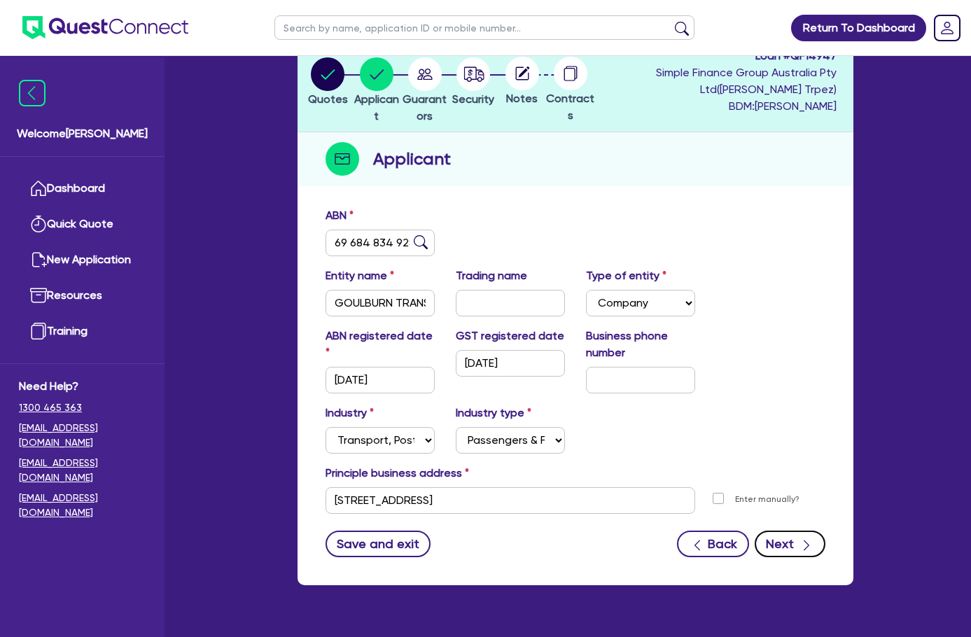
click at [825, 531] on button "Next" at bounding box center [790, 544] width 71 height 27
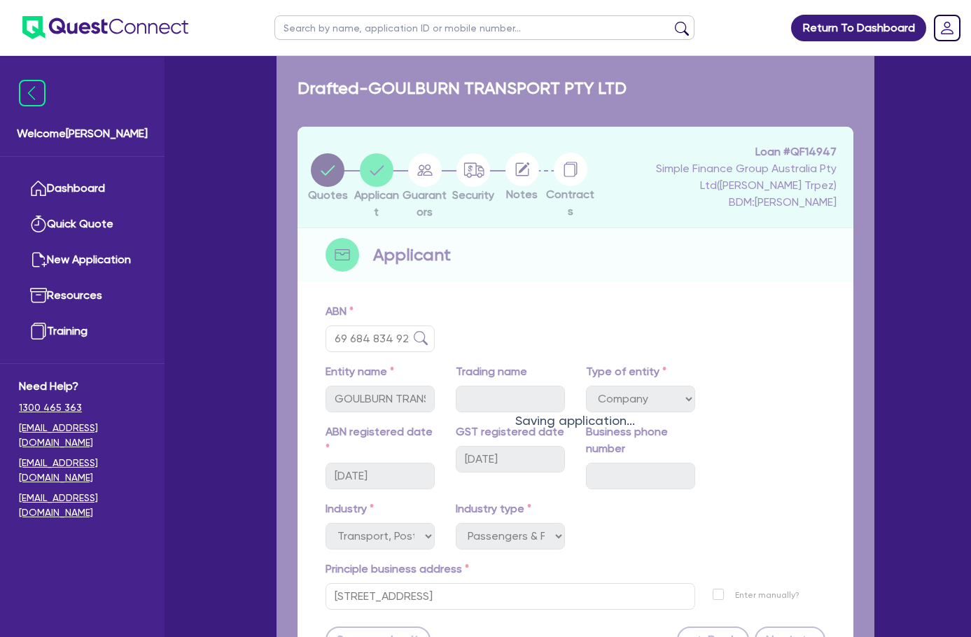
select select "MS"
select select "NSW"
select select "DE_FACTO"
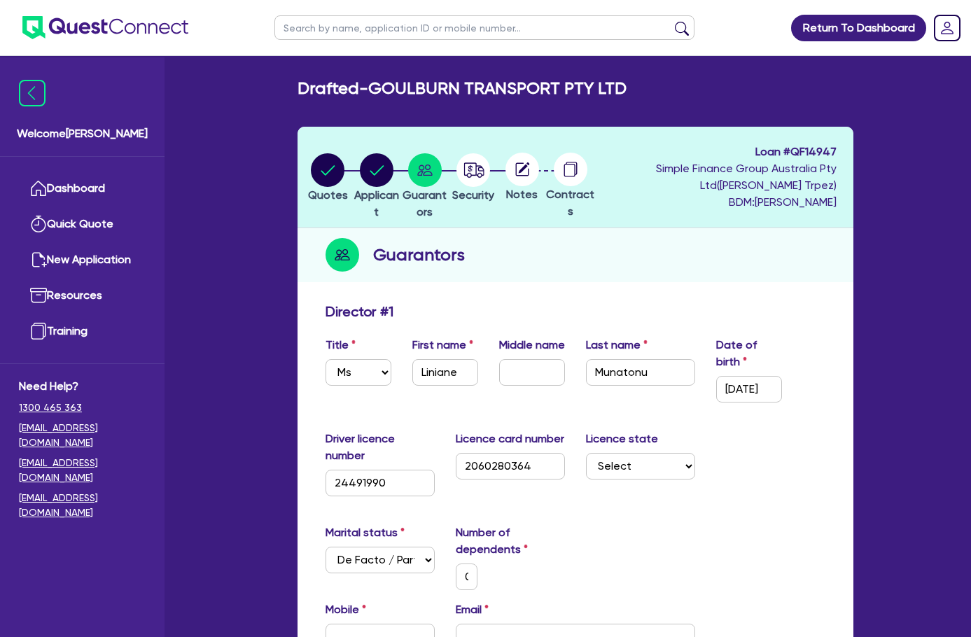
scroll to position [140, 0]
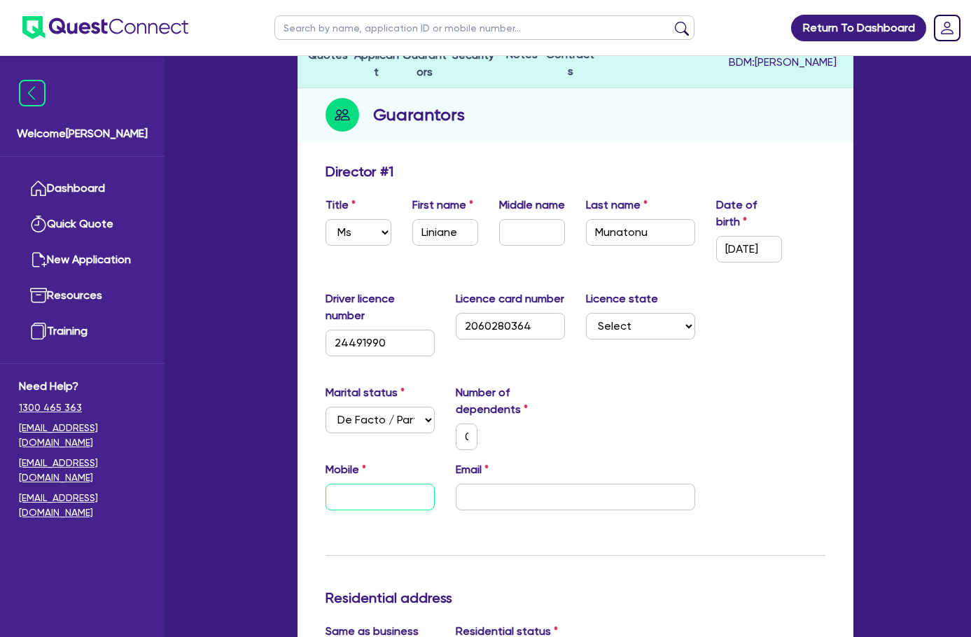
click at [325, 484] on input "text" at bounding box center [379, 497] width 109 height 27
paste input "0487 117 215"
type input "0"
type input "0487 117 215"
click at [548, 484] on input "email" at bounding box center [575, 497] width 239 height 27
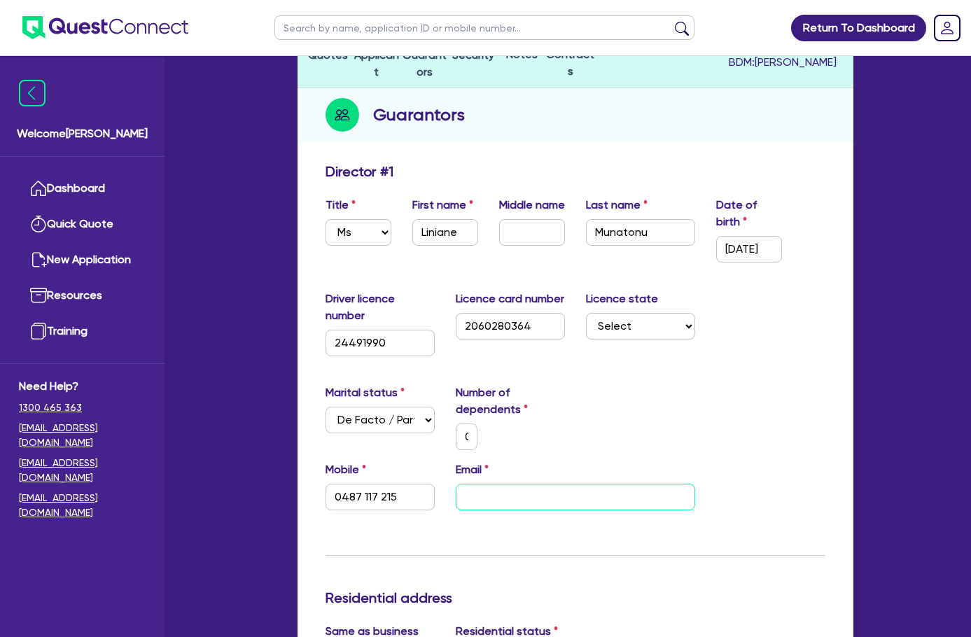
drag, startPoint x: 499, startPoint y: 421, endPoint x: 549, endPoint y: 404, distance: 52.5
click at [499, 484] on input "email" at bounding box center [575, 497] width 239 height 27
paste input "sales@goulburntransport.com"
type input "0"
type input "0487 117 215"
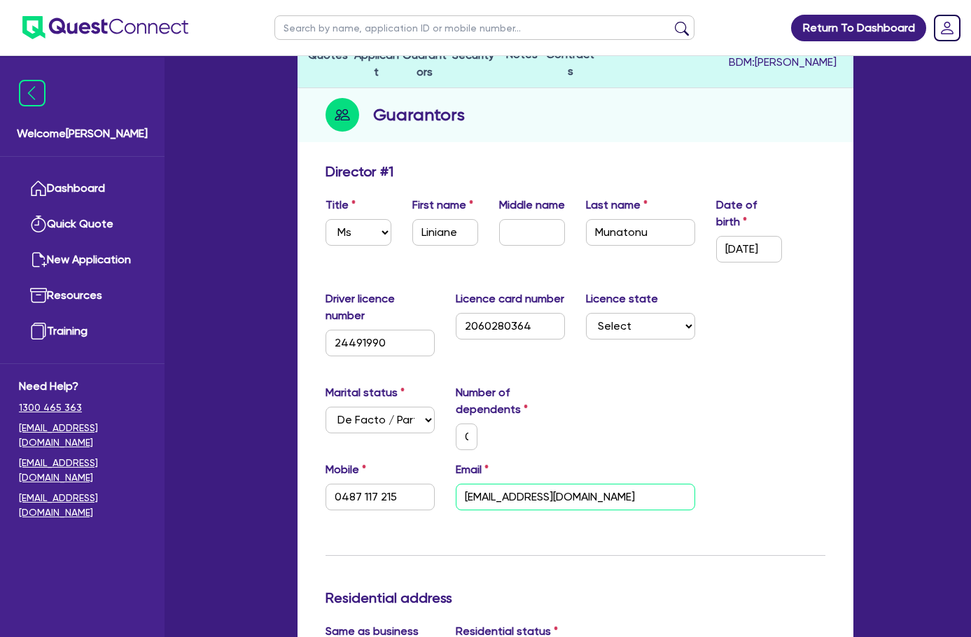
type input "sales@goulburntransport.com"
click at [631, 384] on div "Marital status Select Single Married De Facto / Partner Number of dependents 0" at bounding box center [575, 422] width 521 height 77
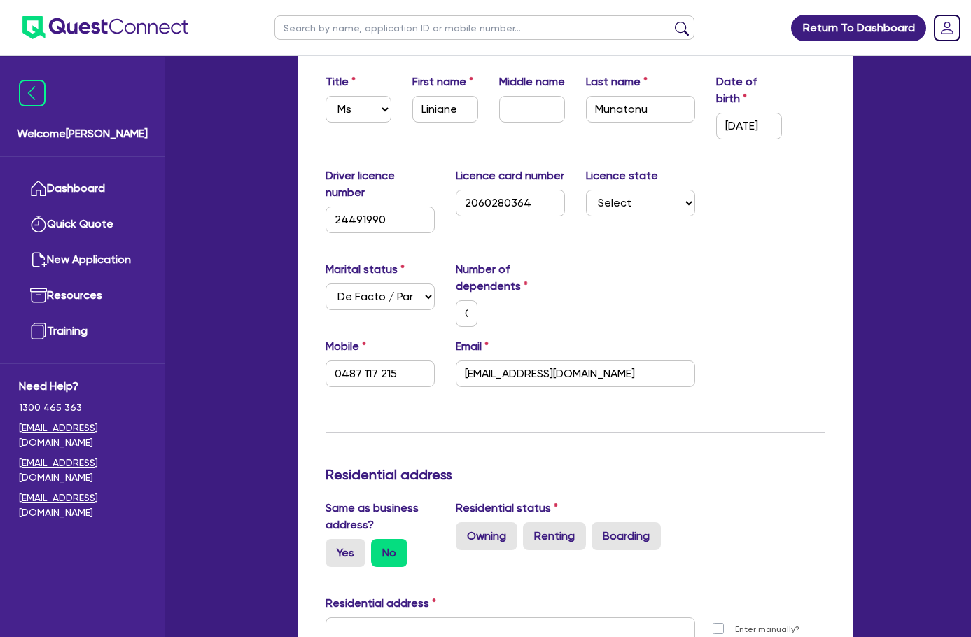
scroll to position [350, 0]
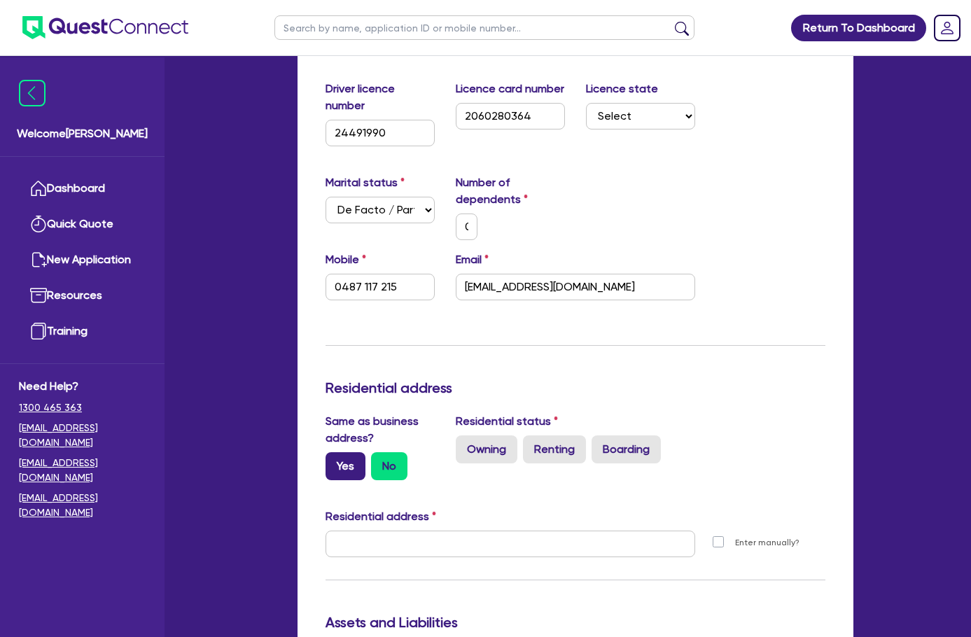
click at [325, 452] on label "Yes" at bounding box center [345, 466] width 40 height 28
click at [325, 452] on input "Yes" at bounding box center [329, 456] width 9 height 9
radio input "true"
type input "0"
type input "0487 117 215"
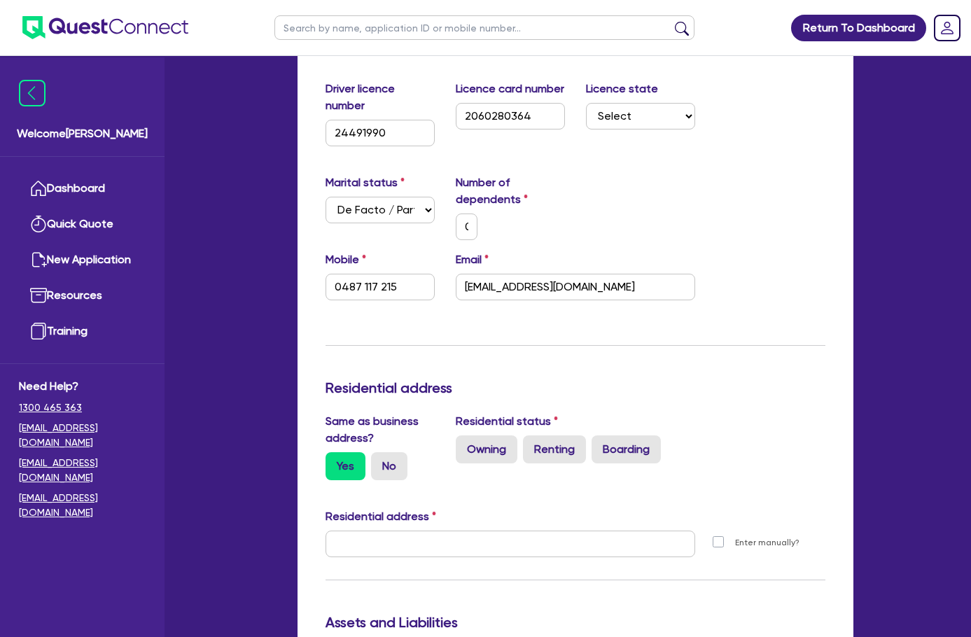
type input "1 2 Albion St Goulburn NSW 2580"
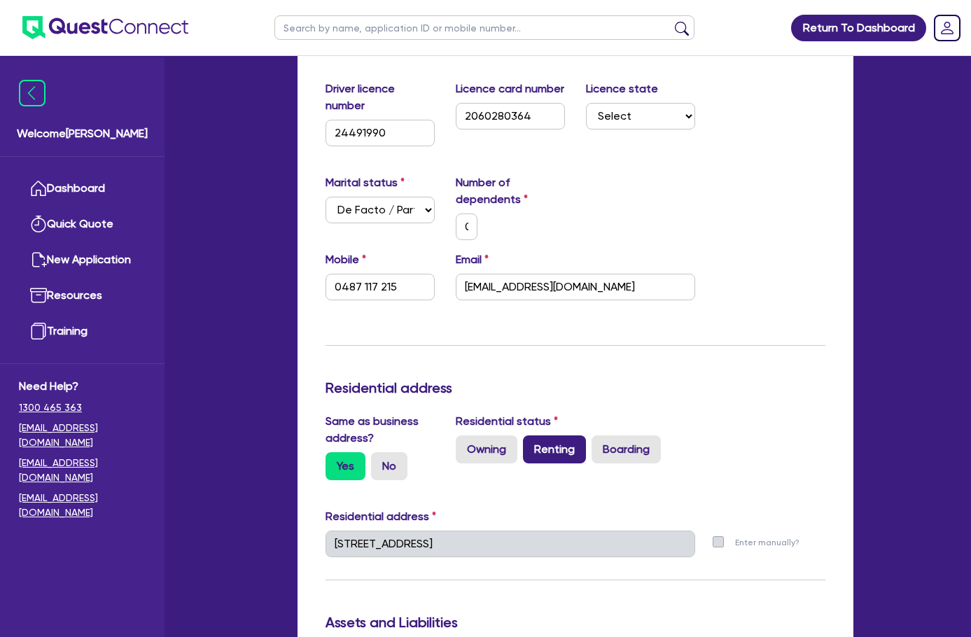
click at [523, 435] on label "Renting" at bounding box center [554, 449] width 63 height 28
click at [790, 379] on h3 "Residential address" at bounding box center [575, 387] width 500 height 17
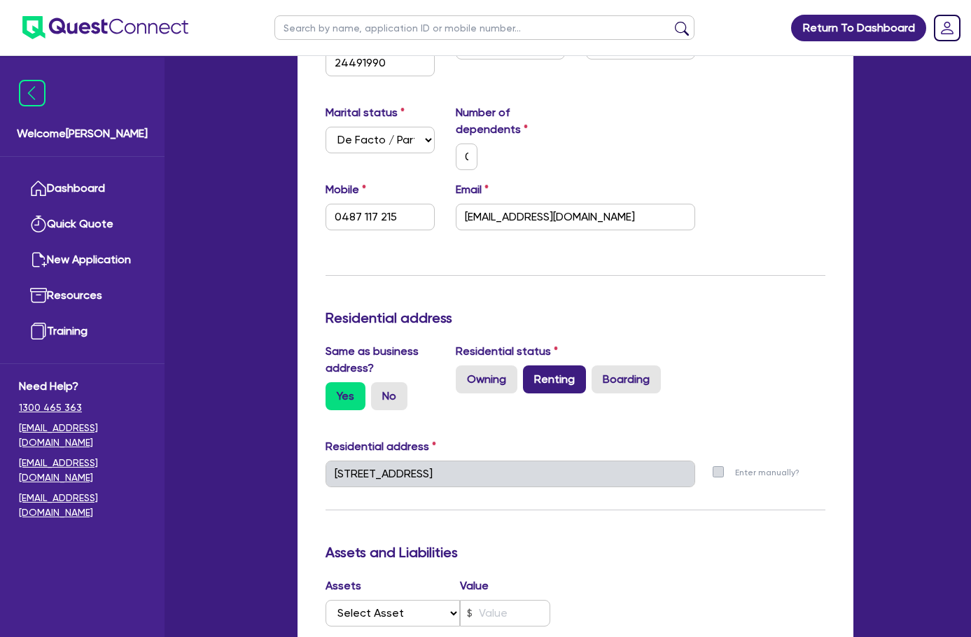
click at [523, 365] on label "Renting" at bounding box center [554, 379] width 63 height 28
click at [523, 365] on input "Renting" at bounding box center [527, 369] width 9 height 9
radio input "true"
type input "0"
type input "0487 117 215"
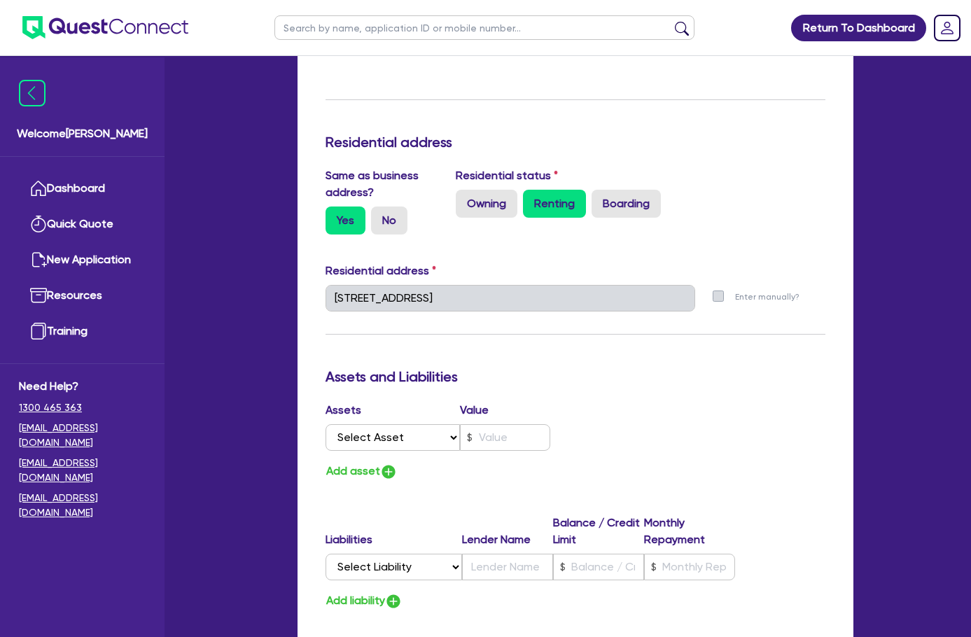
scroll to position [490, 0]
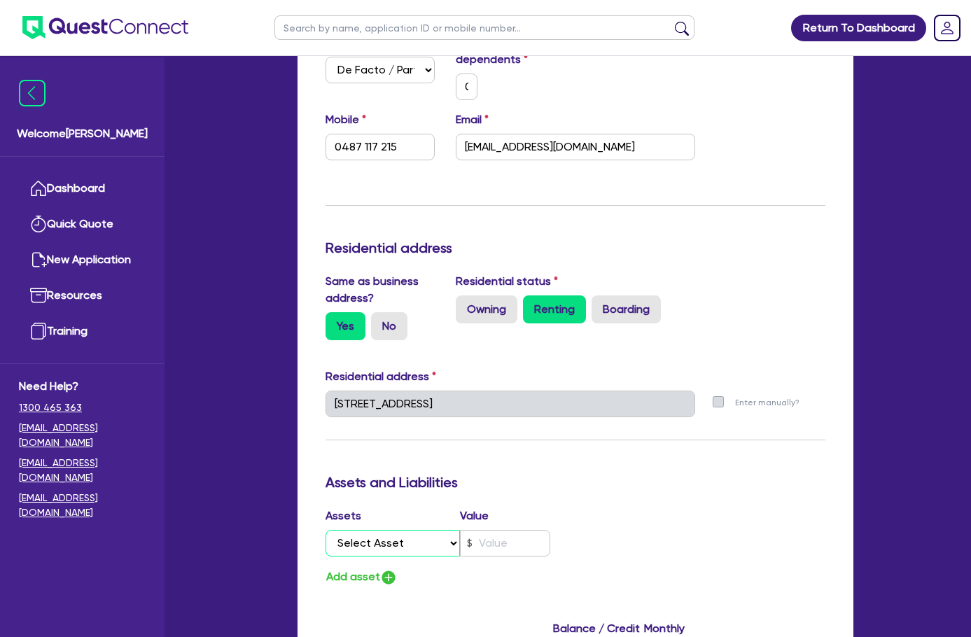
click at [363, 530] on select "Select Asset Cash Property Investment property Vehicle Truck Trailer Equipment …" at bounding box center [392, 543] width 135 height 27
select select "CASH"
click at [325, 530] on select "Select Asset Cash Property Investment property Vehicle Truck Trailer Equipment …" at bounding box center [392, 543] width 135 height 27
click at [478, 530] on input "text" at bounding box center [505, 543] width 90 height 27
click at [668, 419] on div "Update residential status for Director #1 Boarding is only acceptable when the …" at bounding box center [575, 372] width 500 height 1119
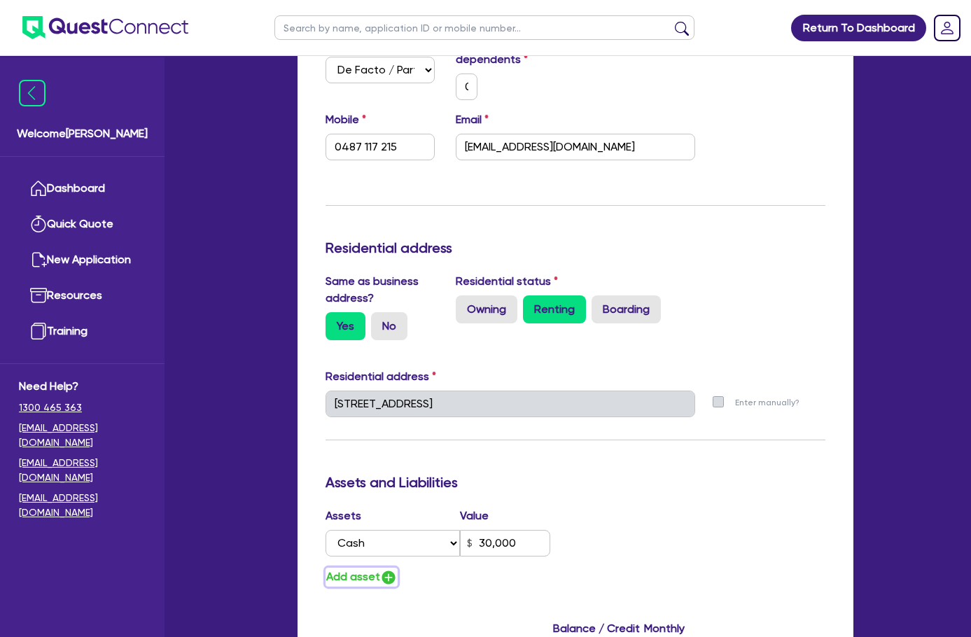
click at [325, 568] on button "Add asset" at bounding box center [361, 577] width 72 height 19
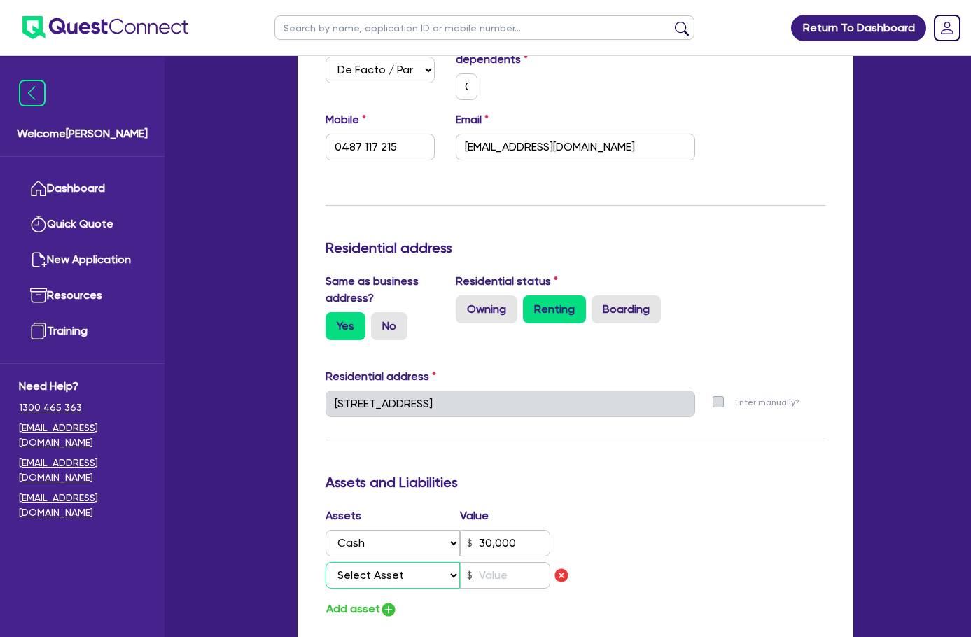
click at [325, 562] on select "Select Asset Cash Property Investment property Vehicle Truck Trailer Equipment …" at bounding box center [392, 575] width 135 height 27
click at [472, 562] on input "text" at bounding box center [505, 575] width 90 height 27
click at [627, 507] on div "Assets Value Select Asset Cash Property Investment property Vehicle Truck Trail…" at bounding box center [575, 562] width 521 height 111
click at [325, 600] on button "Add asset" at bounding box center [361, 609] width 72 height 19
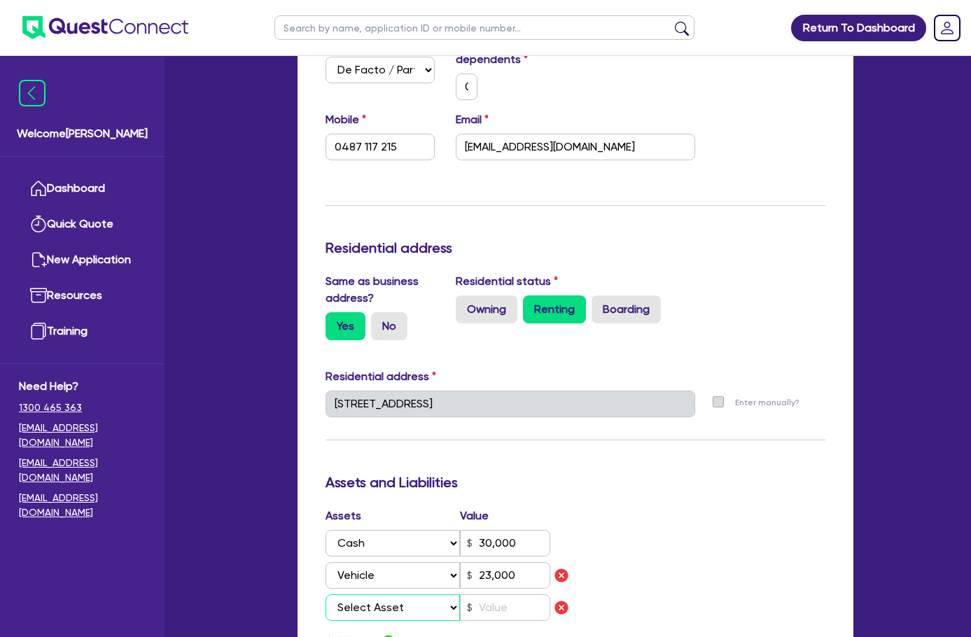
click at [325, 594] on select "Select Asset Cash Property Investment property Vehicle Truck Trailer Equipment …" at bounding box center [392, 607] width 135 height 27
click at [468, 594] on input "text" at bounding box center [505, 607] width 90 height 27
click at [710, 507] on div "Assets Value Select Asset Cash Property Investment property Vehicle Truck Trail…" at bounding box center [575, 578] width 521 height 143
click at [325, 632] on button "Add asset" at bounding box center [361, 641] width 72 height 19
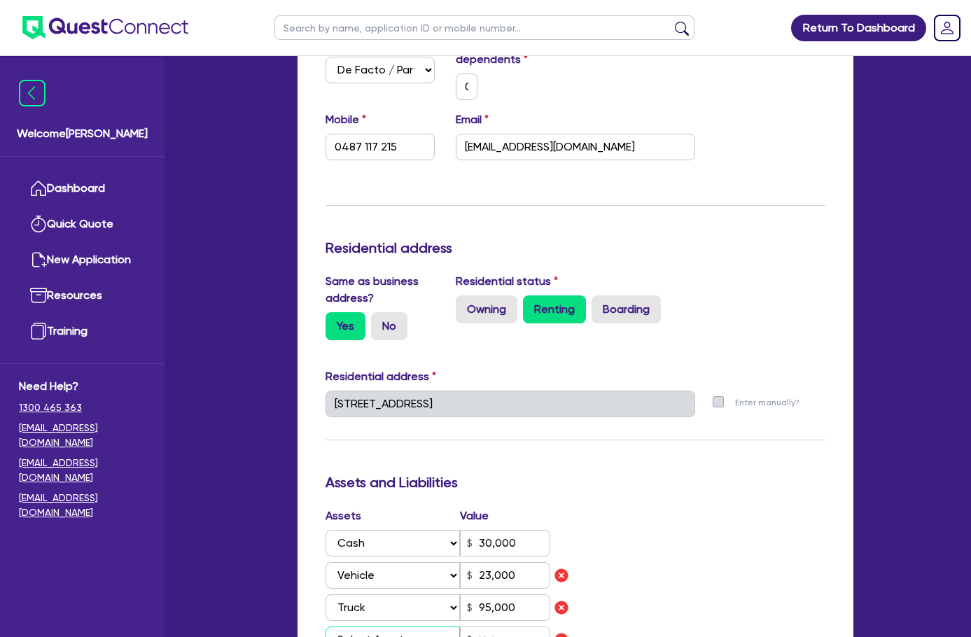
click at [325, 626] on select "Select Asset Cash Property Investment property Vehicle Truck Trailer Equipment …" at bounding box center [392, 639] width 135 height 27
click at [460, 626] on input "text" at bounding box center [505, 639] width 90 height 27
click at [695, 507] on div "Assets Value Select Asset Cash Property Investment property Vehicle Truck Trail…" at bounding box center [575, 595] width 521 height 176
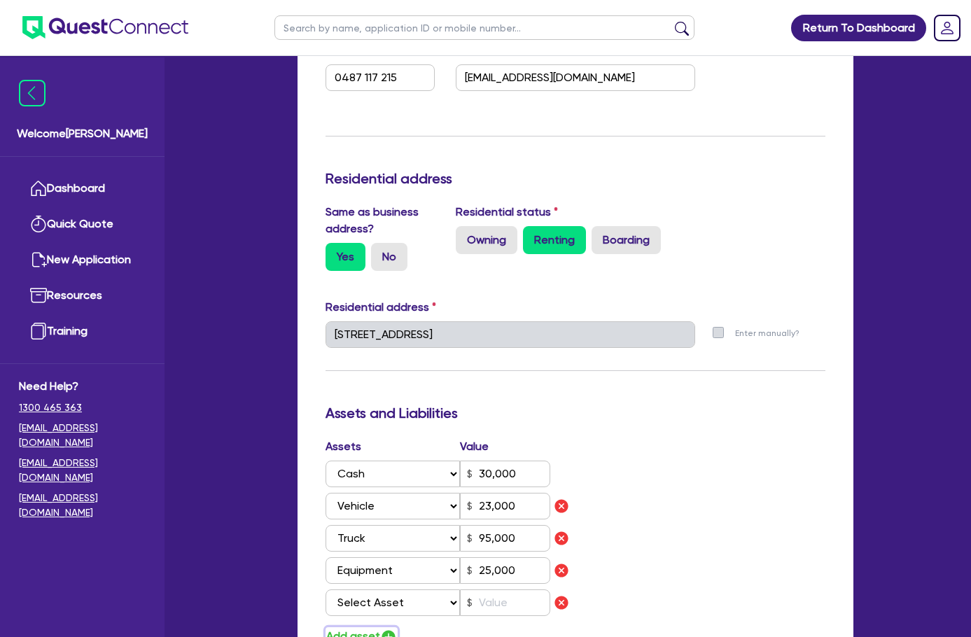
scroll to position [560, 0]
click at [325, 589] on select "Select Asset Cash Property Investment property Vehicle Truck Trailer Equipment …" at bounding box center [392, 602] width 135 height 27
click at [341, 589] on select "Select Asset Cash Property Investment property Vehicle Truck Trailer Equipment …" at bounding box center [392, 602] width 135 height 27
click at [325, 589] on select "Select Asset Cash Property Investment property Vehicle Truck Trailer Equipment …" at bounding box center [392, 602] width 135 height 27
click at [484, 589] on input "text" at bounding box center [505, 602] width 90 height 27
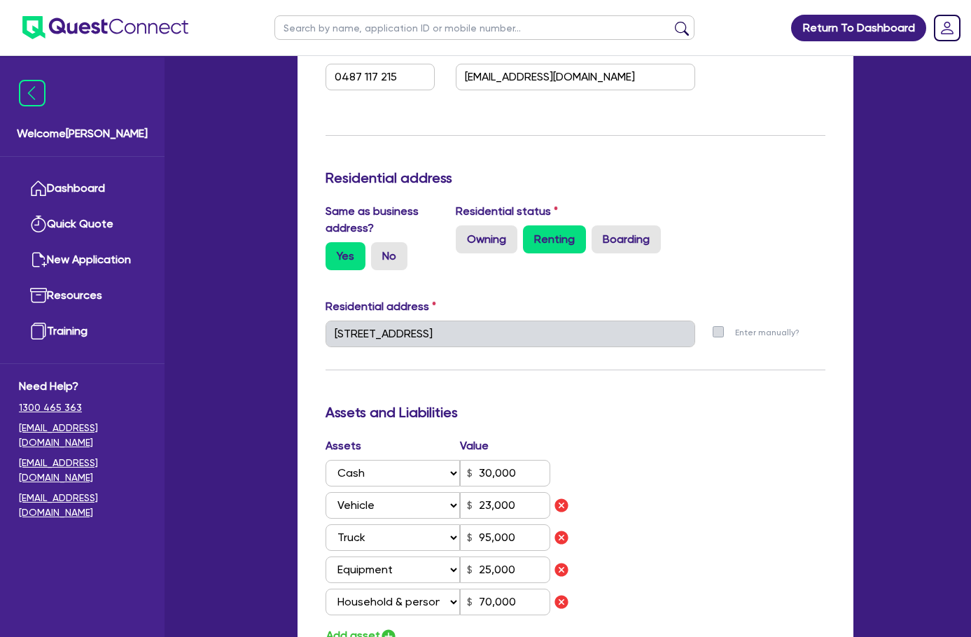
click at [683, 438] on div "Assets Value Select Asset Cash Property Investment property Vehicle Truck Trail…" at bounding box center [575, 541] width 521 height 208
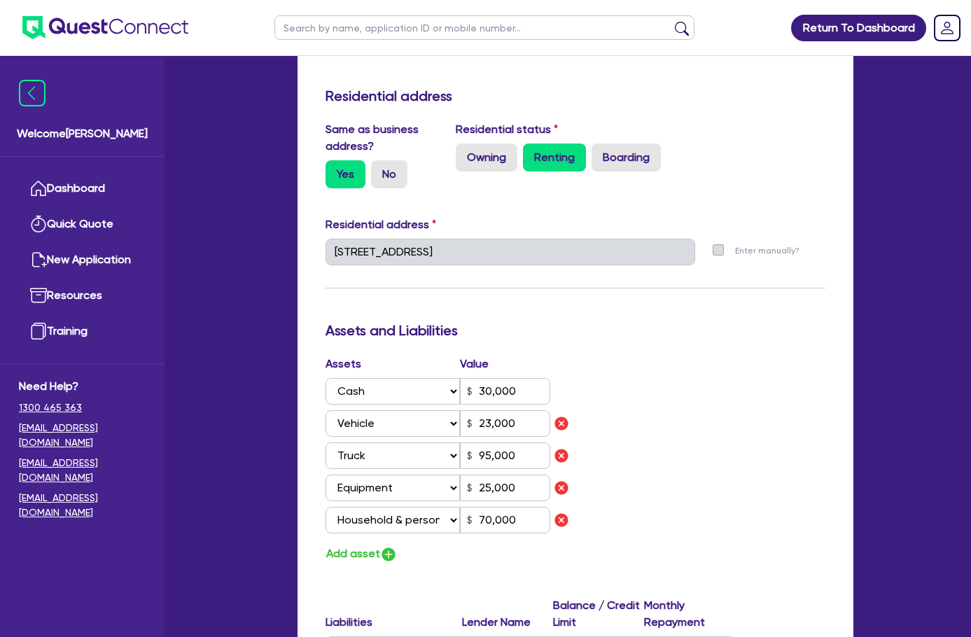
scroll to position [700, 0]
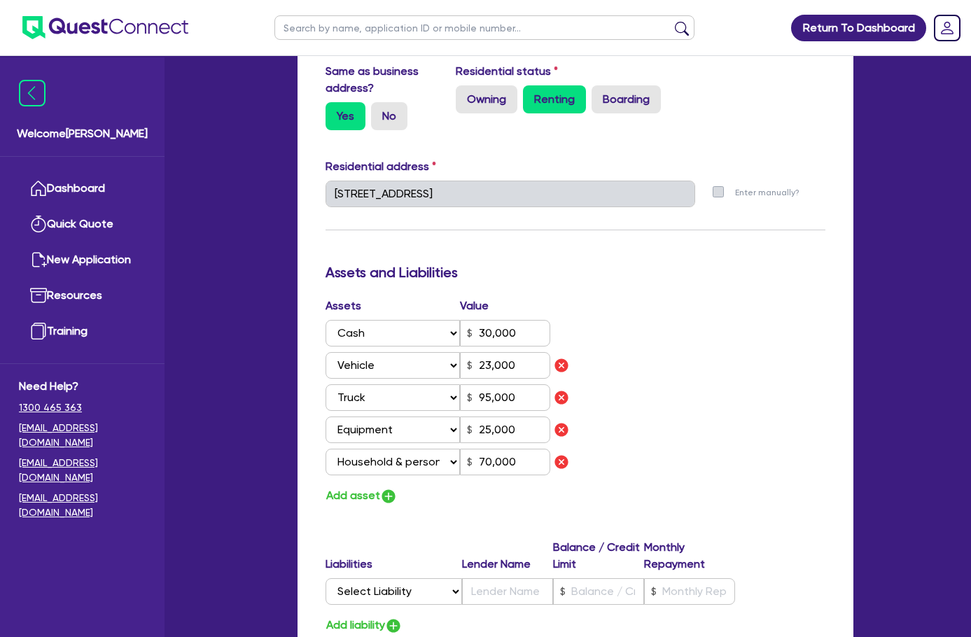
click at [315, 539] on div "Liabilities Lender Name Balance / Credit Limit Monthly Repayment Select Liabili…" at bounding box center [575, 574] width 521 height 71
click at [325, 578] on select "Select Liability Credit card Mortgage Investment property loan Vehicle loan Tru…" at bounding box center [393, 591] width 136 height 27
click at [462, 578] on input "text" at bounding box center [507, 591] width 91 height 27
click at [615, 578] on input "text" at bounding box center [598, 591] width 91 height 27
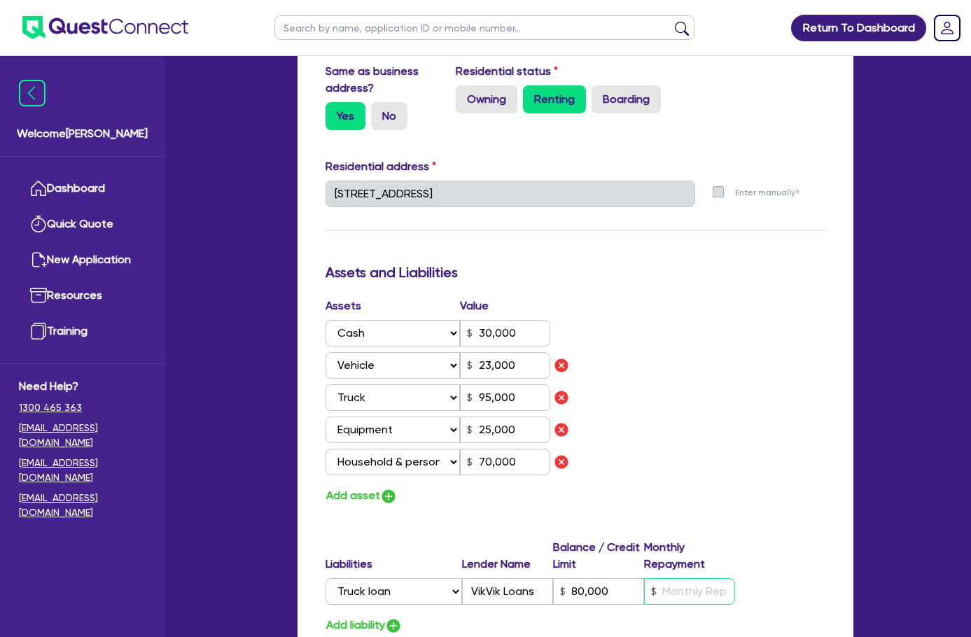
click at [735, 578] on input "text" at bounding box center [689, 591] width 91 height 27
click at [813, 351] on div "Assets Value Select Asset Cash Property Investment property Vehicle Truck Trail…" at bounding box center [575, 401] width 521 height 208
click at [325, 616] on button "Add liability" at bounding box center [363, 625] width 77 height 19
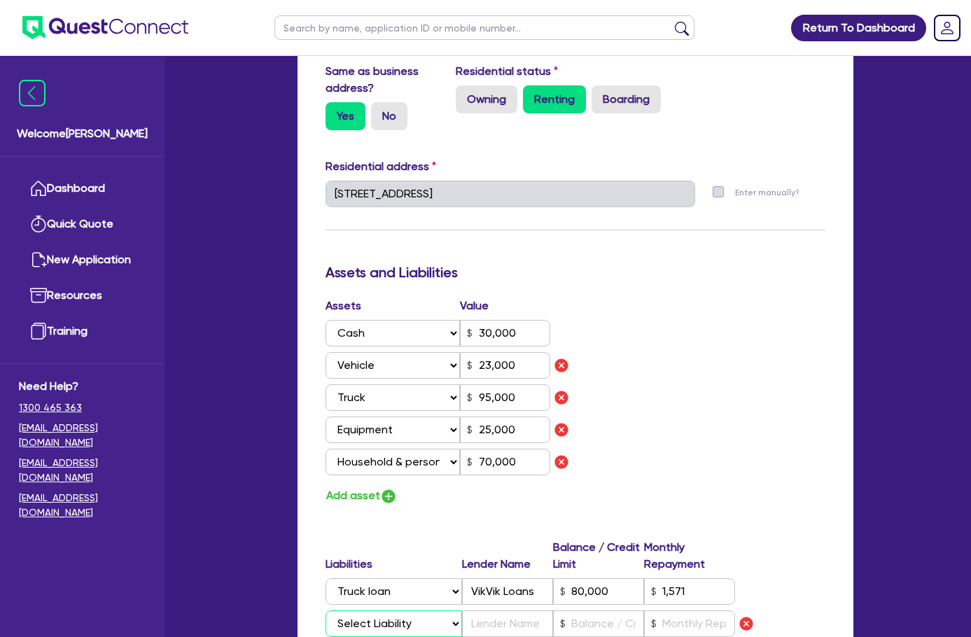
click at [325, 610] on select "Select Liability Credit card Mortgage Investment property loan Vehicle loan Tru…" at bounding box center [393, 623] width 136 height 27
click at [491, 610] on input "text" at bounding box center [507, 623] width 91 height 27
click at [761, 328] on div "Assets Value Select Asset Cash Property Investment property Vehicle Truck Trail…" at bounding box center [575, 401] width 521 height 208
click at [603, 610] on input "text" at bounding box center [598, 623] width 91 height 27
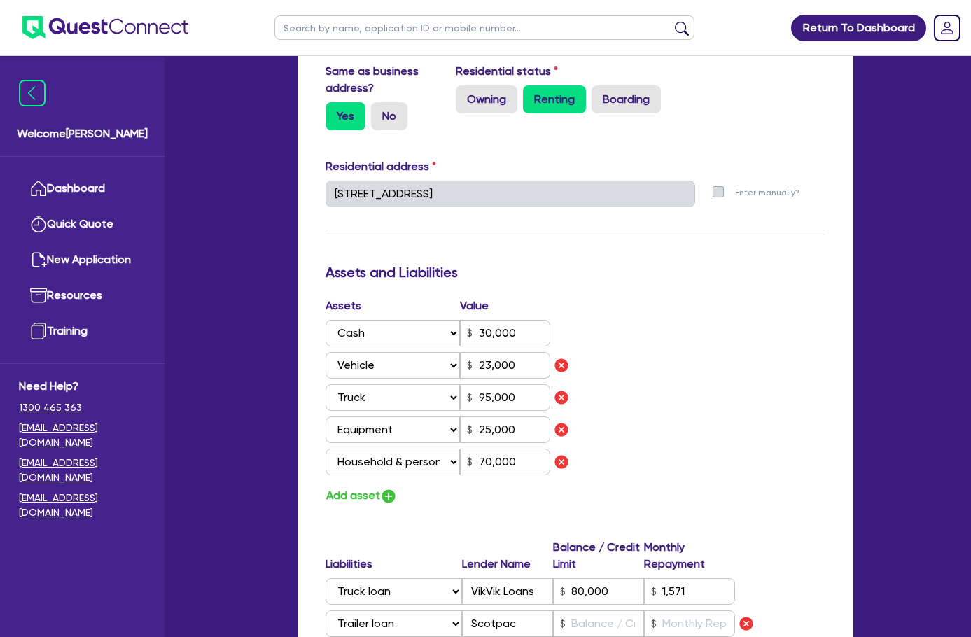
click at [710, 360] on div "Assets Value Select Asset Cash Property Investment property Vehicle Truck Trail…" at bounding box center [575, 401] width 521 height 208
click at [720, 610] on input "text" at bounding box center [689, 623] width 91 height 27
click at [784, 354] on div "Assets Value Select Asset Cash Property Investment property Vehicle Truck Trail…" at bounding box center [575, 401] width 521 height 208
click at [616, 610] on input "text" at bounding box center [598, 623] width 91 height 27
click at [598, 610] on input "text" at bounding box center [598, 623] width 91 height 27
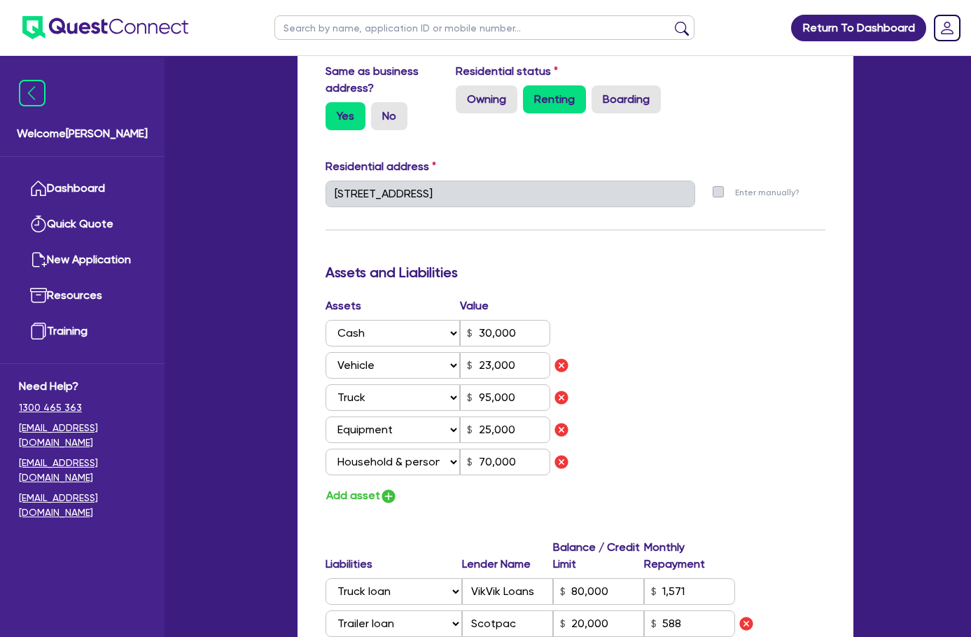
click at [759, 350] on div "Assets Value Select Asset Cash Property Investment property Vehicle Truck Trail…" at bounding box center [575, 401] width 521 height 208
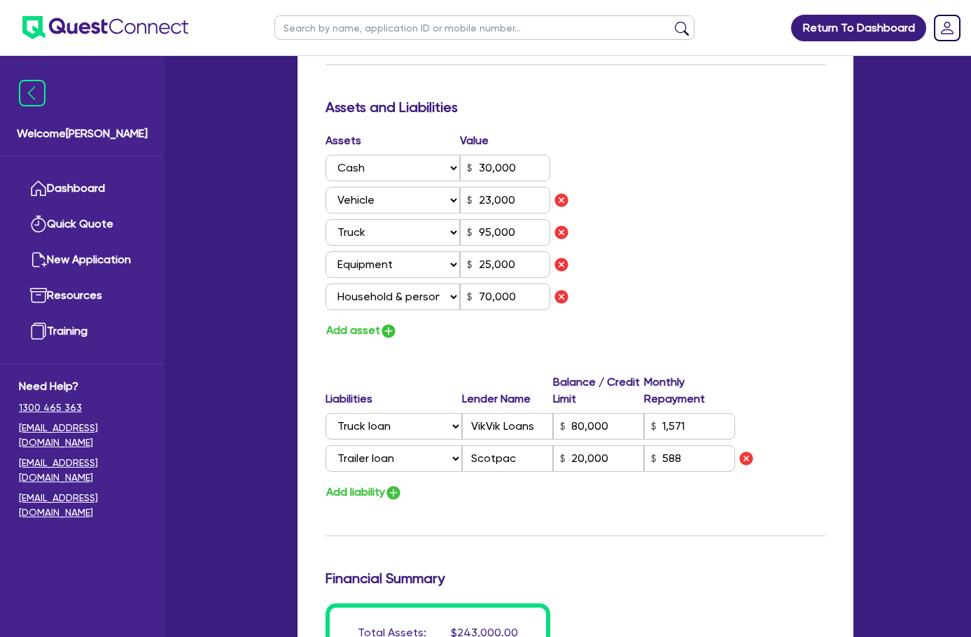
scroll to position [910, 0]
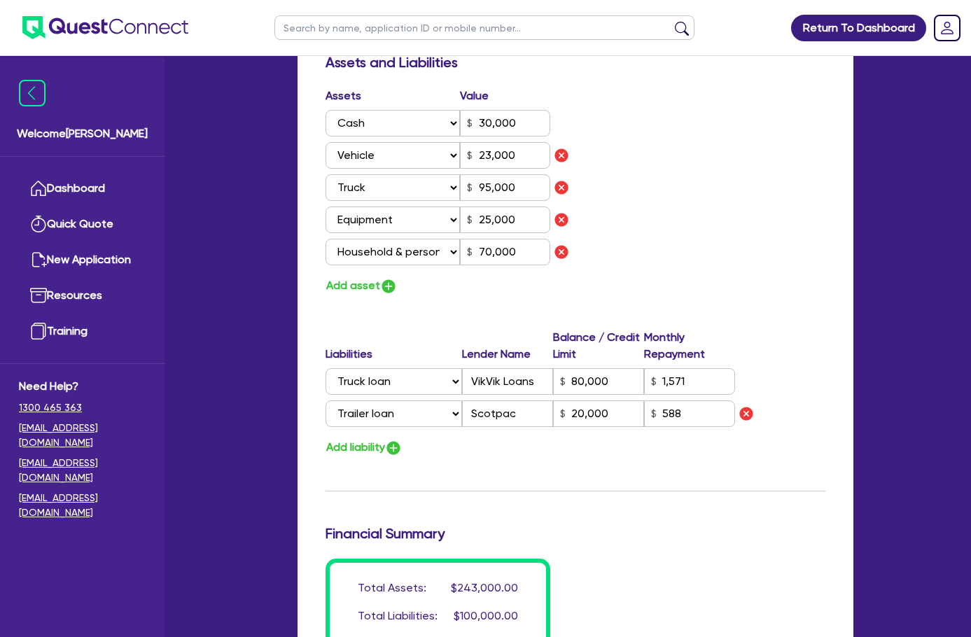
click at [717, 559] on div "Total Assets: $243,000.00 Total Liabilities: $100,000.00 Net Position: $143,000…" at bounding box center [575, 616] width 521 height 115
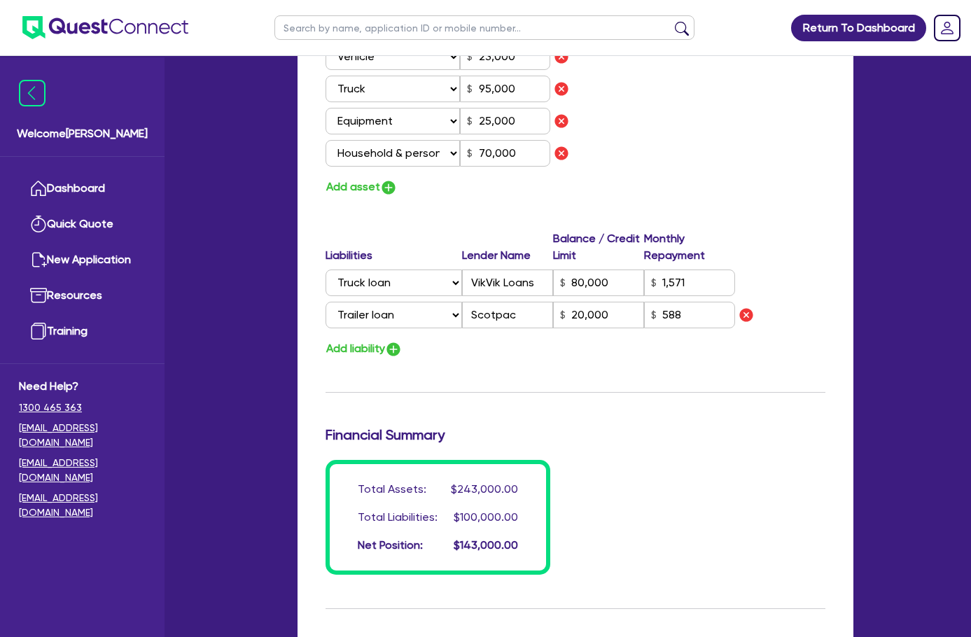
scroll to position [1148, 0]
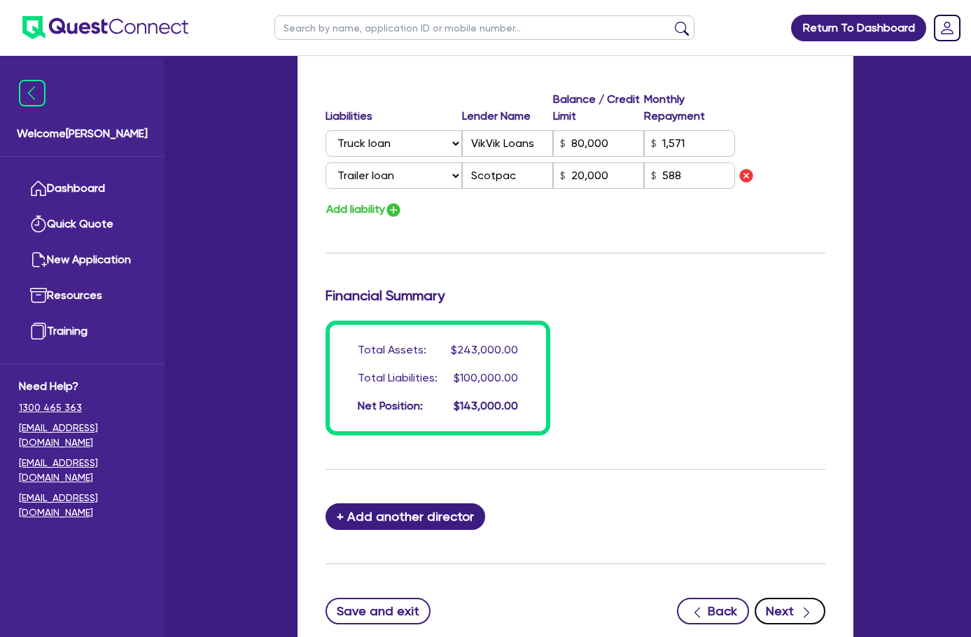
click at [825, 598] on button "Next" at bounding box center [790, 611] width 71 height 27
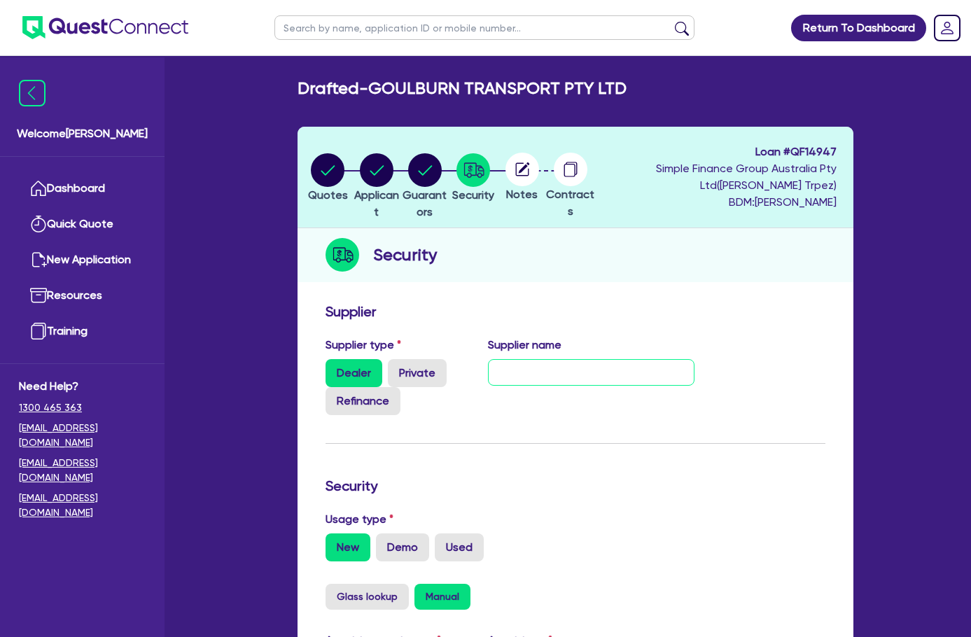
click at [535, 359] on input "text" at bounding box center [591, 372] width 206 height 27
click at [491, 303] on h3 "Supplier" at bounding box center [575, 311] width 500 height 17
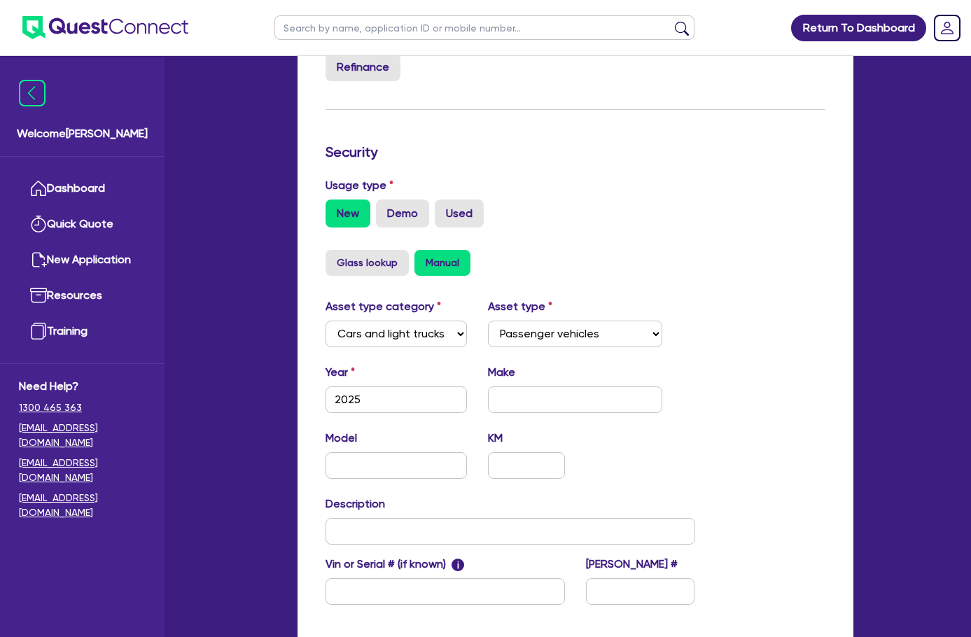
scroll to position [350, 0]
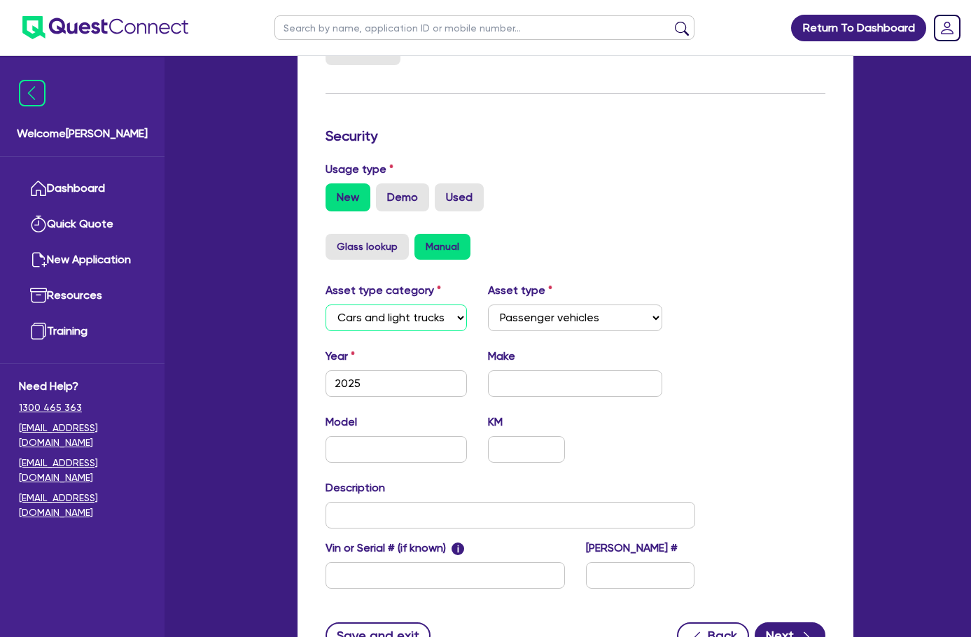
click at [325, 304] on select "Select Cars and light trucks Primary assets Secondary assets Tertiary assets" at bounding box center [396, 317] width 142 height 27
click at [543, 379] on input "text" at bounding box center [575, 383] width 174 height 27
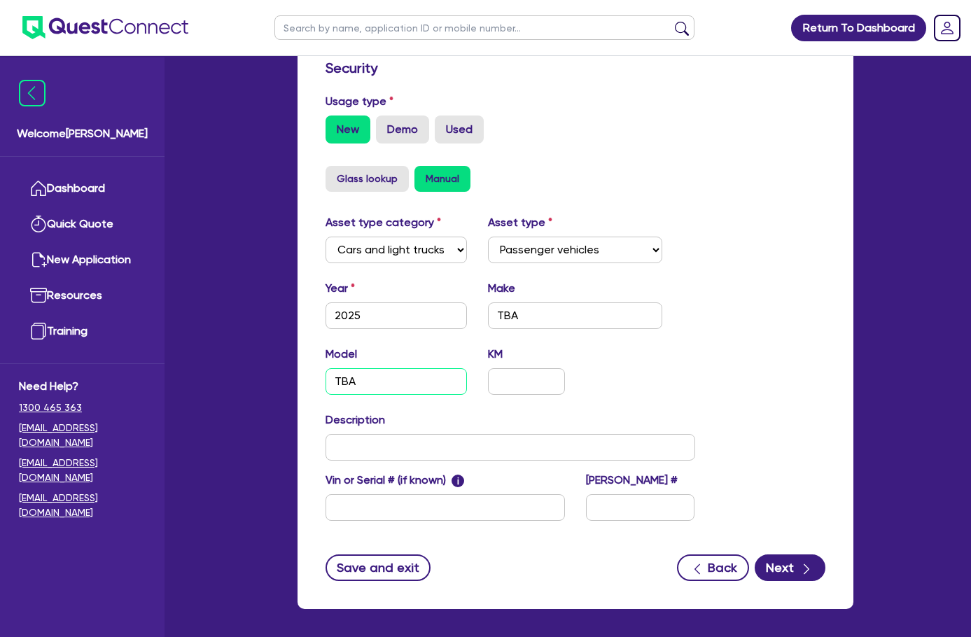
scroll to position [458, 0]
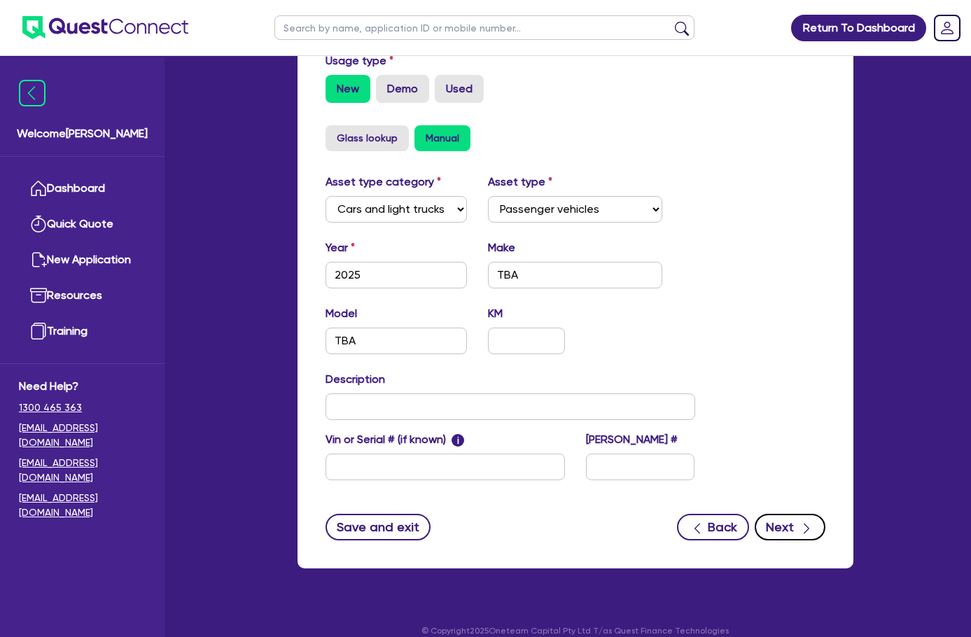
click at [825, 516] on button "Next" at bounding box center [790, 527] width 71 height 27
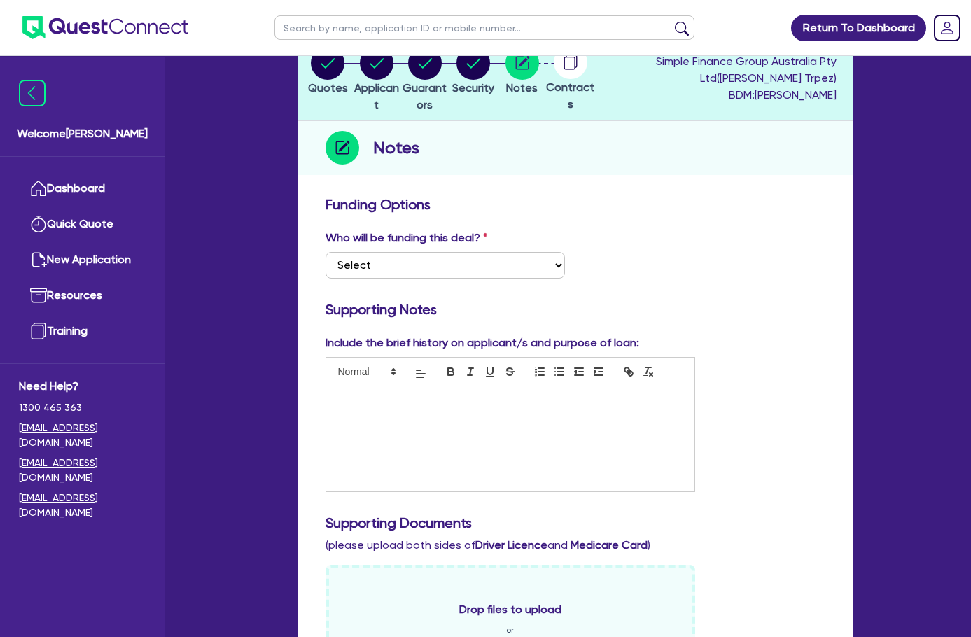
scroll to position [210, 0]
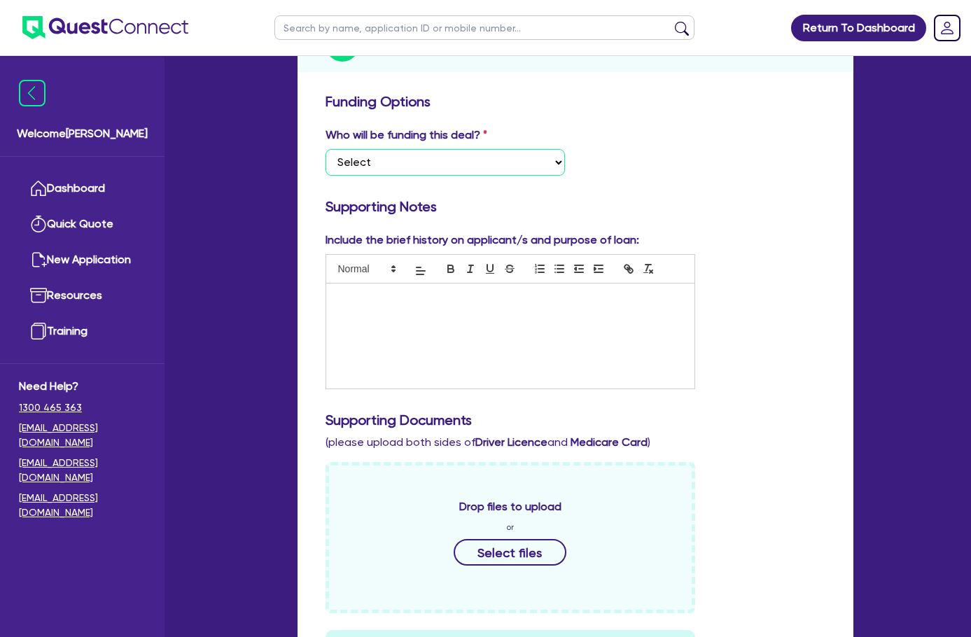
click at [336, 149] on select "Select I want Quest to fund 100% I will fund 100% I will co-fund with Quest Oth…" at bounding box center [444, 162] width 239 height 27
click at [325, 149] on select "Select I want Quest to fund 100% I will fund 100% I will co-fund with Quest Oth…" at bounding box center [444, 162] width 239 height 27
click at [697, 179] on div "Funding Options Who will be funding this deal? Select I want Quest to fund 100%…" at bounding box center [575, 589] width 500 height 992
click at [326, 342] on div at bounding box center [510, 335] width 368 height 105
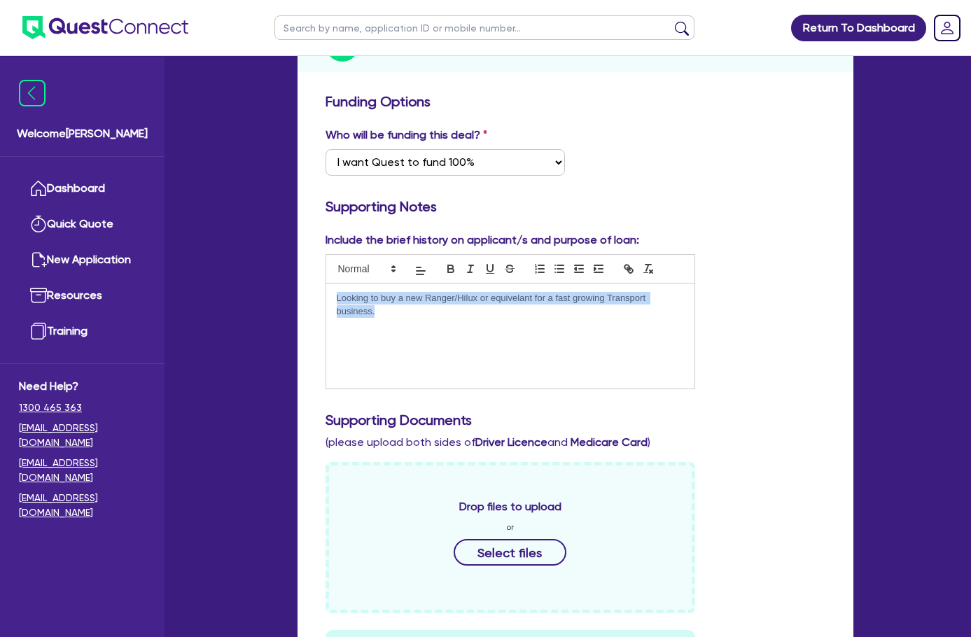
drag, startPoint x: 657, startPoint y: 271, endPoint x: -129, endPoint y: 310, distance: 787.1
click at [0, 310] on html "Return To Dashboard Edit Profile Logout Welcome Rob Dashboard Quick Quote New A…" at bounding box center [485, 494] width 971 height 1408
copy p "Looking to buy a new Ranger/Hilux or equivelant for a fast growing Transport bu…"
click at [644, 311] on div "Looking to buy a new Ranger/Hilux or equivelant for a fast growing Transport bu…" at bounding box center [510, 335] width 368 height 105
click at [644, 290] on div "Looking to buy a new Ranger/Hilux or equivelant for a fast growing Transport bu…" at bounding box center [510, 335] width 368 height 105
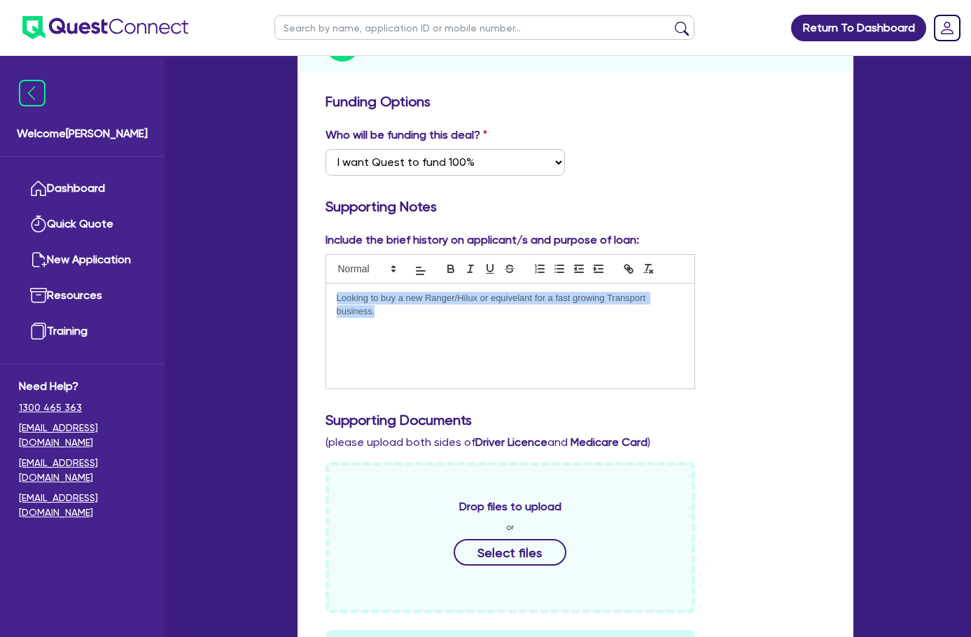
drag, startPoint x: 622, startPoint y: 282, endPoint x: -169, endPoint y: 290, distance: 791.0
click at [0, 290] on html "Return To Dashboard Edit Profile Logout Welcome Rob Dashboard Quick Quote New A…" at bounding box center [485, 494] width 971 height 1408
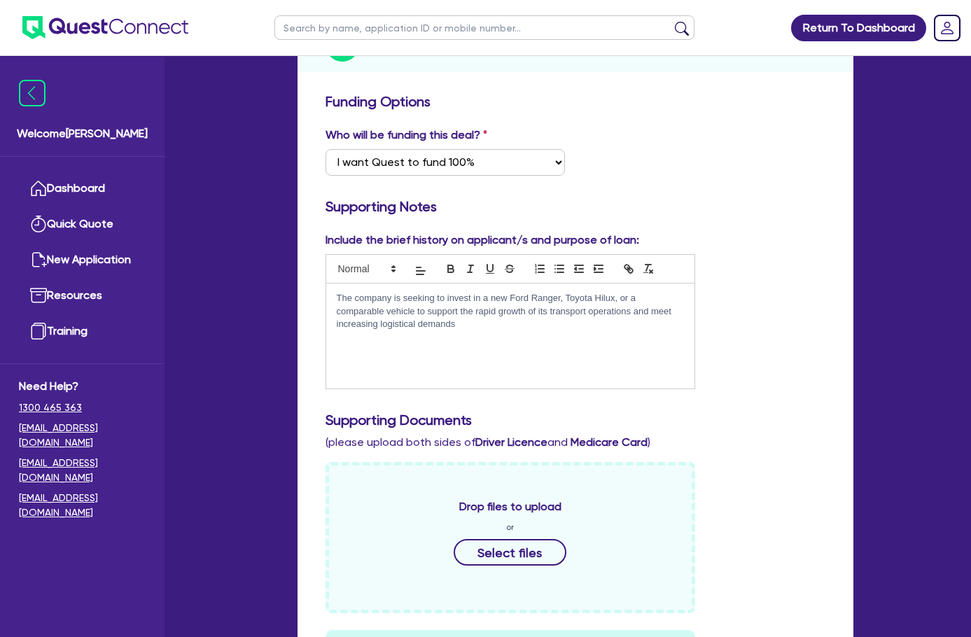
scroll to position [0, 0]
drag, startPoint x: 727, startPoint y: 181, endPoint x: 717, endPoint y: 193, distance: 15.4
click at [727, 198] on h3 "Supporting Notes" at bounding box center [575, 206] width 500 height 17
click at [566, 297] on p "The company is seeking to invest in a new Ford Ranger, Toyota Hilux, or a compa…" at bounding box center [510, 311] width 347 height 38
click at [710, 155] on div "Who will be funding this deal? Select I want Quest to fund 100% I will fund 100…" at bounding box center [575, 157] width 521 height 60
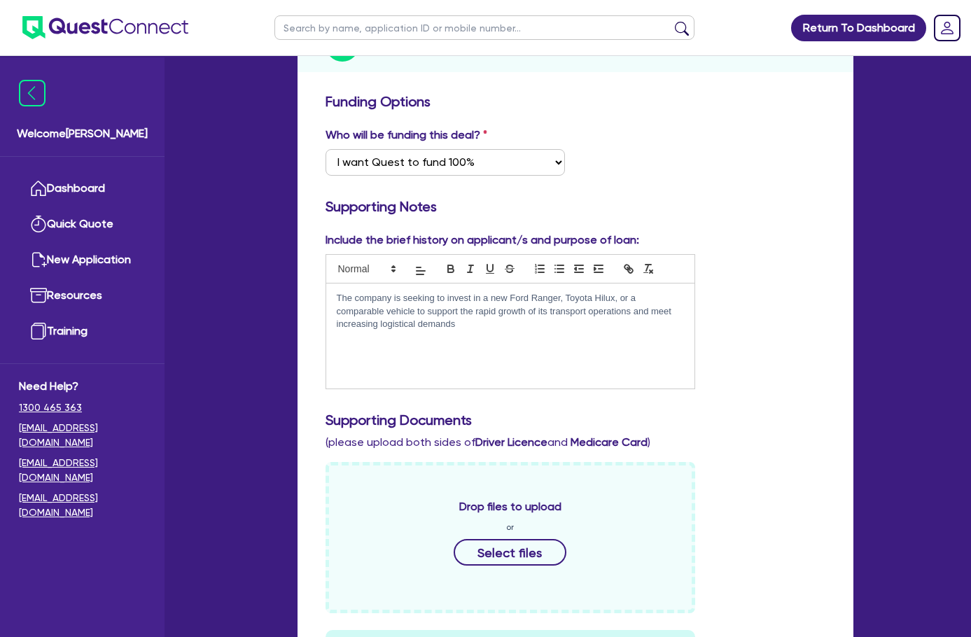
drag, startPoint x: 804, startPoint y: 409, endPoint x: 791, endPoint y: 408, distance: 13.4
click at [804, 412] on h3 "Supporting Documents" at bounding box center [575, 420] width 500 height 17
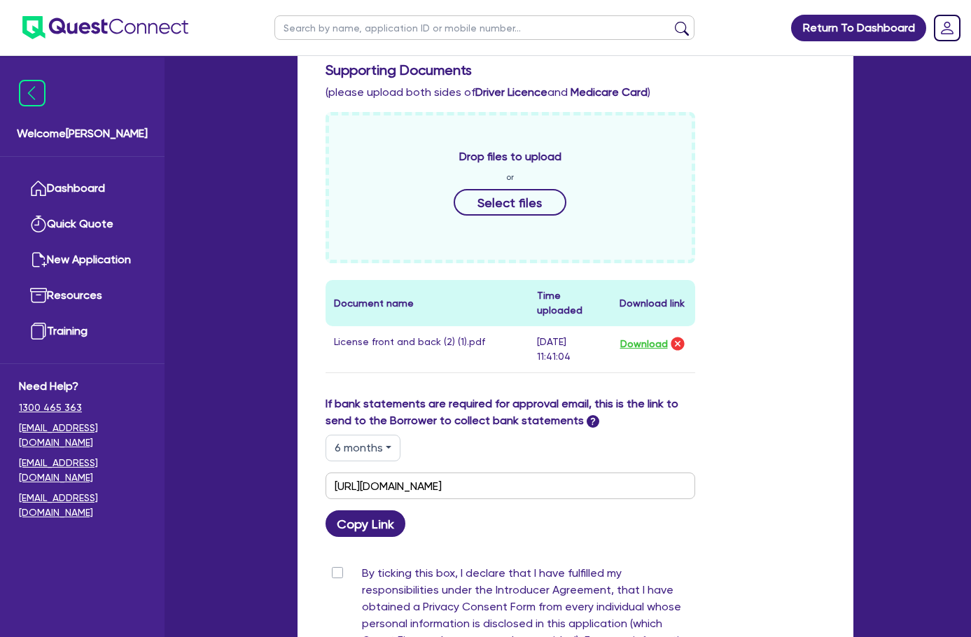
scroll to position [490, 0]
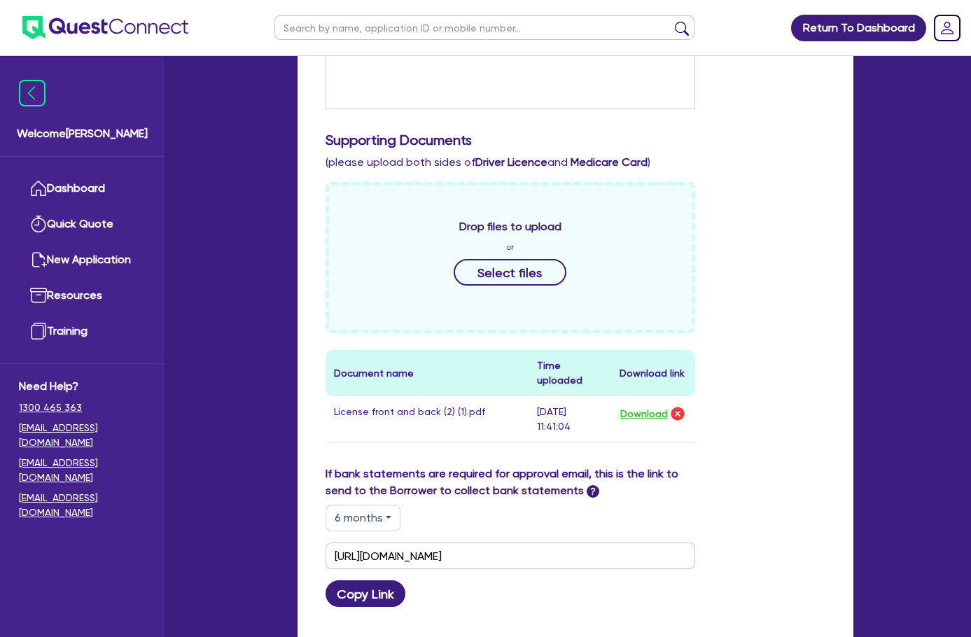
click at [829, 312] on div "Drop files to upload or Select files Document name Time uploaded Download link …" at bounding box center [575, 323] width 521 height 283
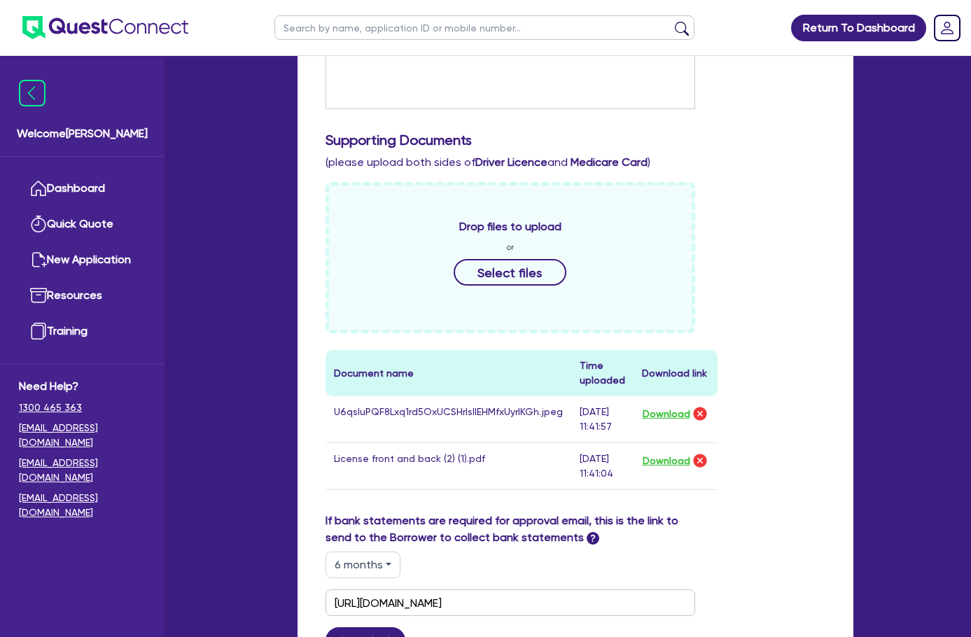
click at [808, 361] on div "Drop files to upload or Select files Document name Time uploaded Download link …" at bounding box center [575, 347] width 521 height 330
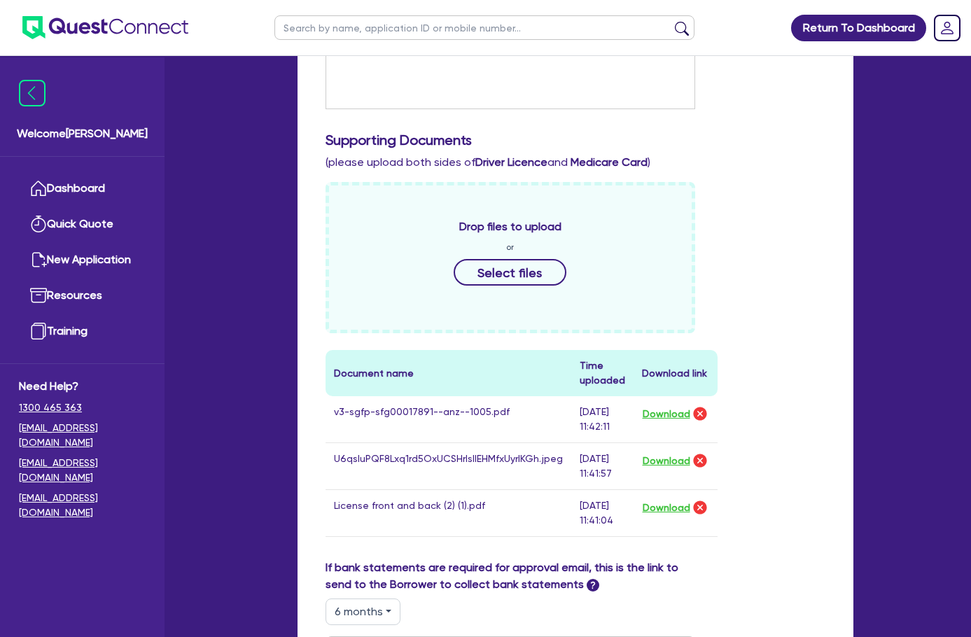
click at [823, 362] on div "Drop files to upload or Select files Document name Time uploaded Download link …" at bounding box center [575, 370] width 521 height 377
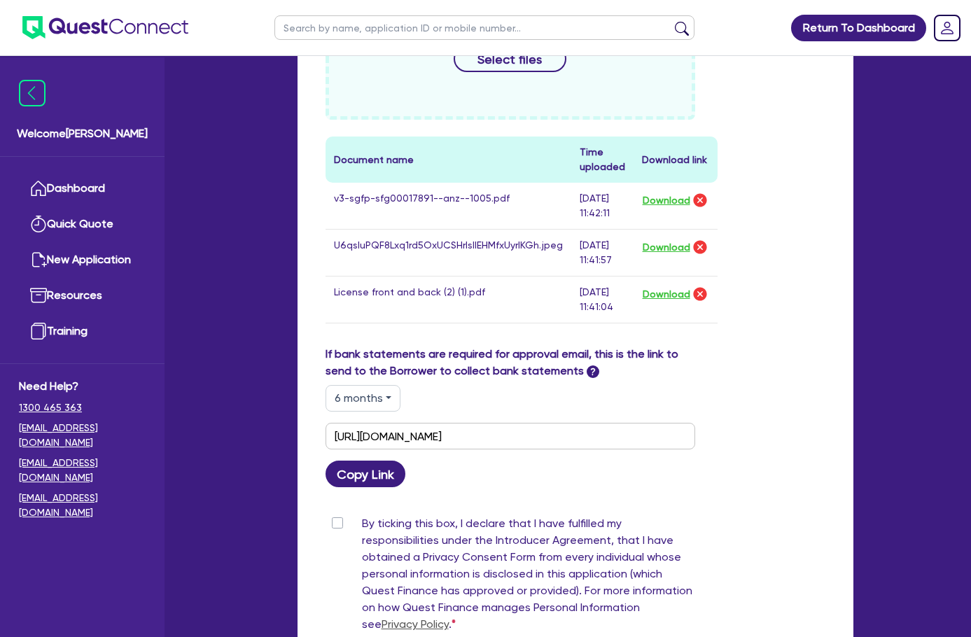
scroll to position [705, 0]
click at [325, 514] on div "By ticking this box, I declare that I have fulfilled my responsibilities under …" at bounding box center [510, 575] width 370 height 123
click at [362, 514] on label "By ticking this box, I declare that I have fulfilled my responsibilities under …" at bounding box center [528, 575] width 333 height 123
click at [325, 514] on input "By ticking this box, I declare that I have fulfilled my responsibilities under …" at bounding box center [330, 520] width 11 height 13
click at [827, 344] on div "If bank statements are required for approval email, this is the link to send to…" at bounding box center [575, 414] width 521 height 141
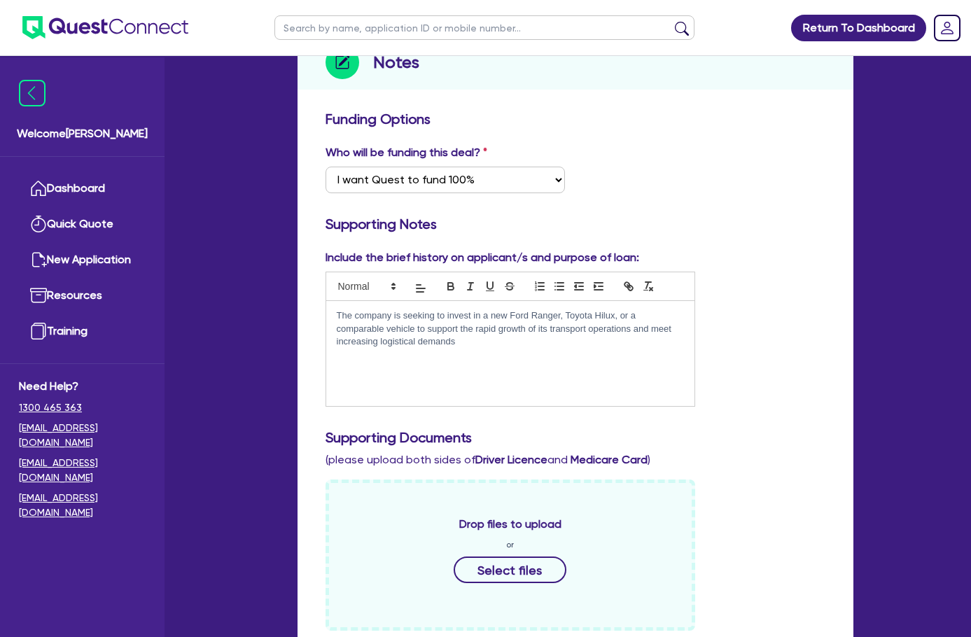
scroll to position [145, 0]
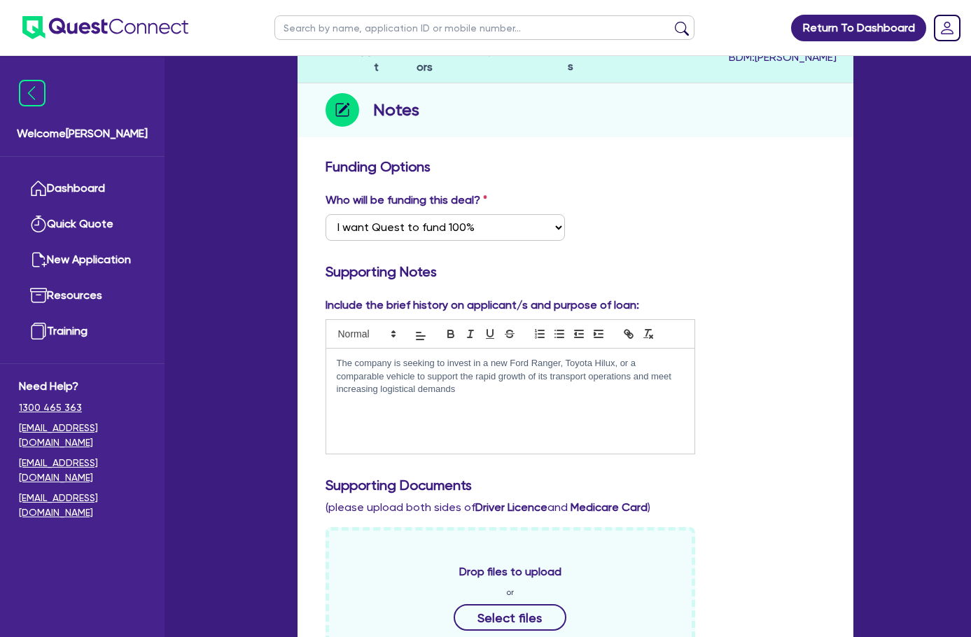
click at [576, 367] on div "The company is seeking to invest in a new Ford Ranger, Toyota Hilux, or a compa…" at bounding box center [510, 401] width 368 height 105
click at [681, 233] on div "Who will be funding this deal? Select I want Quest to fund 100% I will fund 100…" at bounding box center [575, 222] width 521 height 60
click at [702, 204] on div "Who will be funding this deal? Select I want Quest to fund 100% I will fund 100…" at bounding box center [575, 222] width 521 height 60
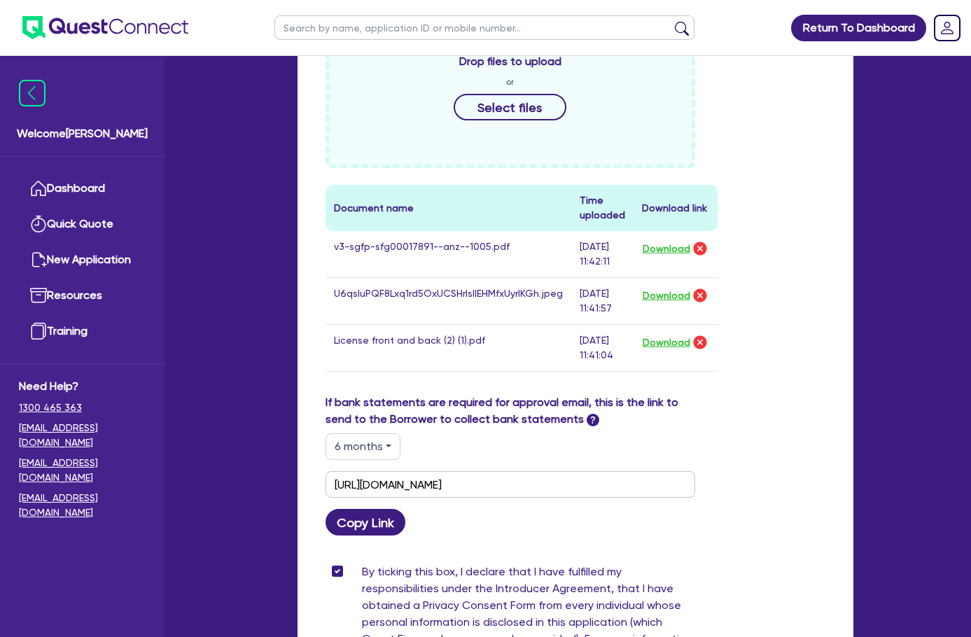
scroll to position [700, 0]
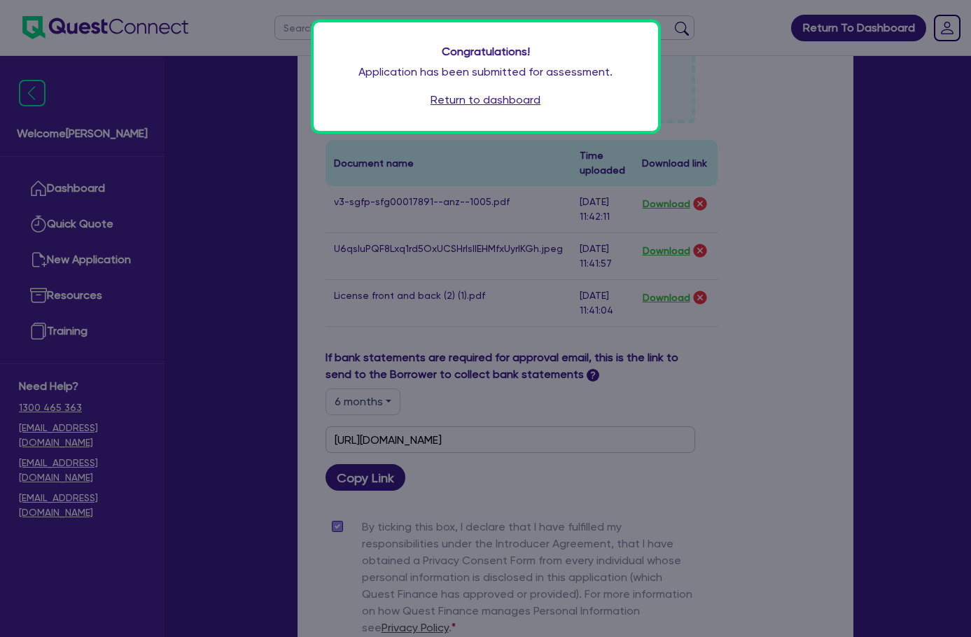
drag, startPoint x: 507, startPoint y: 99, endPoint x: 507, endPoint y: 108, distance: 9.1
click at [507, 99] on link "Return to dashboard" at bounding box center [485, 100] width 110 height 17
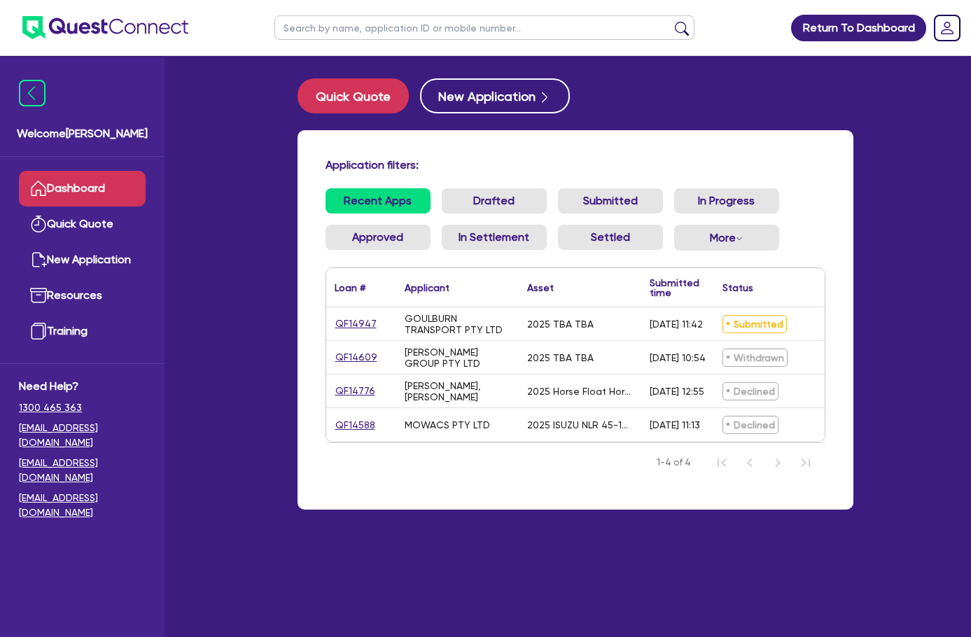
click at [675, 127] on div "Quick Quote New Application Application filters: Recent Apps Drafted Submitted …" at bounding box center [575, 302] width 598 height 448
click at [661, 136] on div "Application filters: Recent Apps Drafted Submitted In Progress Approved In Sett…" at bounding box center [575, 319] width 556 height 379
